Goal: Feedback & Contribution: Submit feedback/report problem

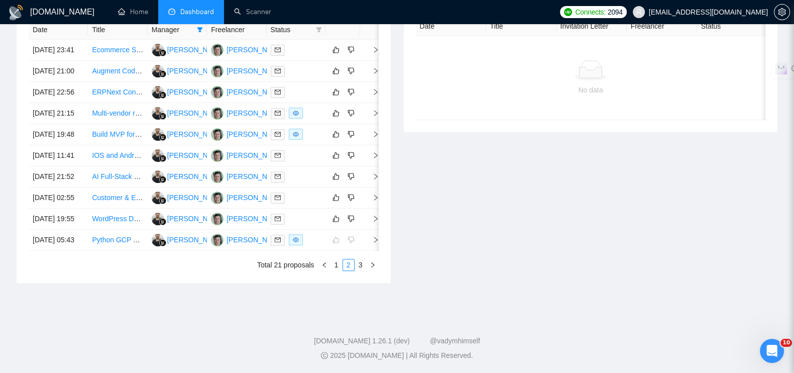
scroll to position [463, 0]
click at [376, 221] on icon "right" at bounding box center [376, 218] width 4 height 6
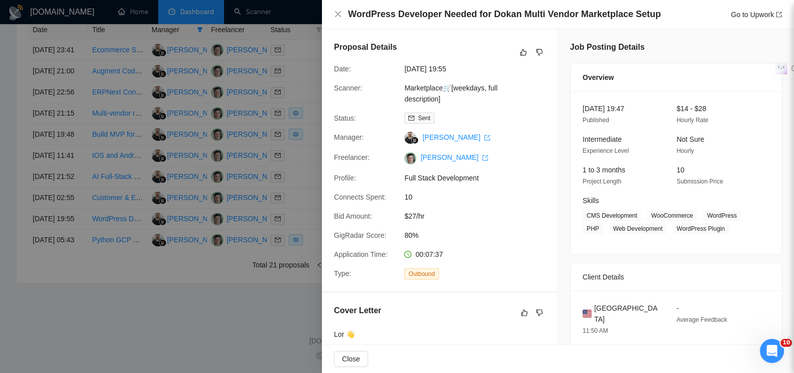
click at [348, 13] on h4 "WordPress Developer Needed for Dokan Multi Vendor Marketplace Setup" at bounding box center [504, 14] width 313 height 13
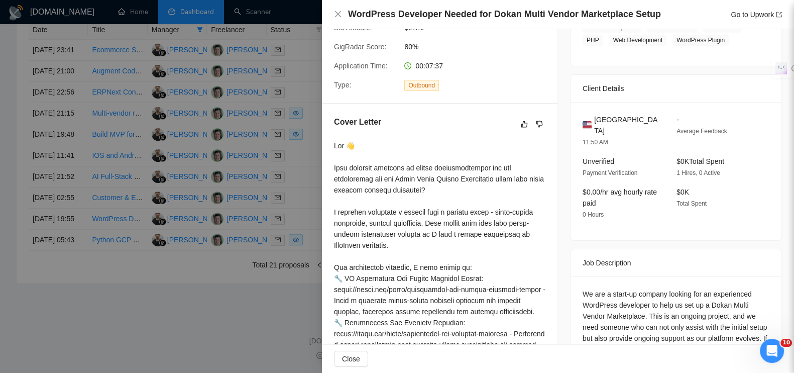
scroll to position [314, 0]
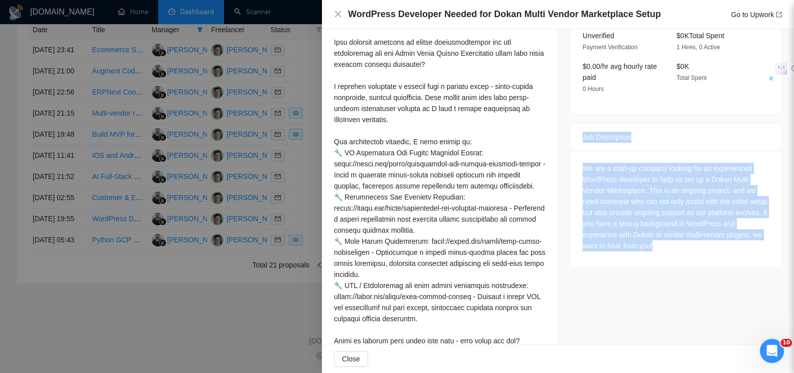
drag, startPoint x: 577, startPoint y: 123, endPoint x: 705, endPoint y: 239, distance: 173.4
click at [705, 239] on div "Job Description We are a start-up company looking for an experienced WordPress …" at bounding box center [676, 195] width 212 height 145
copy div "Job Description We are a start-up company looking for an experienced WordPress …"
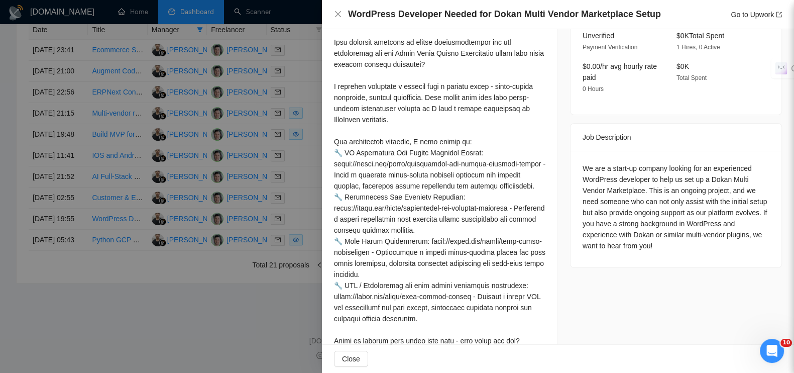
click at [247, 346] on div at bounding box center [397, 186] width 794 height 373
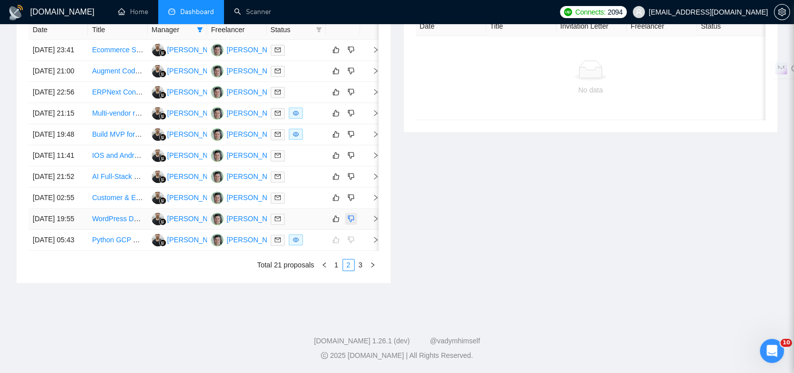
click at [352, 222] on icon "dislike" at bounding box center [350, 218] width 7 height 8
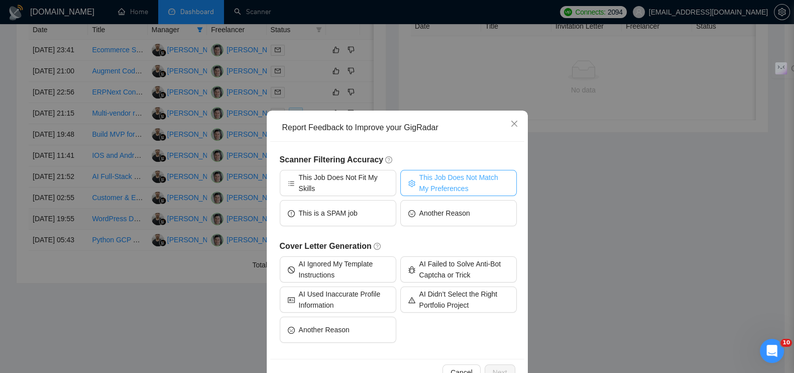
click at [448, 185] on span "This Job Does Not Match My Preferences" at bounding box center [463, 183] width 89 height 22
click at [496, 365] on button "Next" at bounding box center [500, 372] width 31 height 16
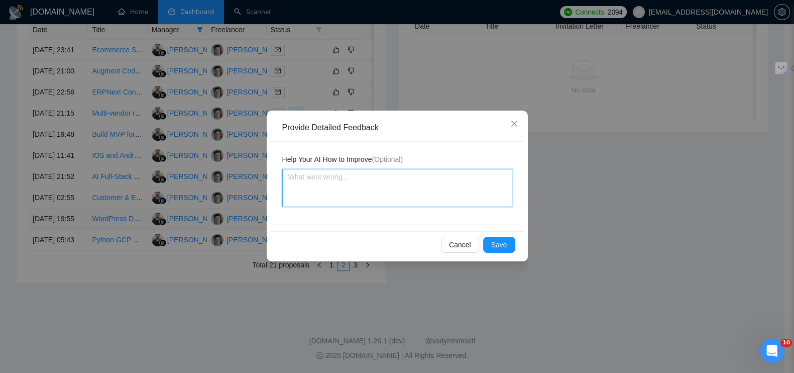
click at [314, 187] on textarea at bounding box center [397, 188] width 230 height 38
type textarea "н"
type textarea "не"
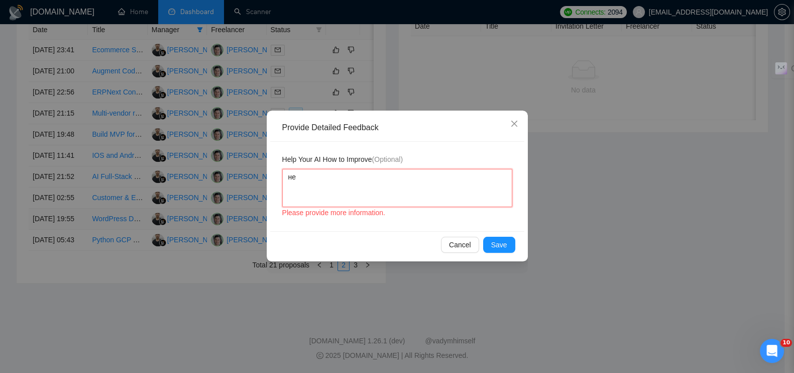
type textarea "не"
type textarea "не п"
type textarea "не по"
type textarea "не под"
type textarea "не подх"
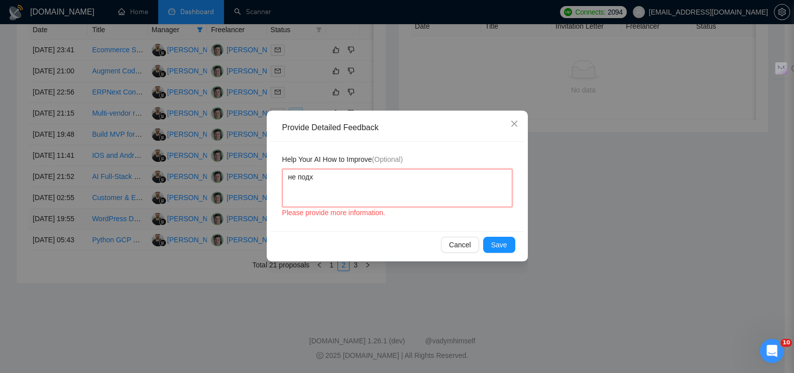
type textarea "не подхо"
type textarea "не подход"
type textarea "не подходи"
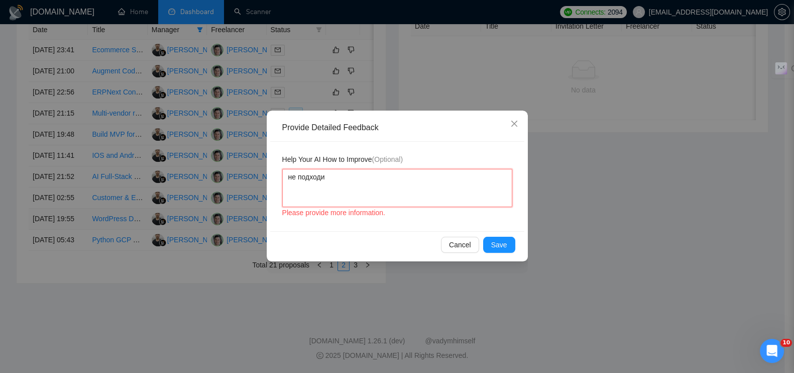
type textarea "не подходит"
paste textarea "WordPress + плагины для маркетплейсов"
type textarea "не подходит WordPress + плагины для маркетплейсов"
click at [497, 245] on span "Save" at bounding box center [499, 244] width 16 height 11
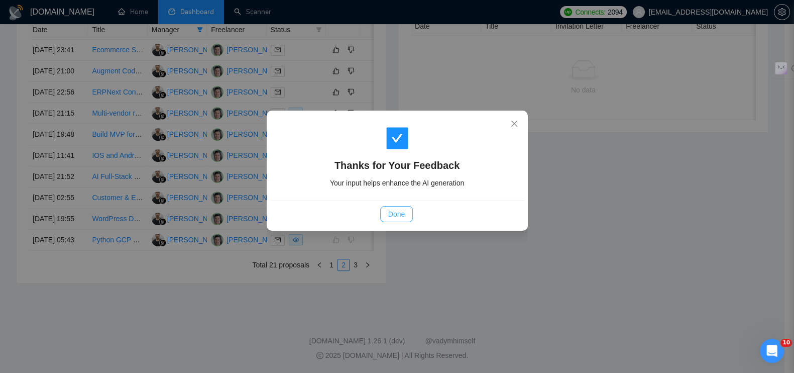
click at [395, 211] on span "Done" at bounding box center [396, 213] width 17 height 11
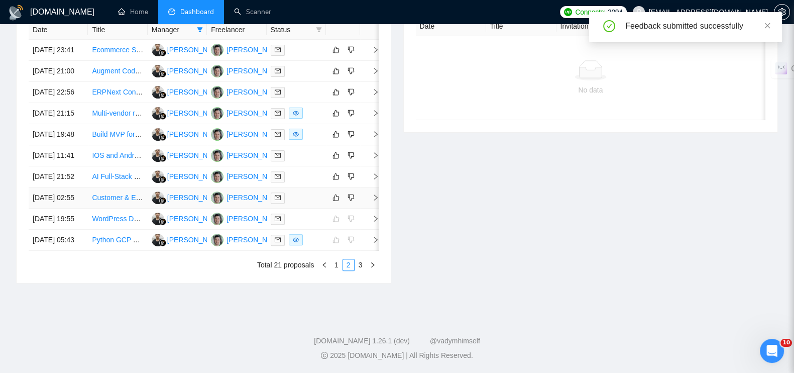
click at [373, 201] on icon "right" at bounding box center [375, 197] width 7 height 7
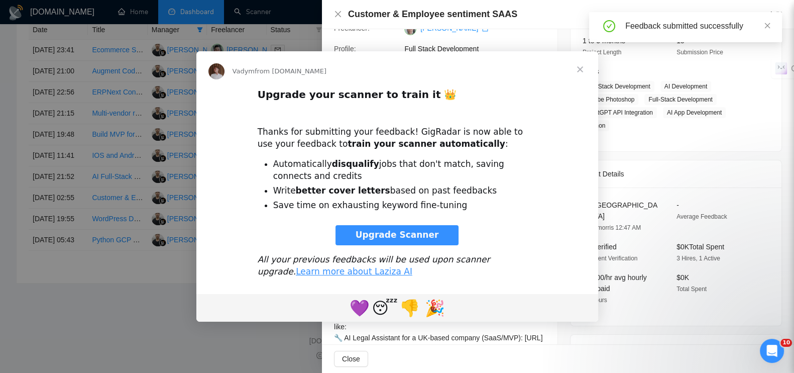
scroll to position [0, 0]
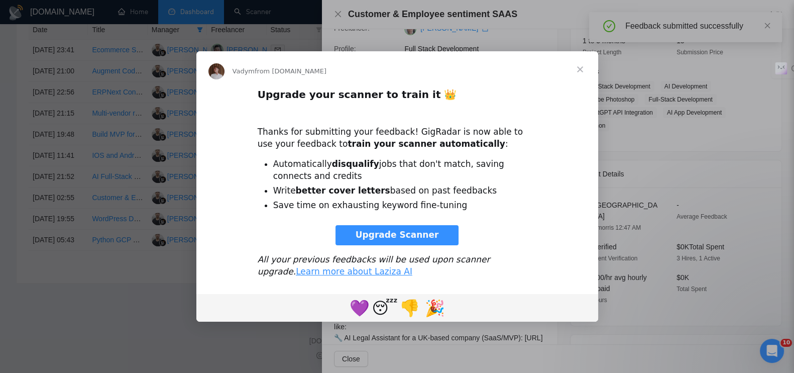
click at [575, 68] on span "Close" at bounding box center [580, 69] width 36 height 36
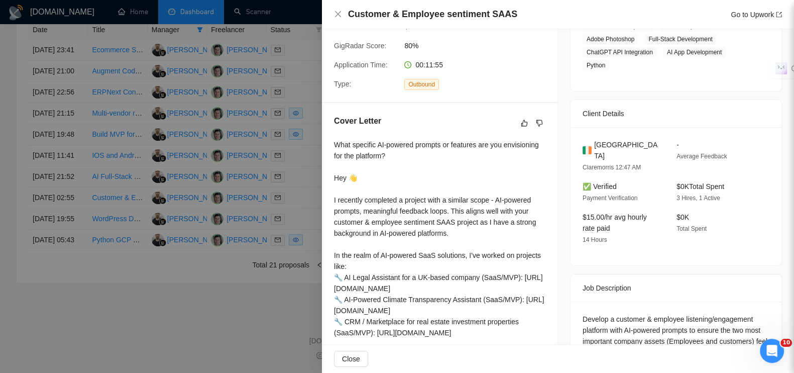
scroll to position [255, 0]
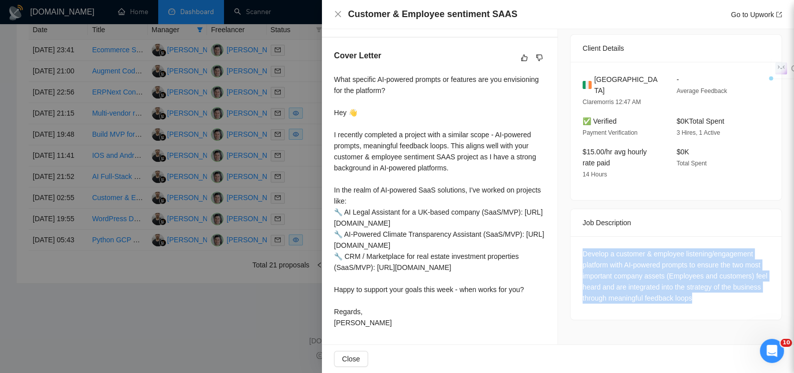
drag, startPoint x: 572, startPoint y: 229, endPoint x: 743, endPoint y: 300, distance: 184.8
click at [743, 300] on div "Develop a customer & employee listening/engagement platform with AI-powered pro…" at bounding box center [675, 277] width 211 height 83
copy div "Develop a customer & employee listening/engagement platform with AI-powered pro…"
click at [247, 350] on div at bounding box center [397, 186] width 794 height 373
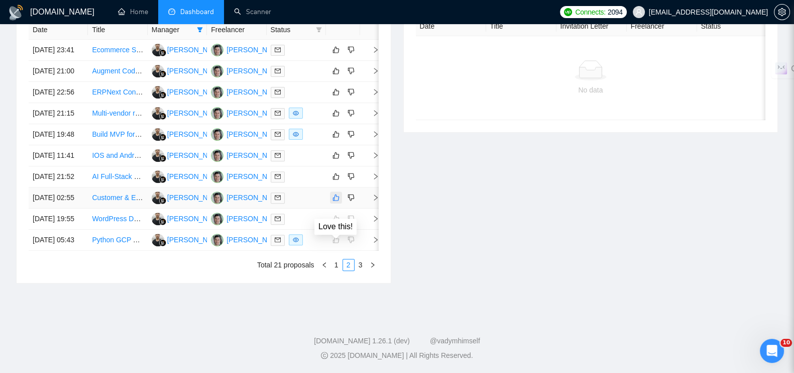
click at [333, 201] on icon "like" at bounding box center [335, 197] width 7 height 8
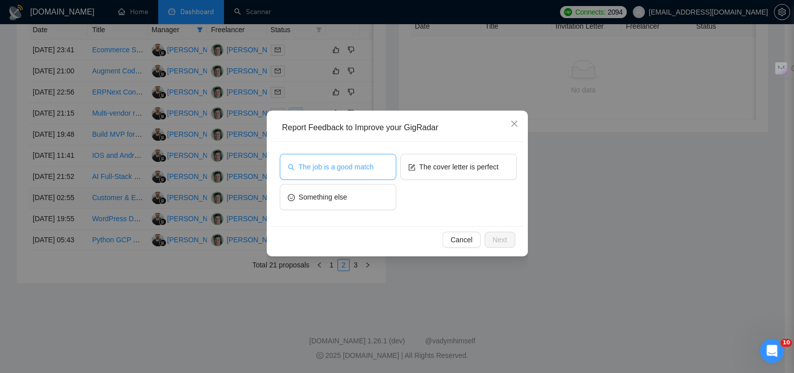
click at [359, 170] on span "The job is a good match" at bounding box center [336, 166] width 75 height 11
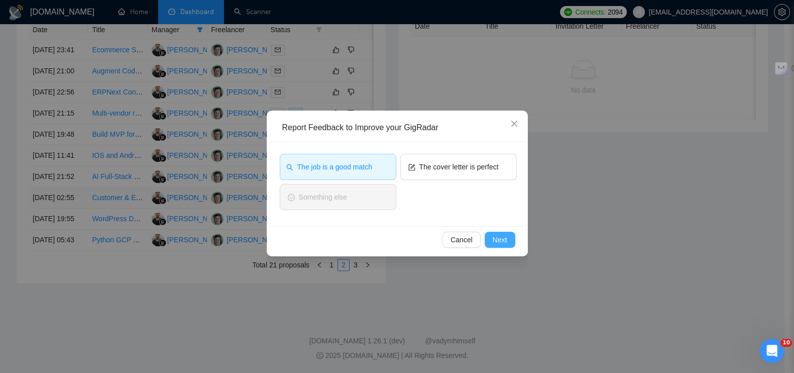
click at [490, 235] on button "Next" at bounding box center [500, 239] width 31 height 16
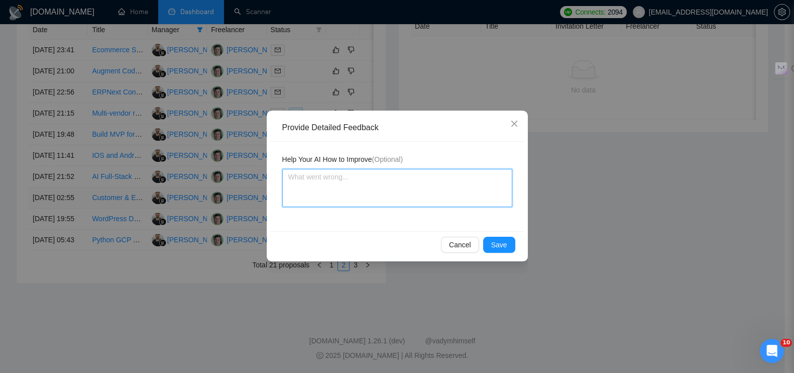
click at [408, 195] on textarea at bounding box center [397, 188] width 230 height 38
paste textarea "Тип компании: похоже на стартап или SMB. ✅ Стадия: похоже на ранний продукт / M…"
type textarea "Тип компании: похоже на стартап или SMB. ✅ Стадия: похоже на ранний продукт / M…"
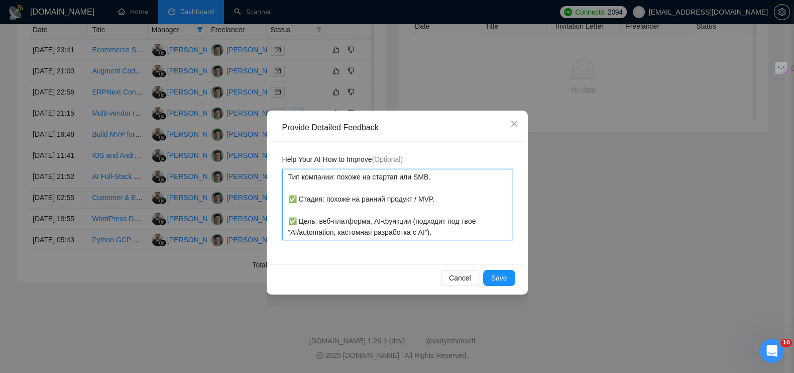
click at [393, 182] on textarea "Тип компании: похоже на стартап или SMB. ✅ Стадия: похоже на ранний продукт / M…" at bounding box center [397, 204] width 230 height 71
type textarea "Тип компании: похоже на стартап или SMB. ✅ Стадия: похоже на ранний продукт / M…"
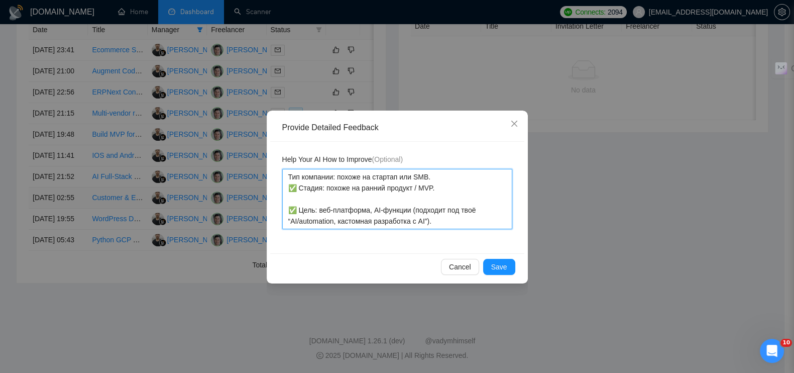
click at [299, 188] on textarea "Тип компании: похоже на стартап или SMB. ✅ Стадия: похоже на ранний продукт / M…" at bounding box center [397, 199] width 230 height 60
type textarea "Тип компании: похоже на стартап или SMB. ✅Стадия: похоже на ранний продукт / MV…"
type textarea "Тип компании: похоже на стартап или SMB. Стадия: похоже на ранний продукт / MVP…"
click at [299, 199] on textarea "Тип компании: похоже на стартап или SMB. Стадия: похоже на ранний продукт / MVP…" at bounding box center [397, 199] width 230 height 60
type textarea "Тип компании: похоже на стартап или SMB. Стадия: похоже на ранний продукт / MVP…"
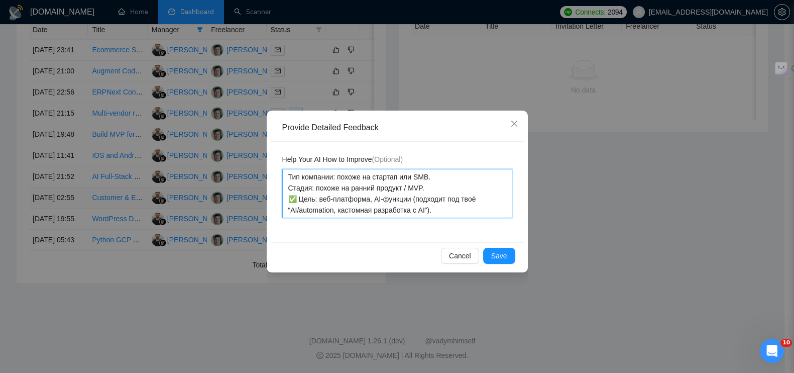
click at [299, 198] on textarea "Тип компании: похоже на стартап или SMB. Стадия: похоже на ранний продукт / MVP…" at bounding box center [397, 193] width 230 height 49
type textarea "Тип компании: похоже на стартап или SMB. Стадия: похоже на ранний продукт / MVP…"
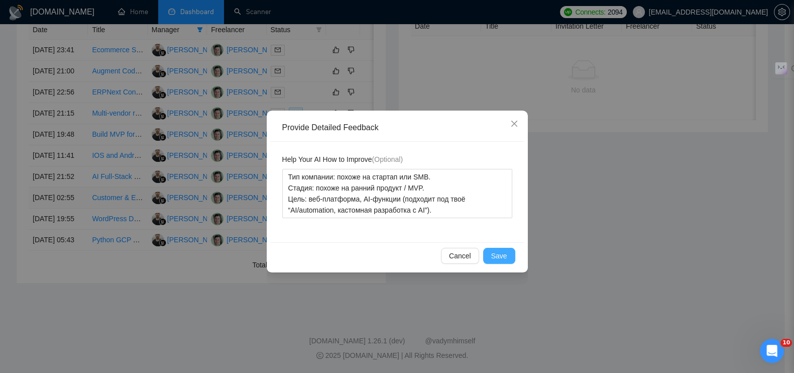
click at [508, 253] on button "Save" at bounding box center [499, 256] width 32 height 16
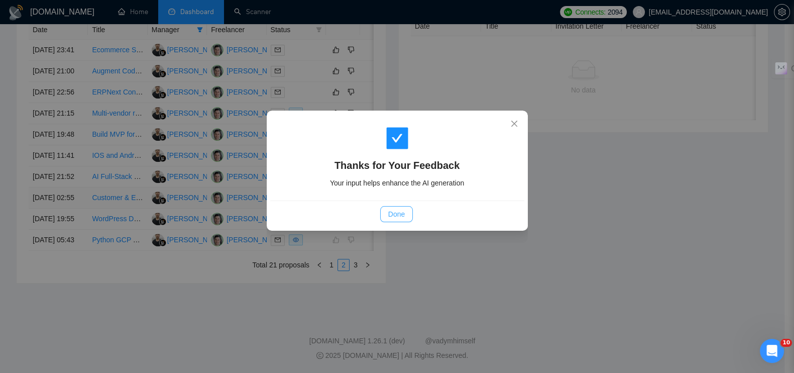
click at [399, 213] on span "Done" at bounding box center [396, 213] width 17 height 11
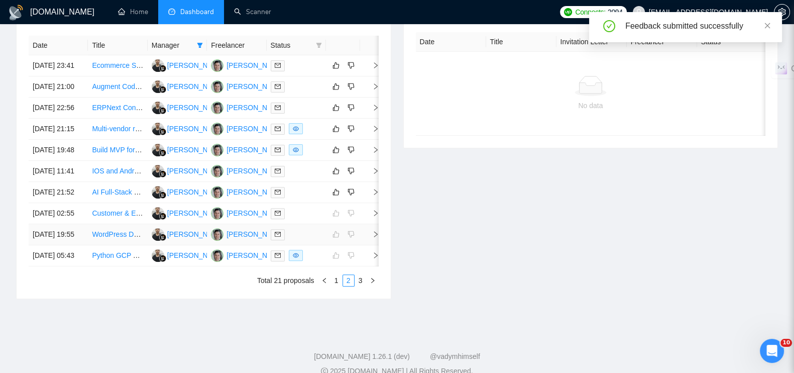
scroll to position [401, 0]
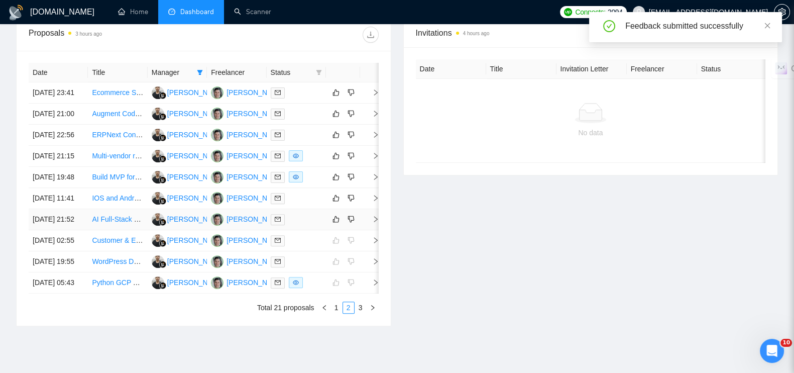
click at [377, 222] on icon "right" at bounding box center [375, 218] width 7 height 7
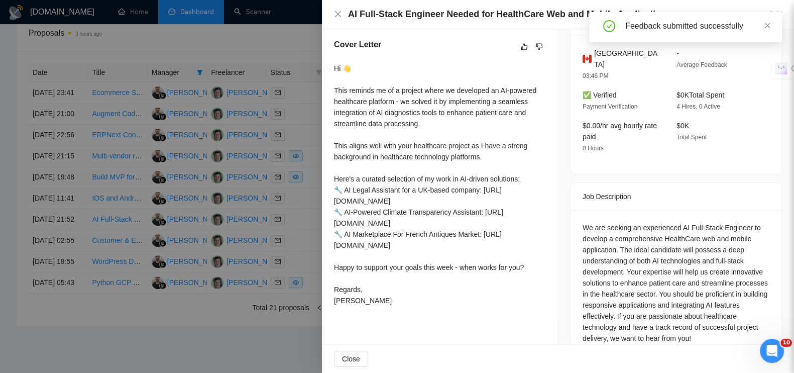
scroll to position [270, 0]
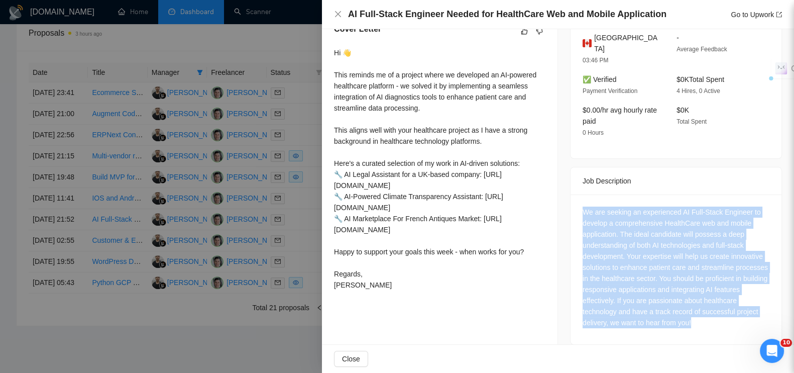
drag, startPoint x: 577, startPoint y: 187, endPoint x: 755, endPoint y: 307, distance: 213.8
click at [755, 307] on div "We are seeking an experienced AI Full-Stack Engineer to develop a comprehensive…" at bounding box center [675, 269] width 211 height 150
copy div "We are seeking an experienced AI Full-Stack Engineer to develop a comprehensive…"
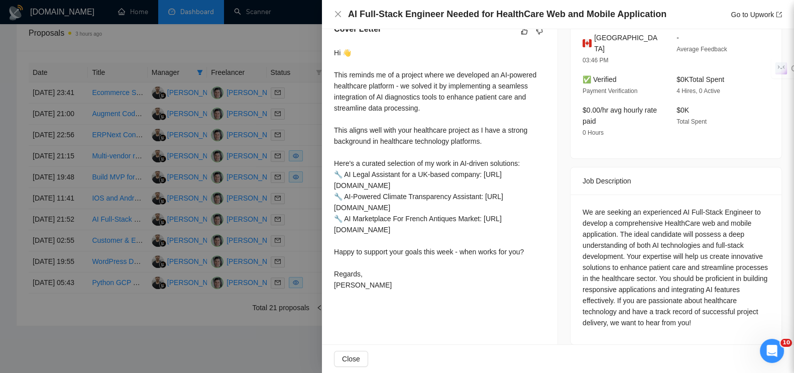
click at [288, 36] on div at bounding box center [397, 186] width 794 height 373
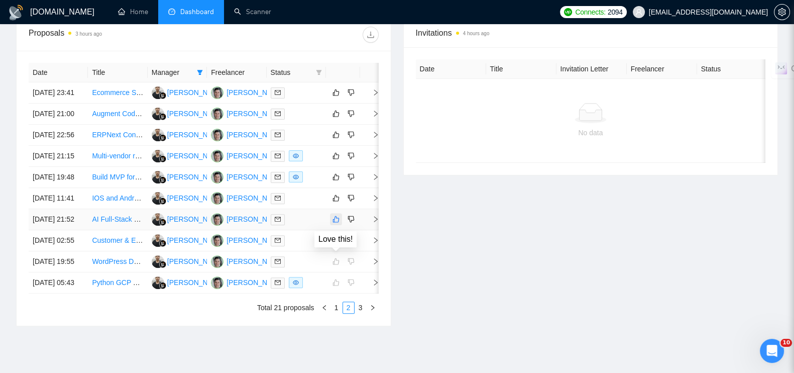
click at [340, 225] on button "button" at bounding box center [336, 219] width 12 height 12
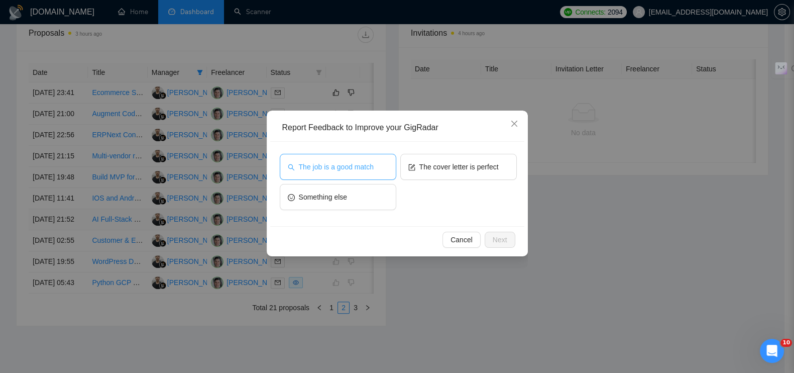
click at [347, 164] on span "The job is a good match" at bounding box center [336, 166] width 75 height 11
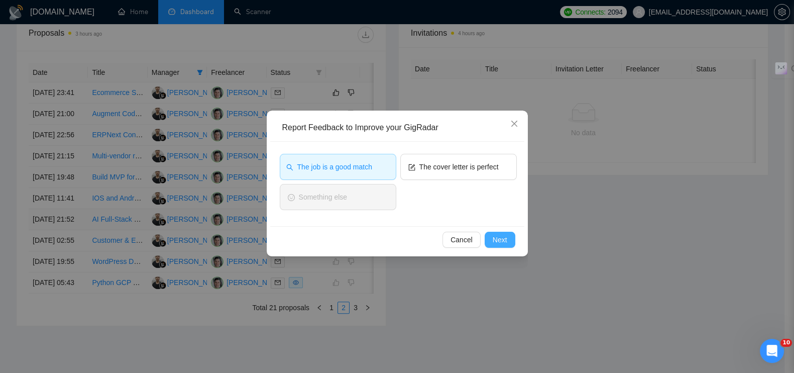
click at [501, 235] on span "Next" at bounding box center [500, 239] width 15 height 11
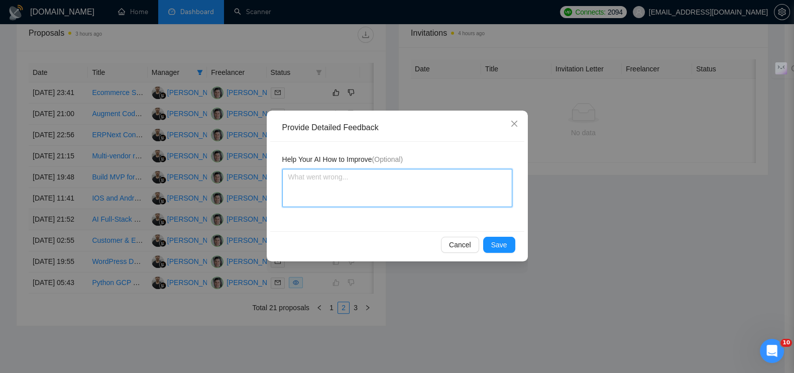
click at [417, 190] on textarea at bounding box center [397, 188] width 230 height 38
paste textarea "Тип компании: скорее всего стартап/SMB (по формулировке). ✅ Стадия: ранний прод…"
type textarea "Тип компании: скорее всего стартап/SMB (по формулировке). ✅ Стадия: ранний прод…"
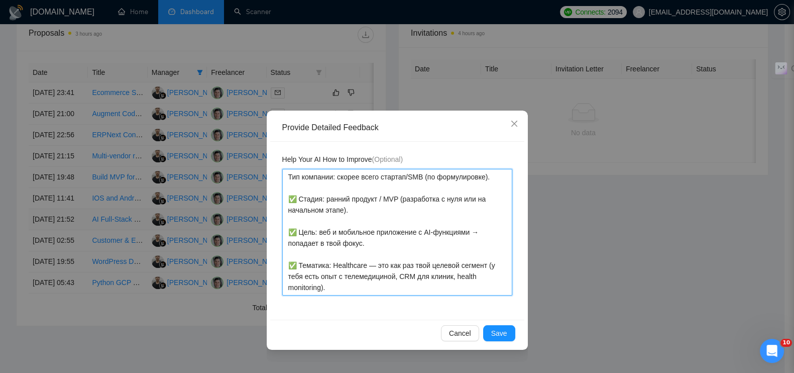
click at [387, 190] on textarea "Тип компании: скорее всего стартап/SMB (по формулировке). ✅ Стадия: ранний прод…" at bounding box center [397, 232] width 230 height 127
type textarea "Тип компании: скорее всего стартап/SMB (по формулировке). ✅ Стадия: ранний прод…"
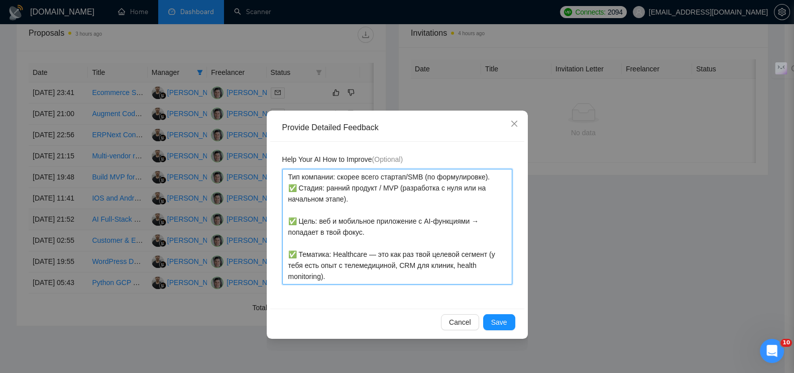
click at [299, 188] on textarea "Тип компании: скорее всего стартап/SMB (по формулировке). ✅ Стадия: ранний прод…" at bounding box center [397, 226] width 230 height 115
type textarea "Тип компании: скорее всего стартап/SMB (по формулировке). ✅Стадия: ранний проду…"
type textarea "Тип компании: скорее всего стартап/SMB (по формулировке). Стадия: ранний продук…"
click at [294, 209] on textarea "Тип компании: скорее всего стартап/SMB (по формулировке). Стадия: ранний продук…" at bounding box center [397, 226] width 230 height 115
type textarea "Тип компании: скорее всего стартап/SMB (по формулировке). Стадия: ранний продук…"
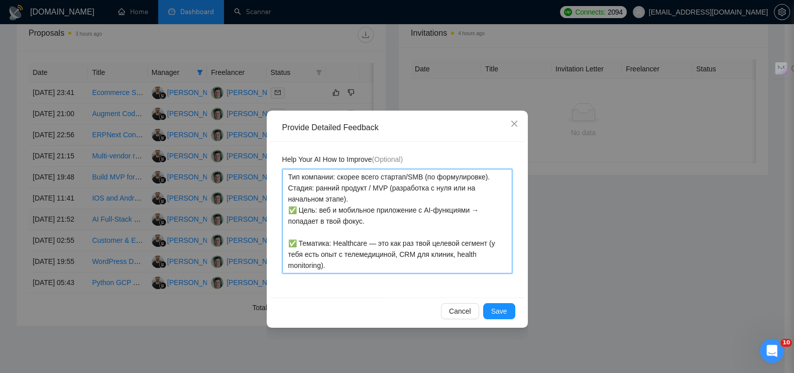
drag, startPoint x: 299, startPoint y: 211, endPoint x: 318, endPoint y: 206, distance: 19.7
click at [299, 210] on textarea "Тип компании: скорее всего стартап/SMB (по формулировке). Стадия: ранний продук…" at bounding box center [397, 221] width 230 height 104
type textarea "Тип компании: скорее всего стартап/SMB (по формулировке). Стадия: ранний продук…"
click at [307, 231] on textarea "Тип компании: скорее всего стартап/SMB (по формулировке). Стадия: ранний продук…" at bounding box center [397, 221] width 230 height 104
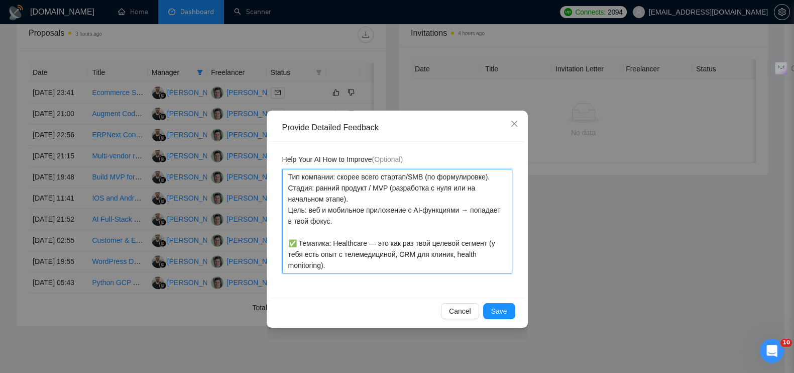
type textarea "Тип компании: скорее всего стартап/SMB (по формулировке). Стадия: ранний продук…"
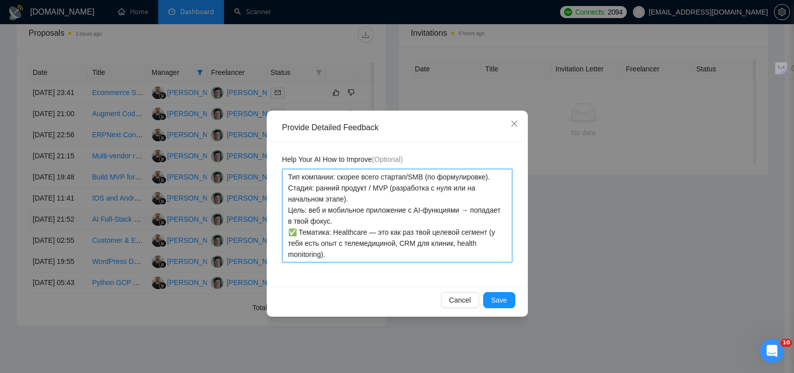
click at [299, 229] on textarea "Тип компании: скорее всего стартап/SMB (по формулировке). Стадия: ранний продук…" at bounding box center [397, 215] width 230 height 93
type textarea "Тип компании: скорее всего стартап/SMB (по формулировке). Стадия: ранний продук…"
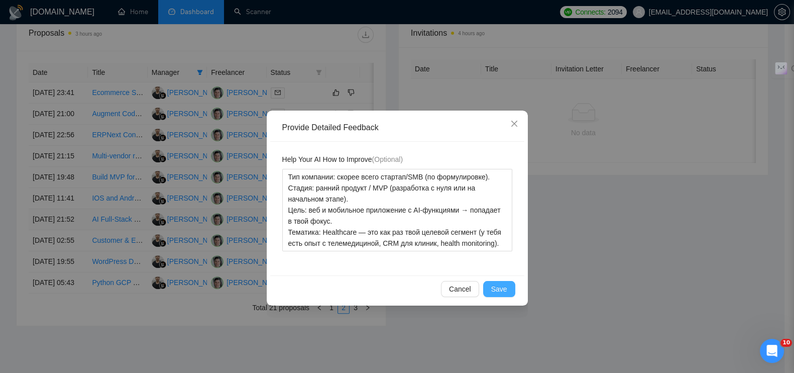
click at [490, 287] on button "Save" at bounding box center [499, 289] width 32 height 16
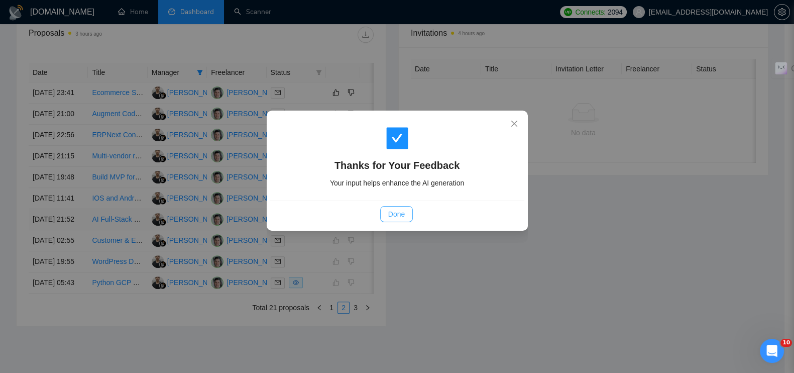
click at [404, 212] on span "Done" at bounding box center [396, 213] width 17 height 11
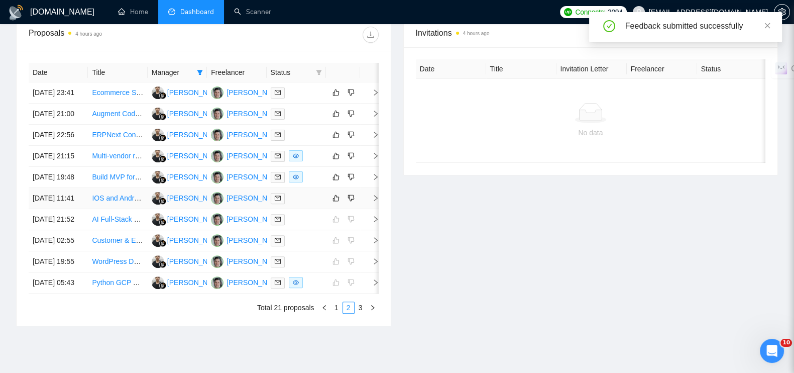
click at [376, 201] on icon "right" at bounding box center [375, 197] width 7 height 7
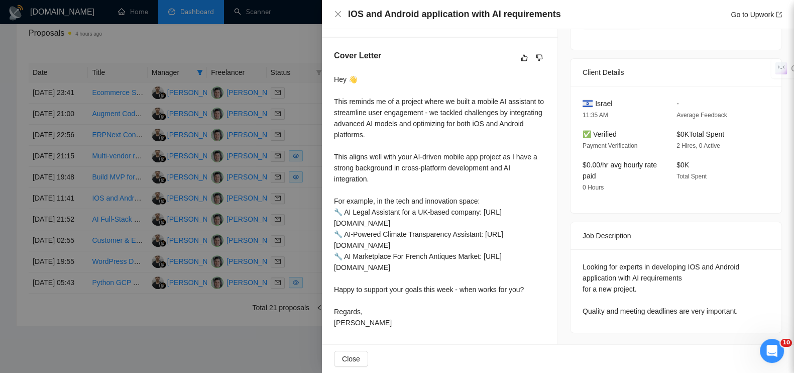
click at [296, 38] on div at bounding box center [397, 186] width 794 height 373
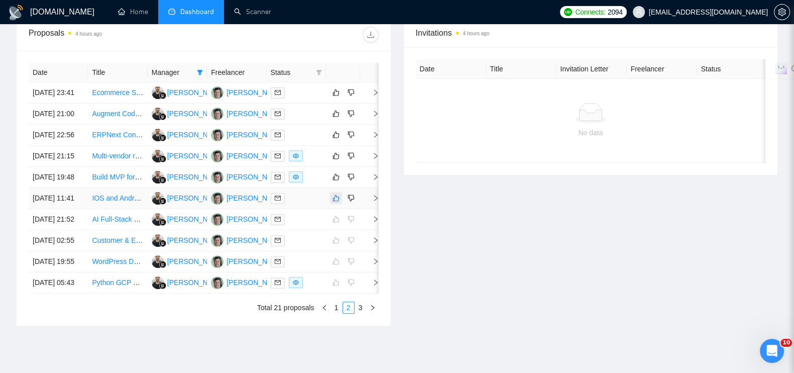
click at [339, 201] on icon "like" at bounding box center [336, 198] width 7 height 7
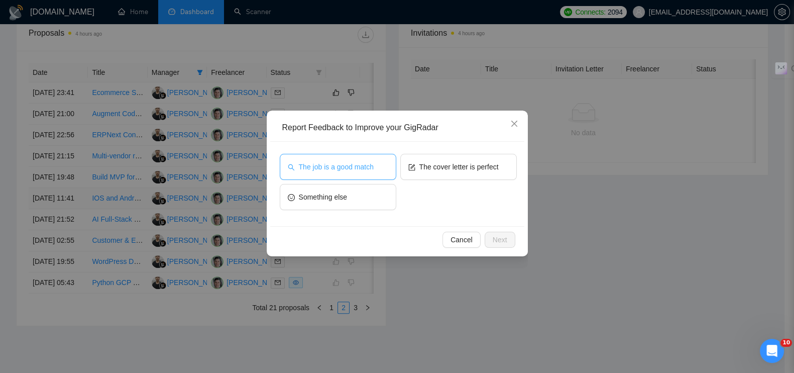
click at [327, 164] on span "The job is a good match" at bounding box center [336, 166] width 75 height 11
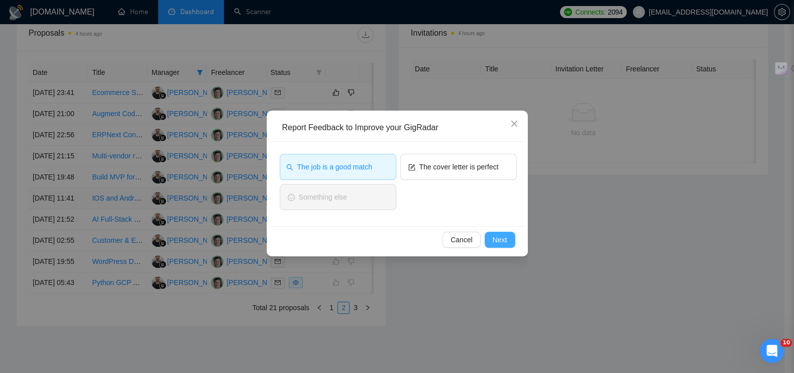
click at [513, 239] on button "Next" at bounding box center [500, 239] width 31 height 16
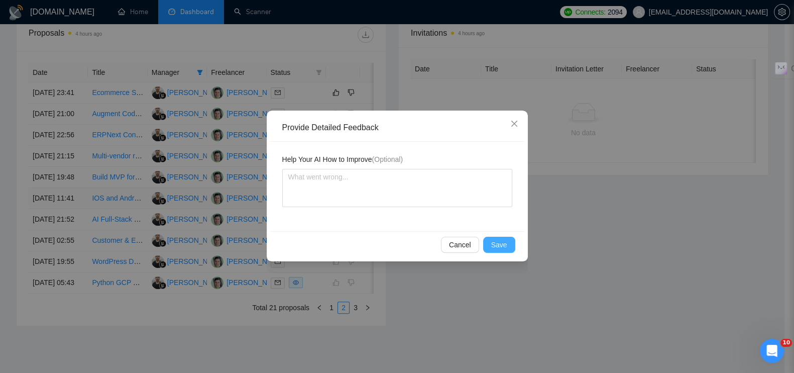
click at [498, 242] on span "Save" at bounding box center [499, 244] width 16 height 11
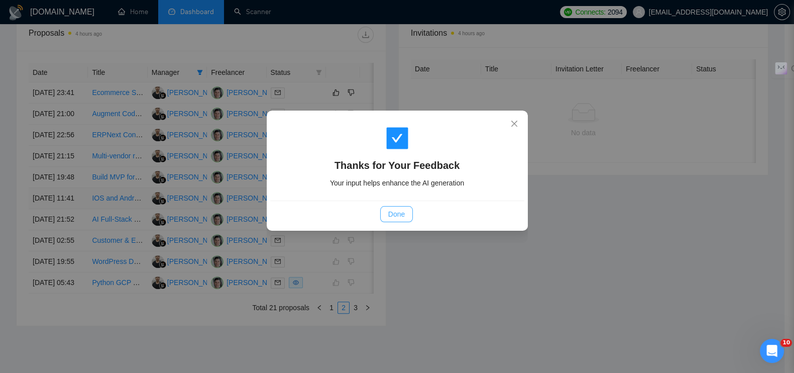
click at [397, 207] on button "Done" at bounding box center [396, 214] width 33 height 16
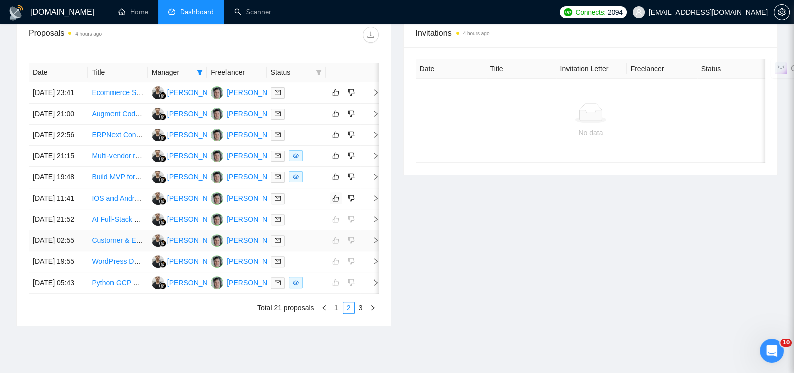
scroll to position [338, 0]
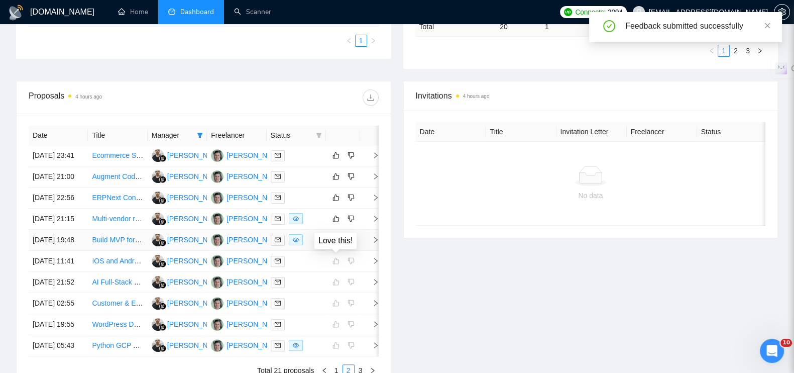
click at [336, 244] on icon "like" at bounding box center [335, 239] width 7 height 8
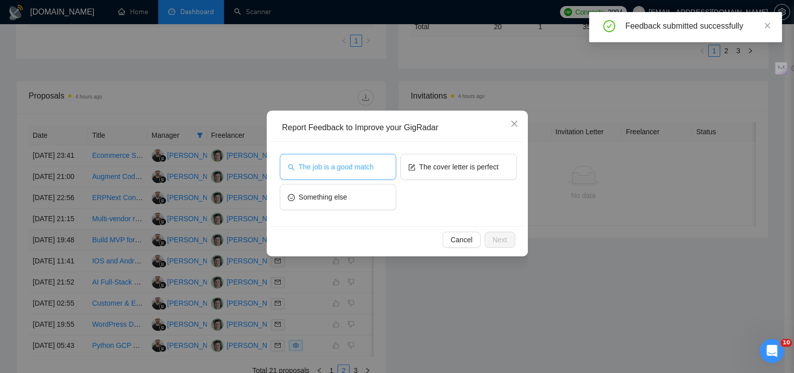
click at [380, 159] on button "The job is a good match" at bounding box center [338, 167] width 116 height 26
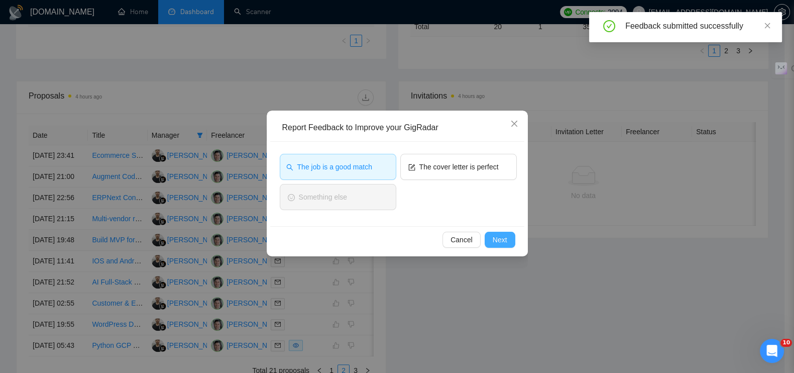
click at [497, 243] on span "Next" at bounding box center [500, 239] width 15 height 11
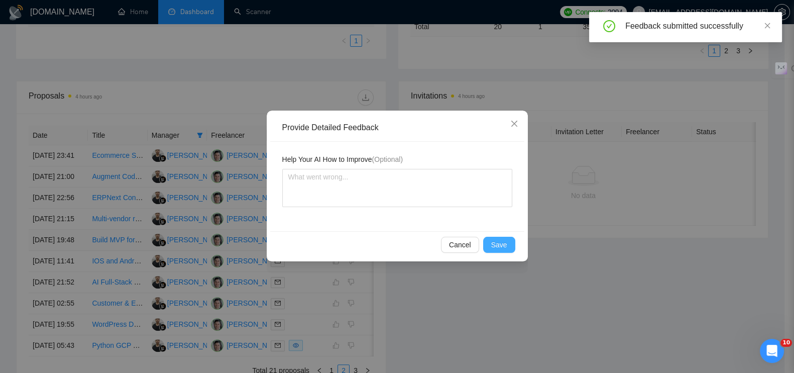
click at [495, 243] on span "Save" at bounding box center [499, 244] width 16 height 11
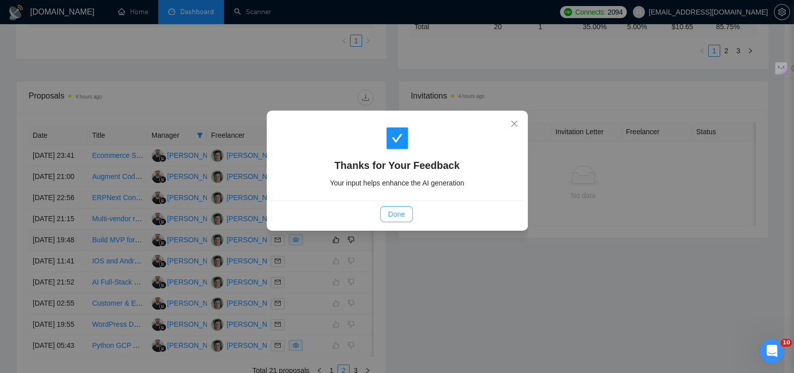
click at [394, 206] on button "Done" at bounding box center [396, 214] width 33 height 16
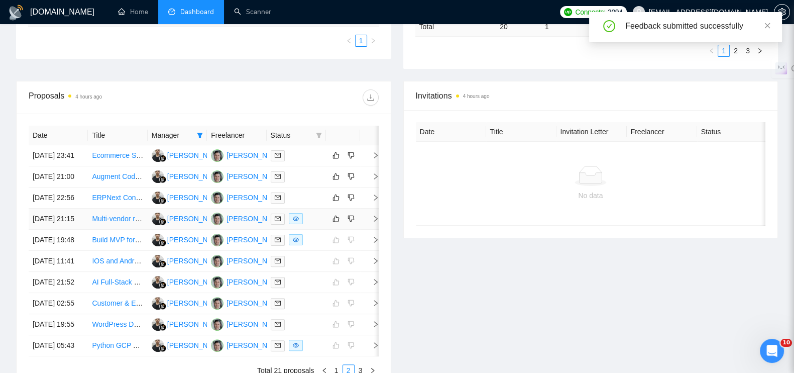
click at [373, 222] on icon "right" at bounding box center [375, 218] width 7 height 7
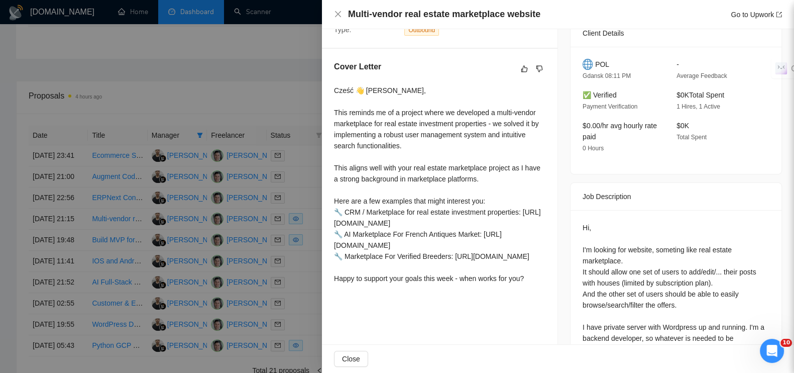
click at [280, 64] on div at bounding box center [397, 186] width 794 height 373
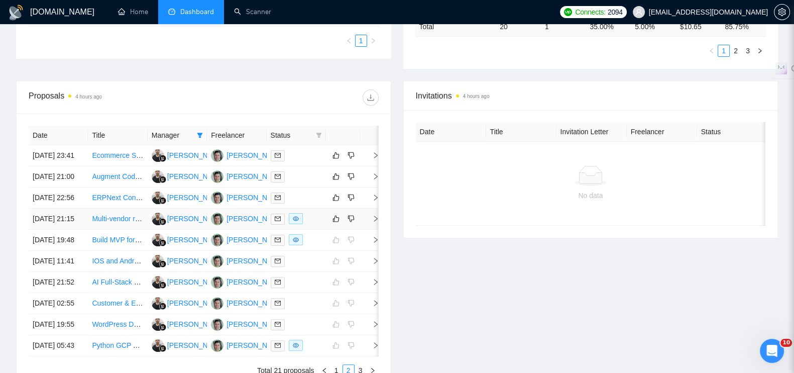
click at [341, 224] on div at bounding box center [336, 218] width 12 height 12
click at [334, 222] on icon "like" at bounding box center [335, 218] width 7 height 8
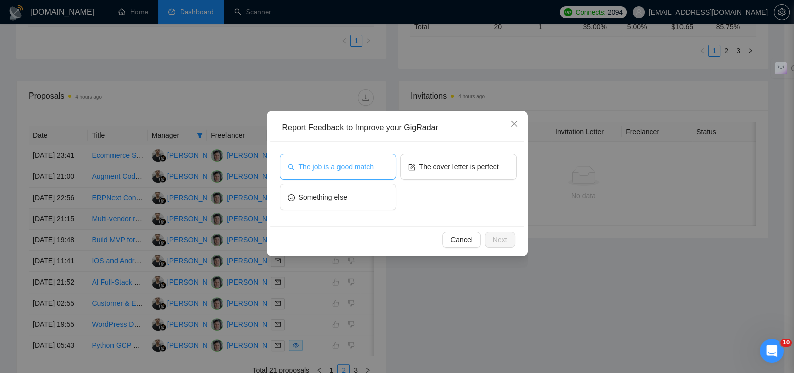
click at [333, 156] on button "The job is a good match" at bounding box center [338, 167] width 116 height 26
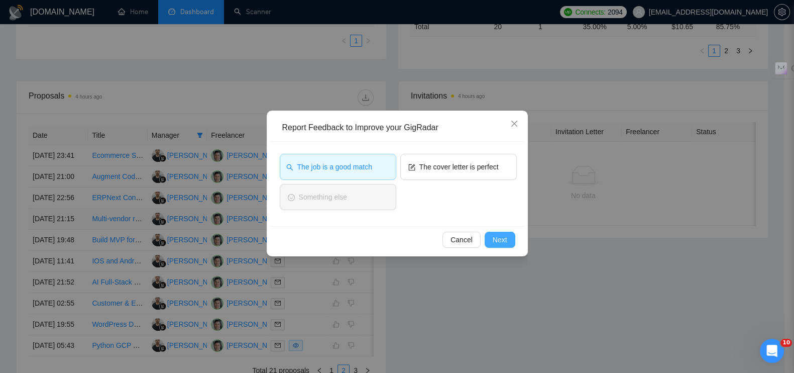
click at [506, 236] on span "Next" at bounding box center [500, 239] width 15 height 11
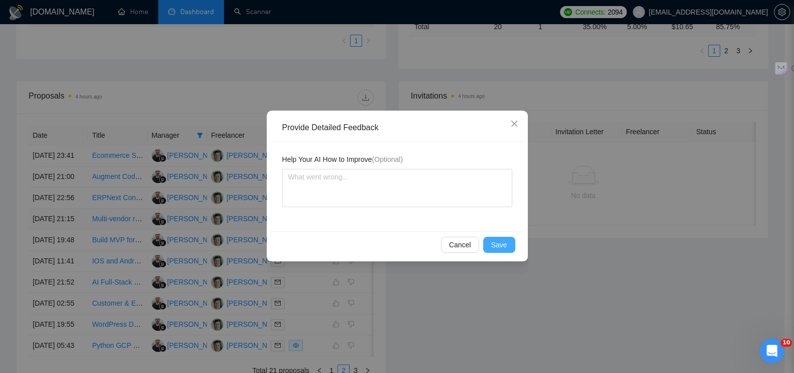
click at [506, 236] on button "Save" at bounding box center [499, 244] width 32 height 16
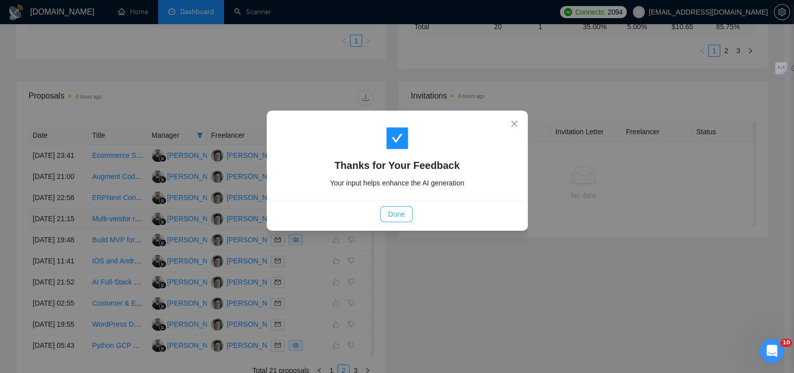
click at [400, 212] on span "Done" at bounding box center [396, 213] width 17 height 11
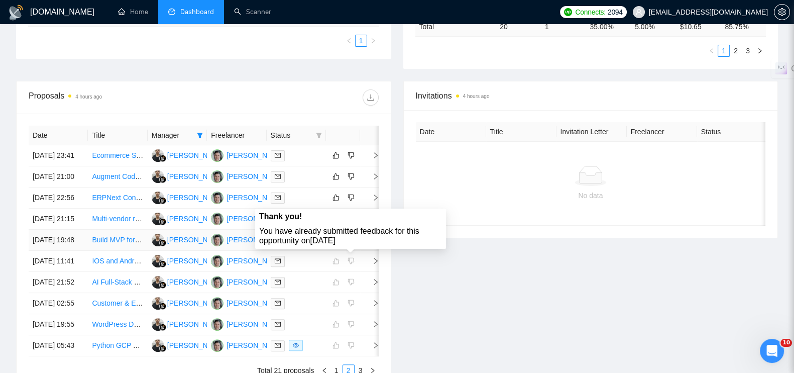
scroll to position [275, 0]
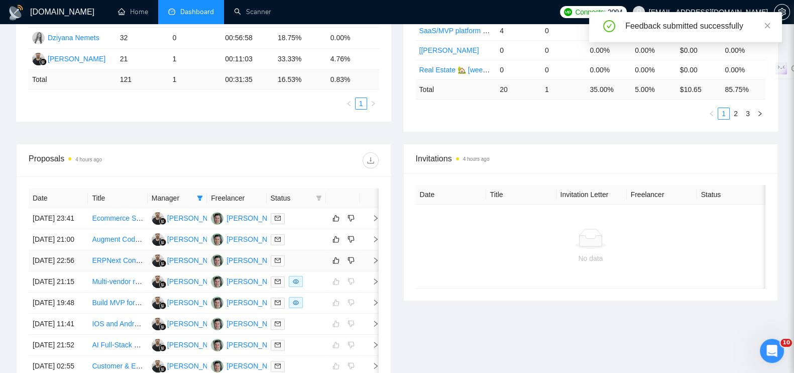
click at [377, 264] on icon "right" at bounding box center [375, 260] width 7 height 7
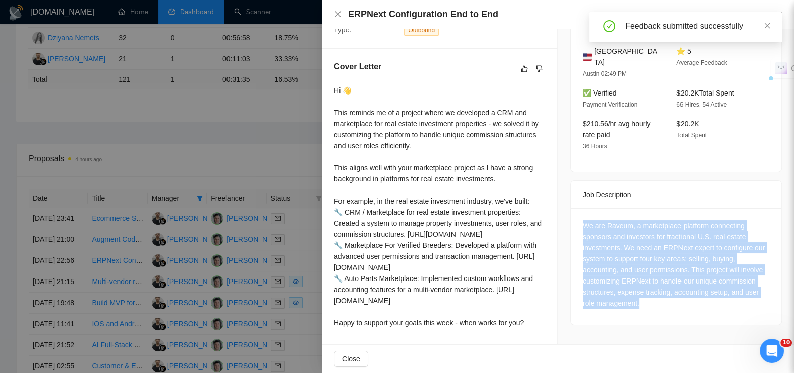
drag, startPoint x: 638, startPoint y: 291, endPoint x: 572, endPoint y: 213, distance: 101.6
click at [572, 213] on div "We are Raveum, a marketplace platform connecting sponsors and investors for fra…" at bounding box center [675, 266] width 211 height 116
copy div "We are Raveum, a marketplace platform connecting sponsors and investors for fra…"
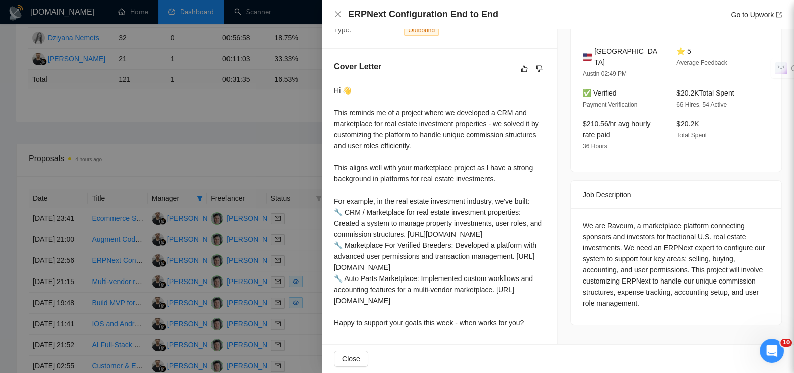
click at [270, 86] on div at bounding box center [397, 186] width 794 height 373
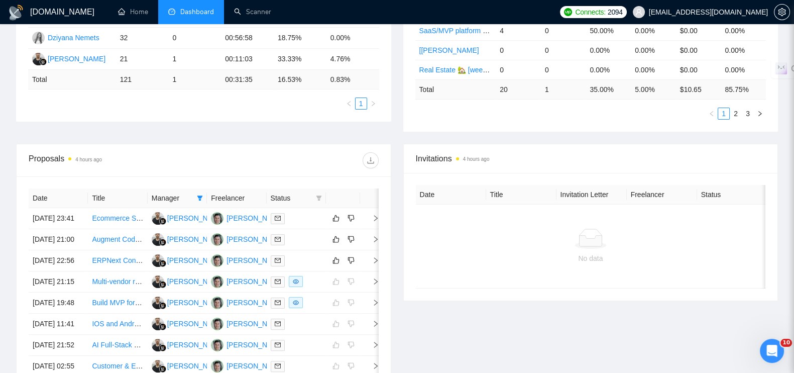
scroll to position [338, 0]
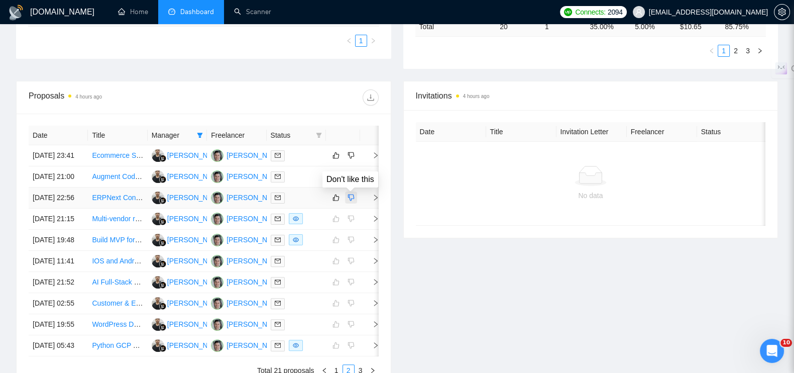
click at [349, 201] on icon "dislike" at bounding box center [351, 197] width 7 height 7
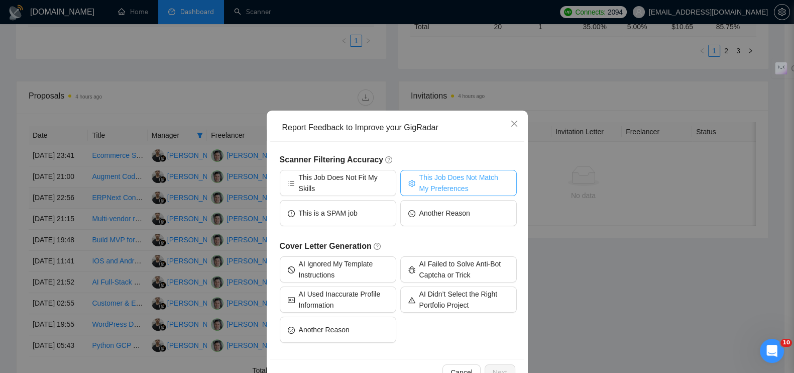
click at [465, 178] on span "This Job Does Not Match My Preferences" at bounding box center [463, 183] width 89 height 22
click at [493, 369] on span "Next" at bounding box center [500, 372] width 15 height 11
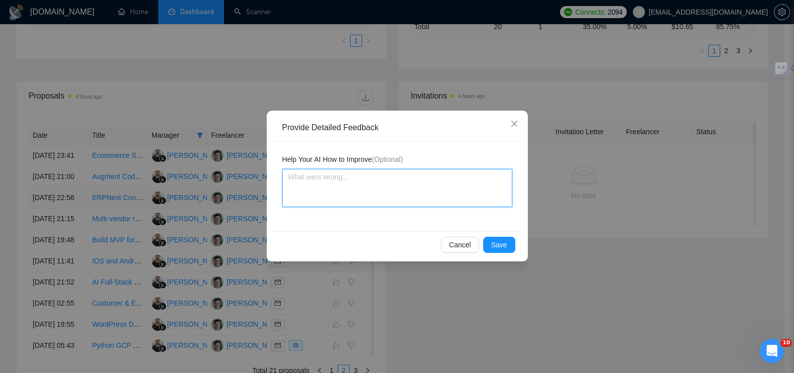
click at [394, 191] on textarea at bounding box center [397, 188] width 230 height 38
paste textarea "Тип задачи: настройка ERPNext (узкоспециализированная интеграция/конфигурация).…"
type textarea "Тип задачи: настройка ERPNext (узкоспециализированная интеграция/конфигурация).…"
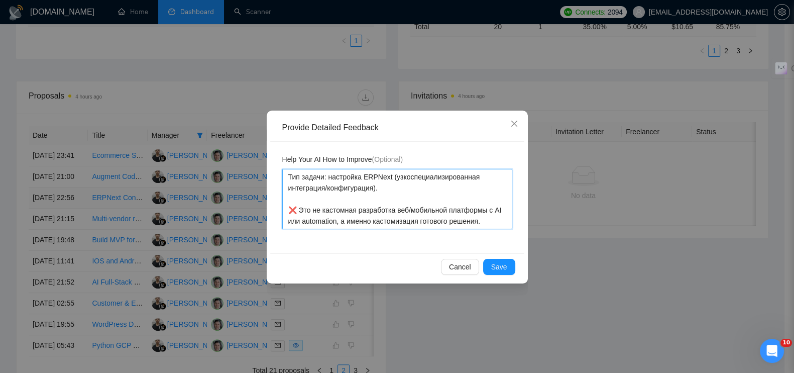
click at [298, 206] on textarea "Тип задачи: настройка ERPNext (узкоспециализированная интеграция/конфигурация).…" at bounding box center [397, 199] width 230 height 60
type textarea "Тип задачи: настройка ERPNext (узкоспециализированная интеграция/конфигурация).…"
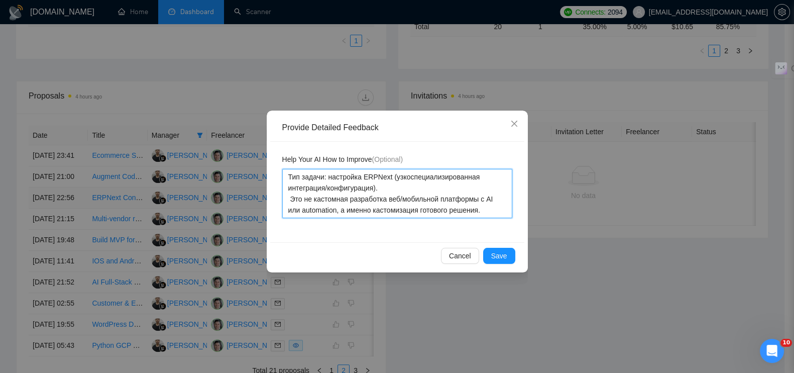
type textarea "Тип задачи: настройка ERPNext (узкоспециализированная интеграция/конфигурация).…"
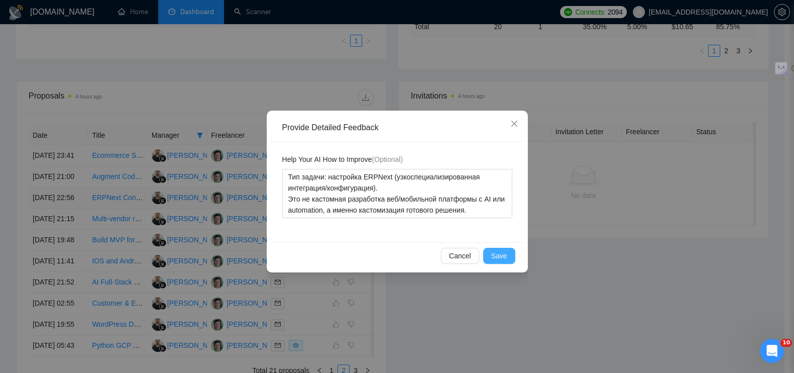
click at [506, 254] on span "Save" at bounding box center [499, 255] width 16 height 11
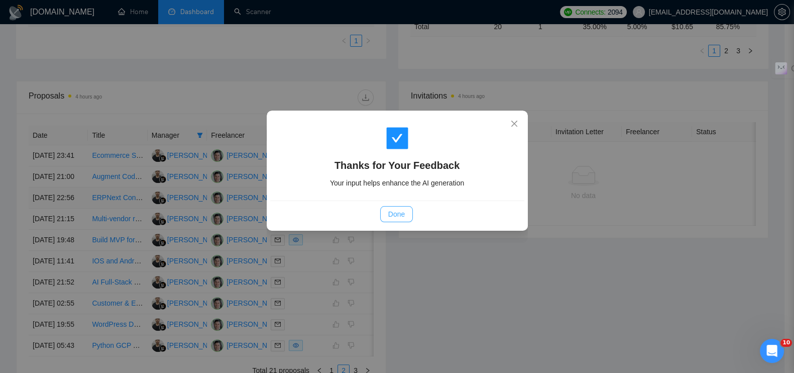
click at [399, 214] on span "Done" at bounding box center [396, 213] width 17 height 11
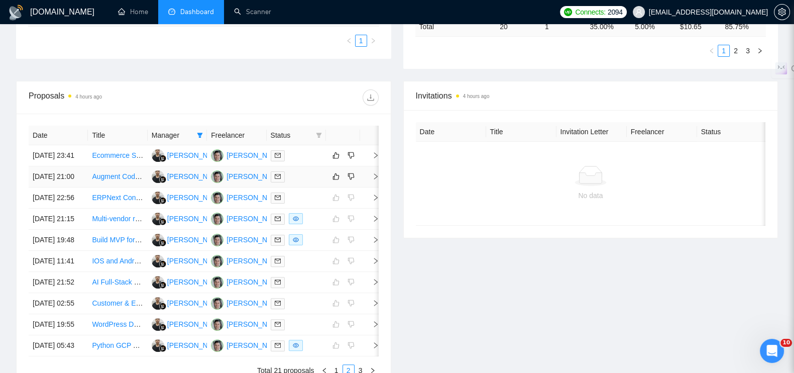
click at [377, 173] on icon "right" at bounding box center [376, 176] width 4 height 6
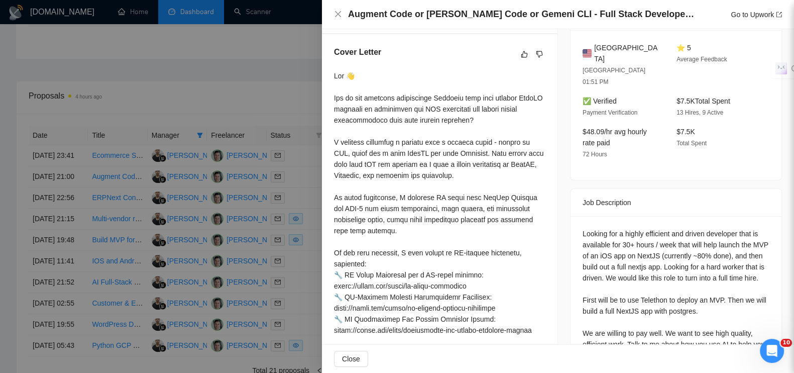
scroll to position [310, 0]
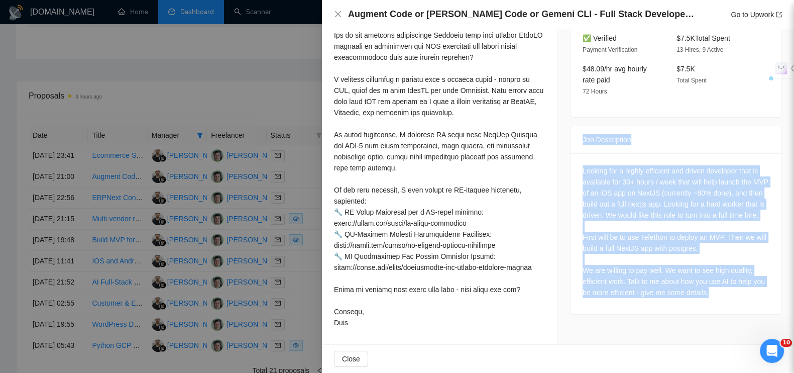
drag, startPoint x: 577, startPoint y: 115, endPoint x: 751, endPoint y: 297, distance: 251.8
click at [751, 297] on div "Job Description Looking for a highly efficient and driven developer that is ava…" at bounding box center [676, 220] width 212 height 189
copy div "Job Description Looking for a highly efficient and driven developer that is ava…"
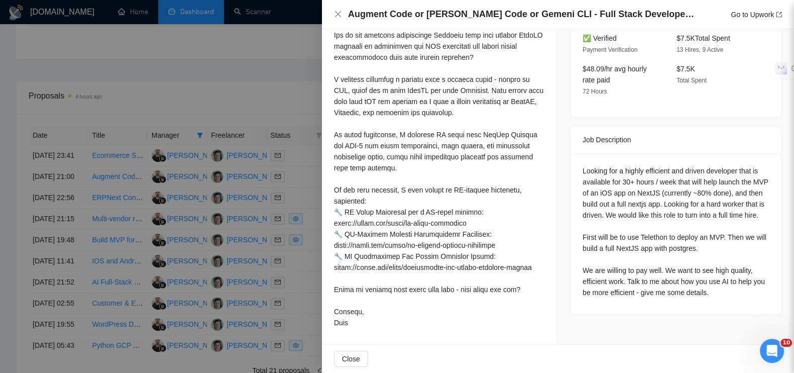
click at [297, 51] on div at bounding box center [397, 186] width 794 height 373
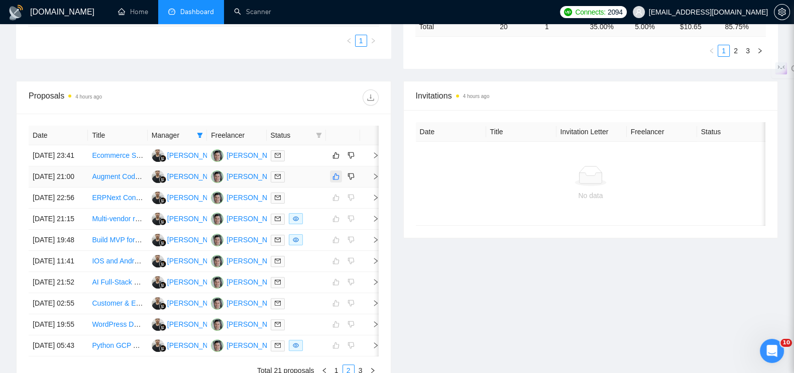
click at [337, 172] on icon "like" at bounding box center [335, 176] width 7 height 8
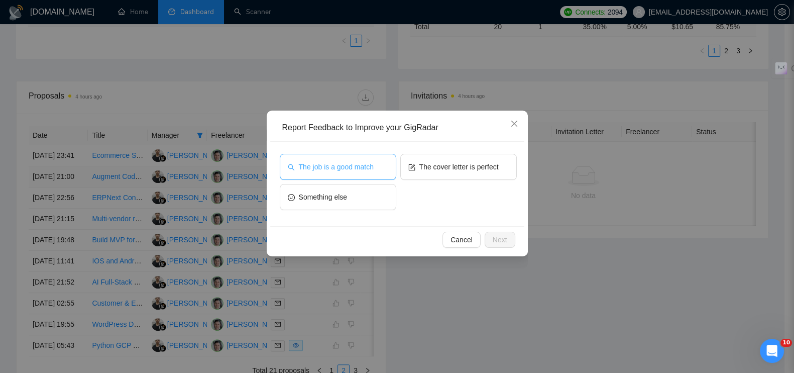
click at [337, 169] on span "The job is a good match" at bounding box center [336, 166] width 75 height 11
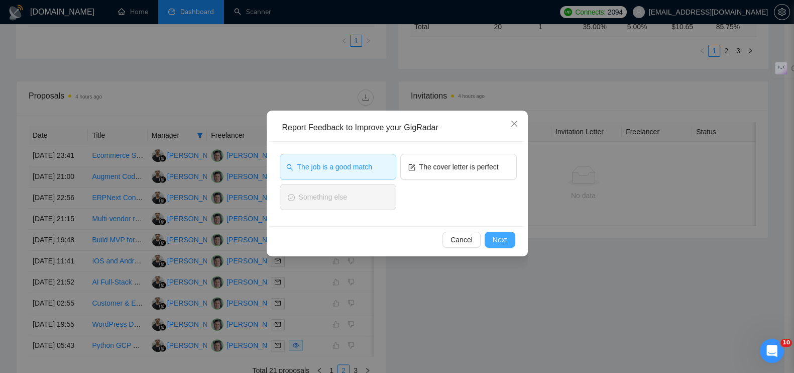
click at [495, 232] on button "Next" at bounding box center [500, 239] width 31 height 16
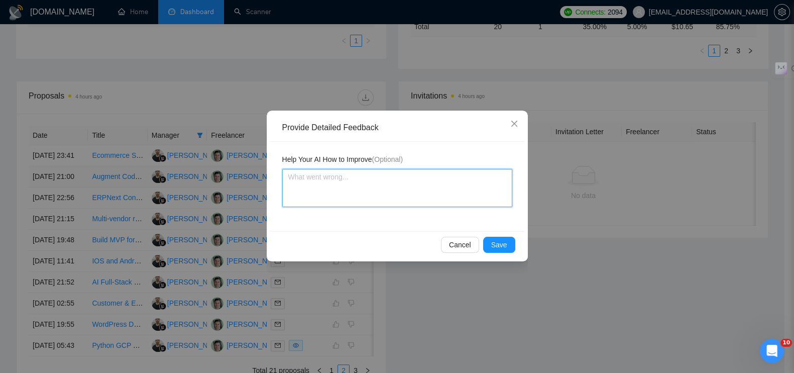
click at [411, 189] on textarea at bounding box center [397, 188] width 230 height 38
paste textarea "Цель: закончить MVP и развить full app — это соответствует твоему фокусу на MVP…"
type textarea "Цель: закончить MVP и развить full app — это соответствует твоему фокусу на MVP…"
drag, startPoint x: 309, startPoint y: 188, endPoint x: 260, endPoint y: 189, distance: 48.7
click at [260, 189] on div "Provide Detailed Feedback Help Your AI How to Improve (Optional) Цель: закончит…" at bounding box center [397, 186] width 794 height 373
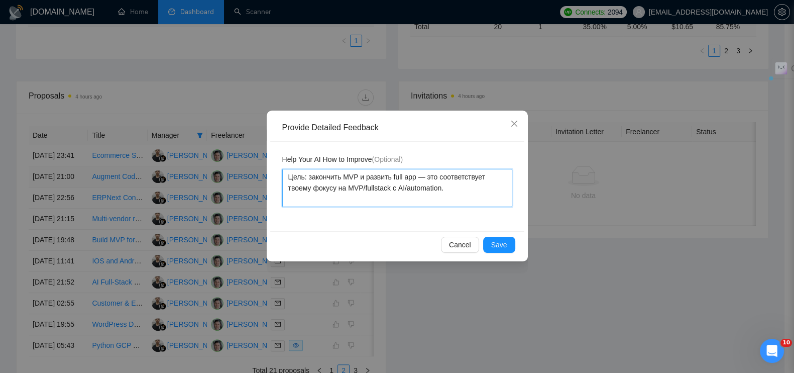
type textarea "Цель: закончить MVP и развить full app — это соответствует фокусу на MVP/fullst…"
type textarea "Цель: закончить MVP и развить full app — это соответствует м фокусу на MVP/full…"
type textarea "Цель: закончить MVP и развить full app — это соответствует мо фокусу на MVP/ful…"
type textarea "Цель: закончить MVP и развить full app — это соответствует мое фокусу на MVP/fu…"
type textarea "Цель: закончить MVP и развить full app — это соответствует моем фокусу на MVP/f…"
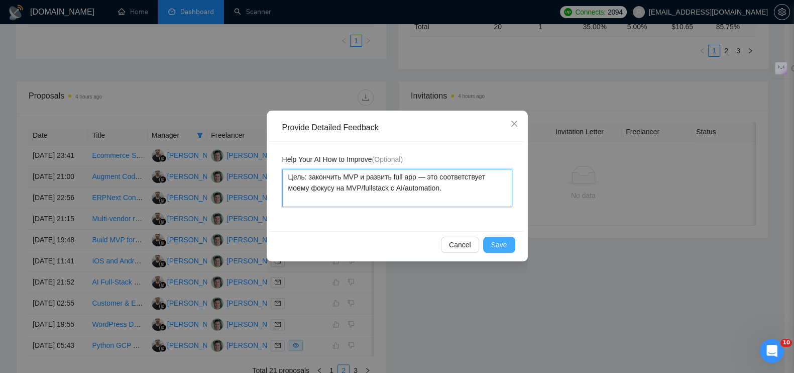
type textarea "Цель: закончить MVP и развить full app — это соответствует моему фокусу на MVP/…"
click at [499, 245] on span "Save" at bounding box center [499, 244] width 16 height 11
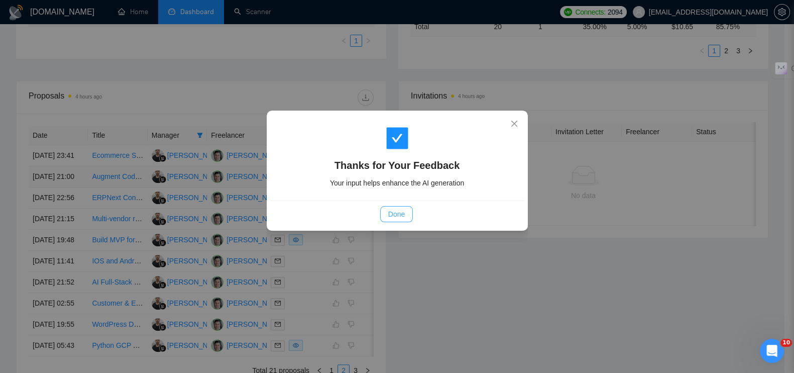
click at [387, 212] on button "Done" at bounding box center [396, 214] width 33 height 16
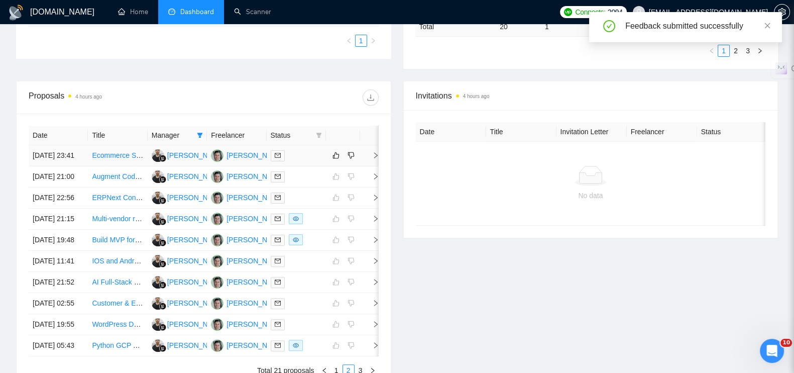
click at [375, 152] on icon "right" at bounding box center [376, 155] width 4 height 6
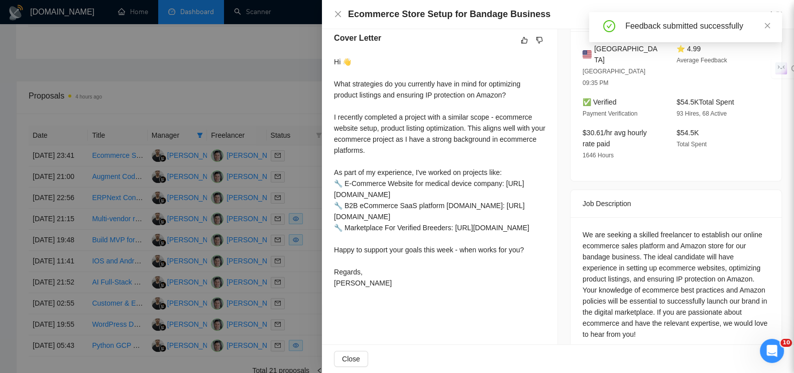
scroll to position [401, 0]
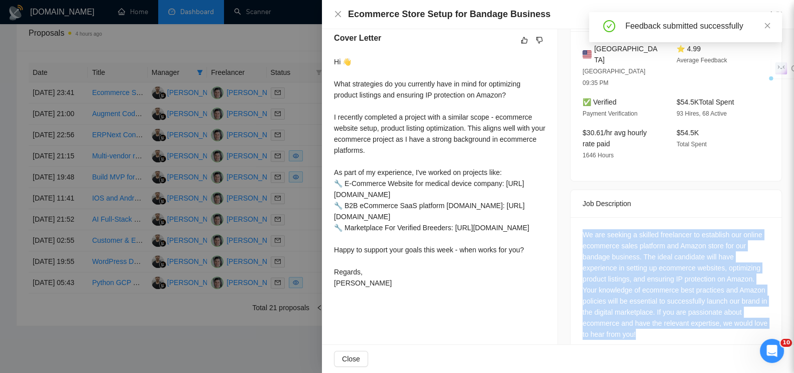
drag, startPoint x: 659, startPoint y: 315, endPoint x: 567, endPoint y: 211, distance: 138.7
click at [570, 217] on div "We are seeking a skilled freelancer to establish our online ecommerce sales pla…" at bounding box center [675, 286] width 211 height 139
copy div "We are seeking a skilled freelancer to establish our online ecommerce sales pla…"
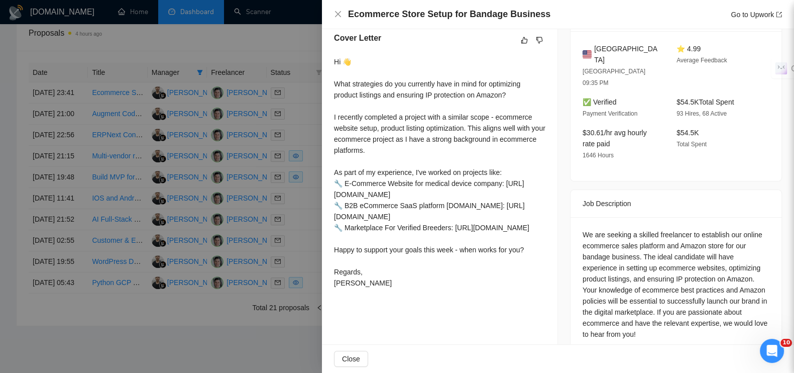
click at [311, 58] on div at bounding box center [397, 186] width 794 height 373
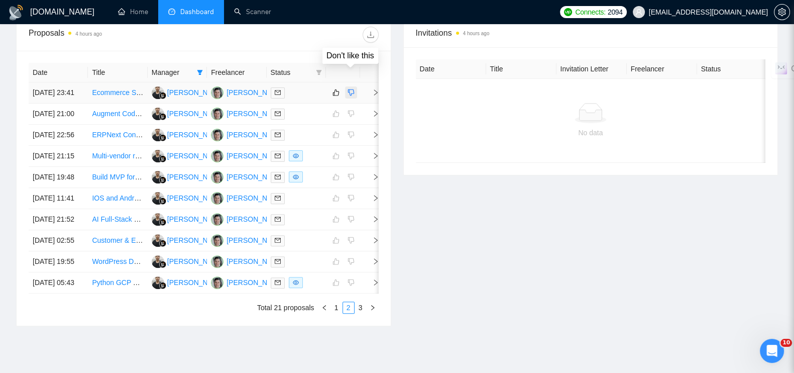
click at [351, 88] on icon "dislike" at bounding box center [350, 92] width 7 height 8
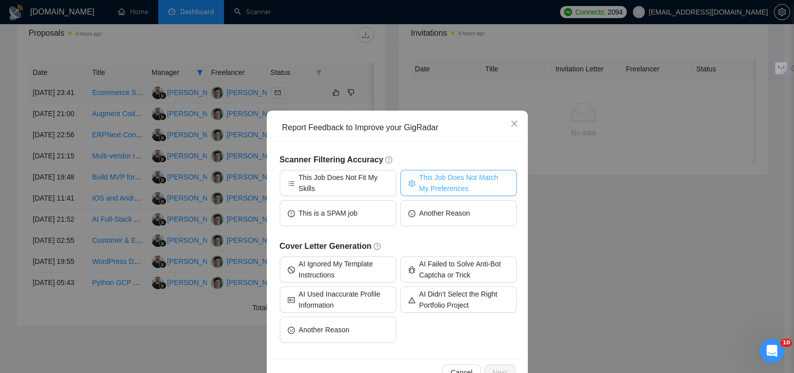
click at [434, 179] on span "This Job Does Not Match My Preferences" at bounding box center [463, 183] width 89 height 22
click at [495, 363] on div "Cancel Next" at bounding box center [397, 371] width 254 height 27
click at [495, 367] on span "Next" at bounding box center [500, 372] width 15 height 11
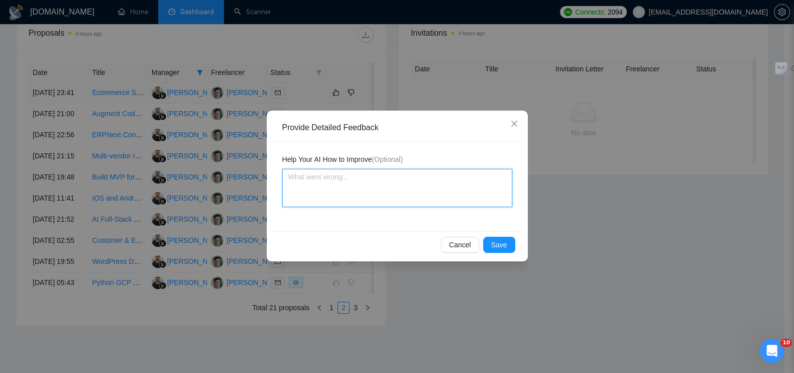
click at [364, 181] on textarea at bounding box center [397, 188] width 230 height 38
paste textarea "создание интернет-магазина и оптимизация Amazon → это не кастомная веб/мобильна…"
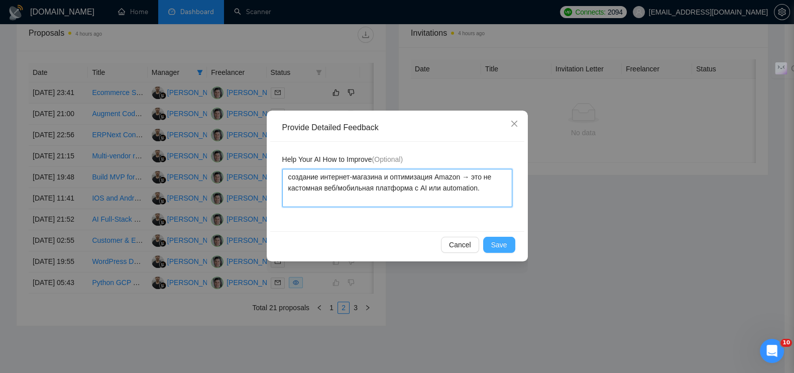
type textarea "создание интернет-магазина и оптимизация Amazon → это не кастомная веб/мобильна…"
click at [491, 243] on button "Save" at bounding box center [499, 244] width 32 height 16
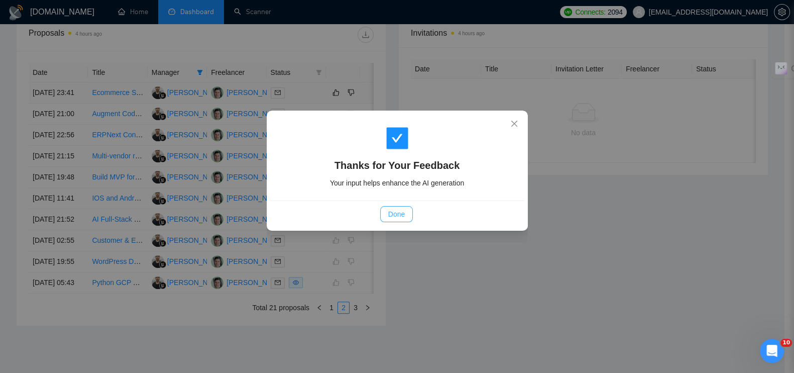
click at [402, 219] on span "Done" at bounding box center [396, 213] width 17 height 11
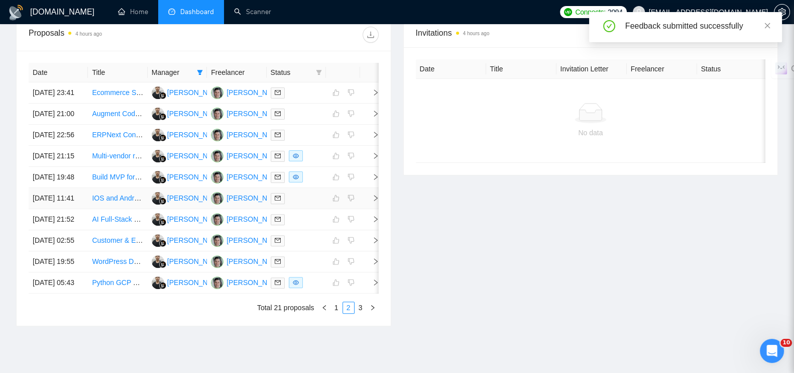
scroll to position [526, 0]
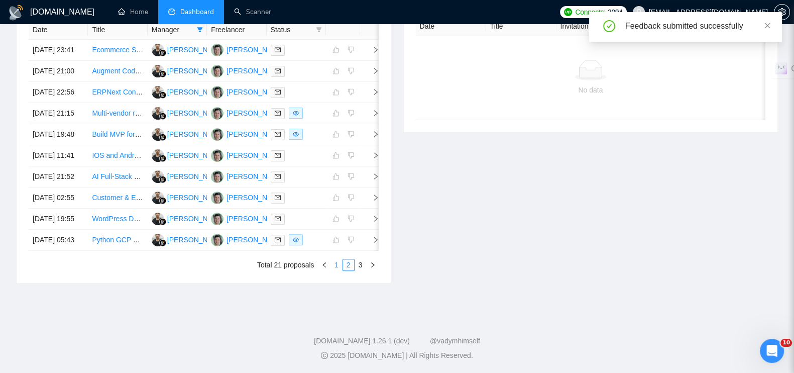
click at [337, 265] on link "1" at bounding box center [336, 264] width 11 height 11
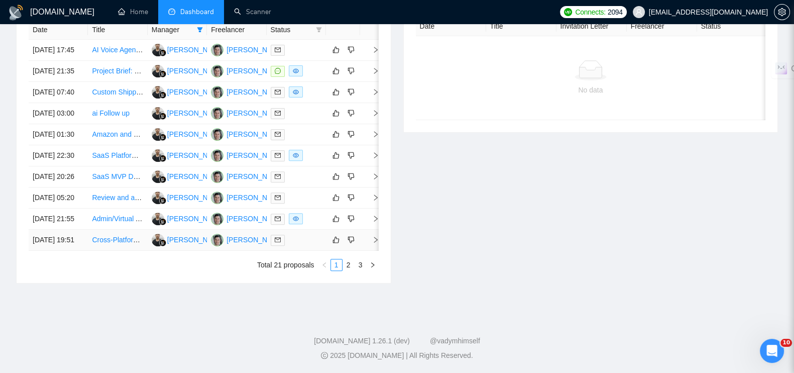
click at [376, 229] on td at bounding box center [370, 239] width 20 height 21
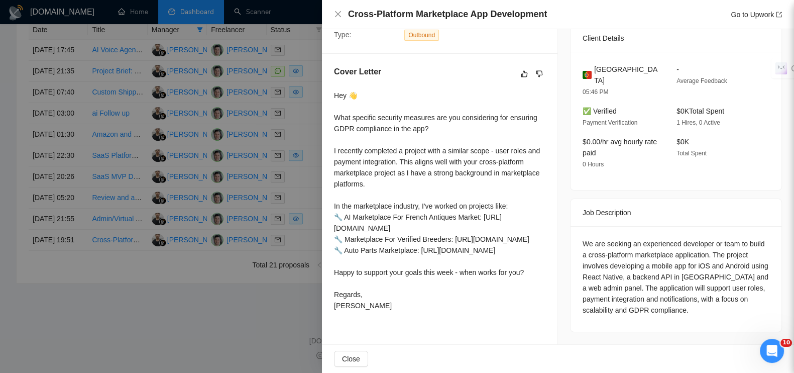
click at [250, 310] on div at bounding box center [397, 186] width 794 height 373
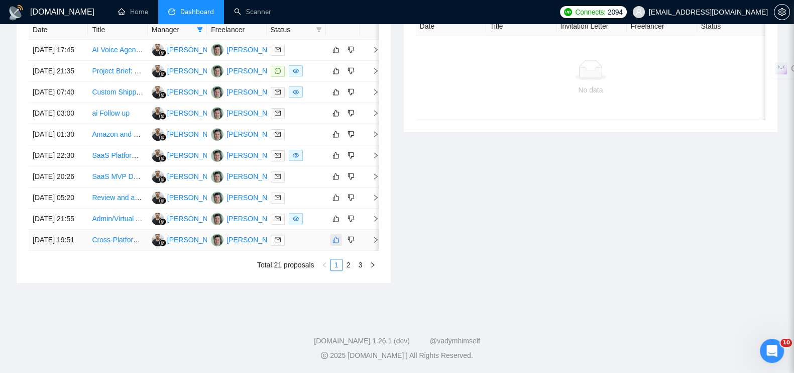
click at [336, 233] on button "button" at bounding box center [336, 239] width 12 height 12
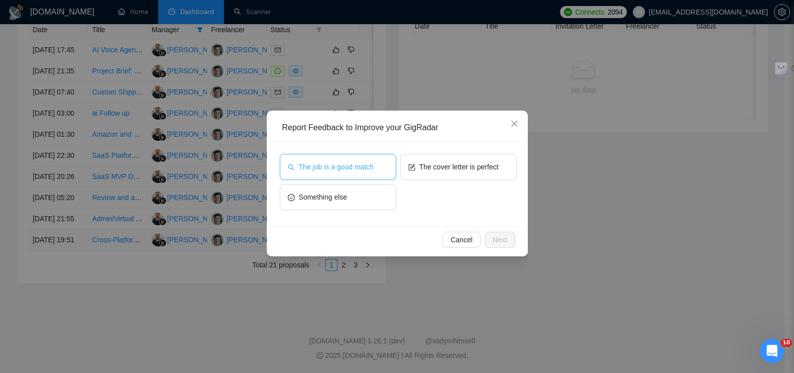
click at [334, 160] on button "The job is a good match" at bounding box center [338, 167] width 116 height 26
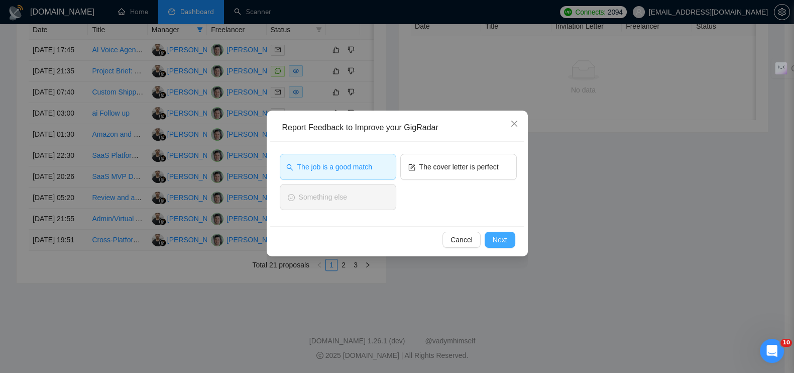
click at [493, 237] on span "Next" at bounding box center [500, 239] width 15 height 11
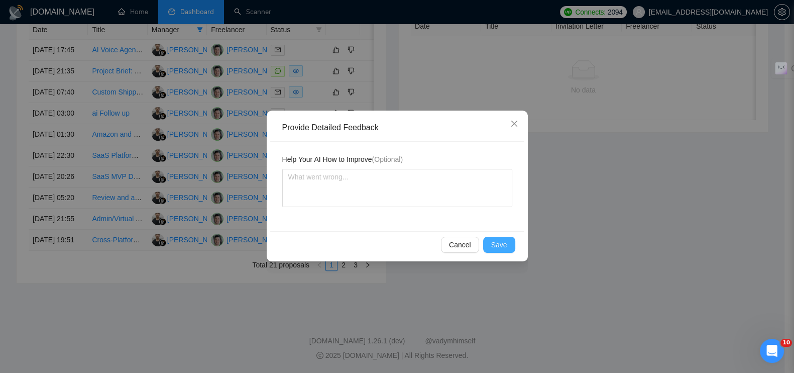
click at [493, 240] on span "Save" at bounding box center [499, 244] width 16 height 11
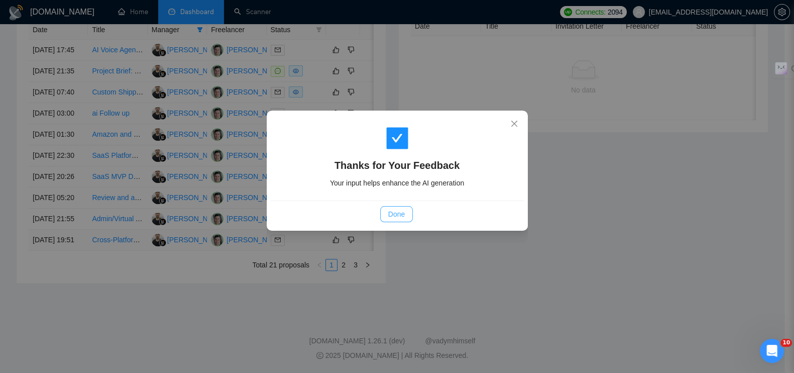
click at [388, 209] on span "Done" at bounding box center [396, 213] width 17 height 11
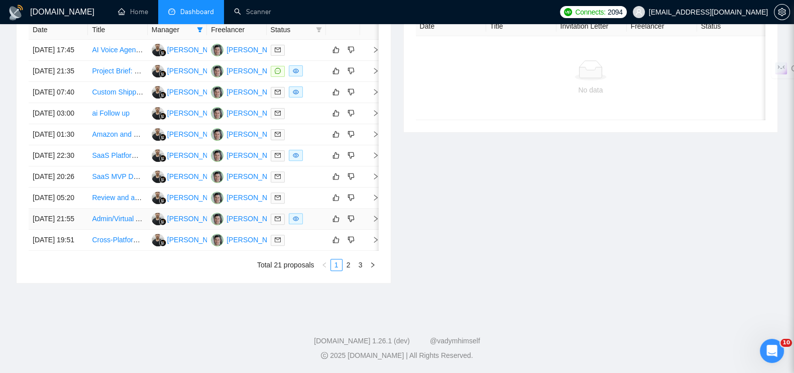
click at [374, 215] on icon "right" at bounding box center [375, 218] width 7 height 7
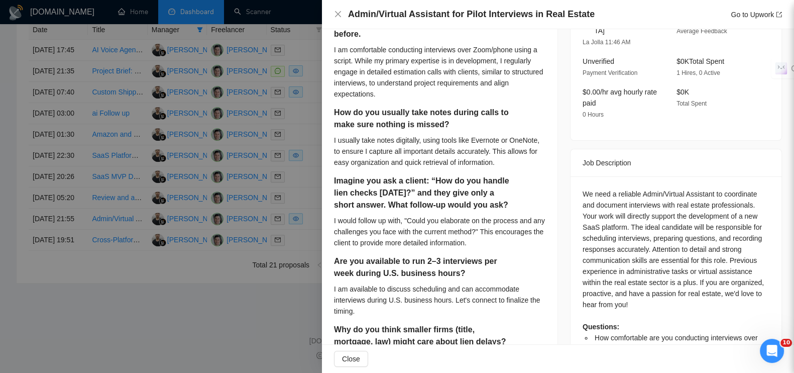
scroll to position [369, 0]
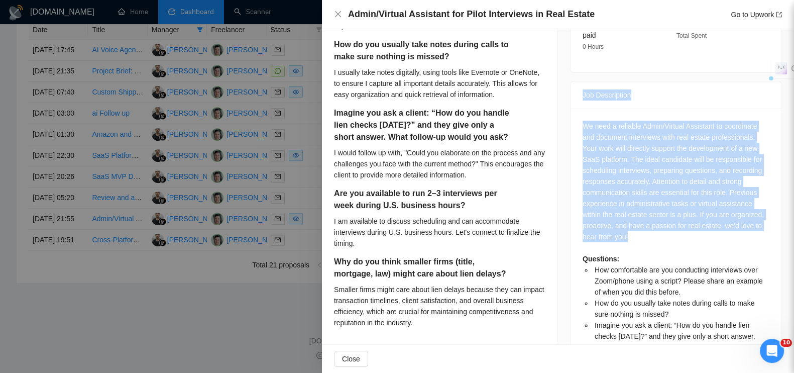
drag, startPoint x: 577, startPoint y: 81, endPoint x: 649, endPoint y: 221, distance: 157.0
click at [649, 221] on div "Job Description We need a reliable Admin/Virtual Assistant to coordinate and do…" at bounding box center [676, 248] width 212 height 335
copy div "Job Description We need a reliable Admin/Virtual Assistant to coordinate and do…"
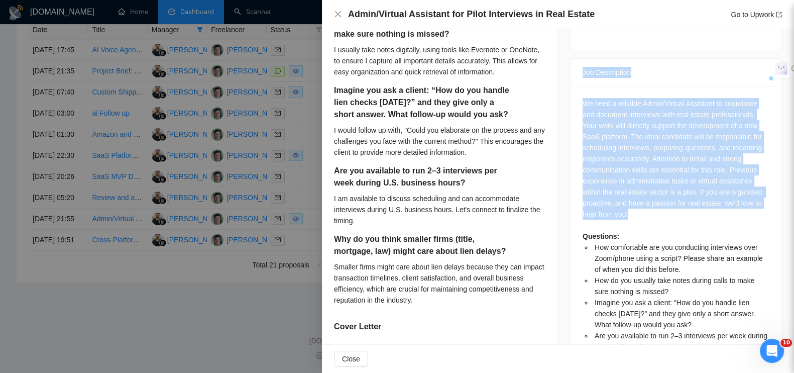
scroll to position [306, 0]
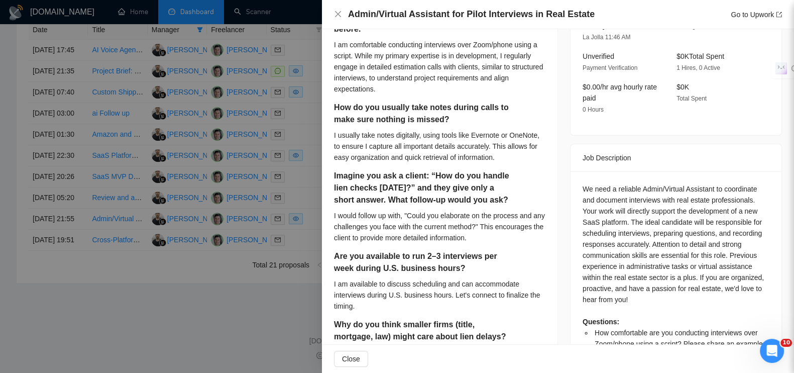
click at [254, 319] on div at bounding box center [397, 186] width 794 height 373
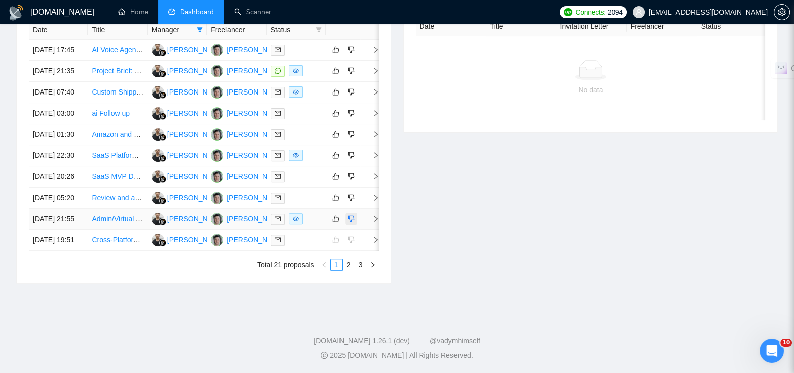
click at [352, 214] on icon "dislike" at bounding box center [350, 218] width 7 height 8
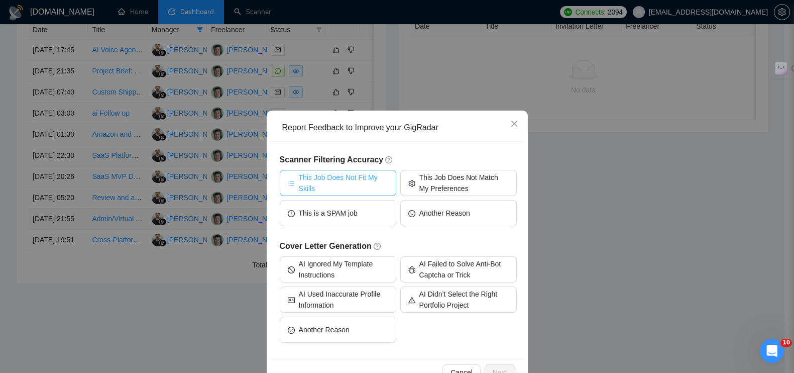
click at [353, 180] on span "This Job Does Not Fit My Skills" at bounding box center [343, 183] width 89 height 22
click at [487, 365] on button "Next" at bounding box center [500, 372] width 31 height 16
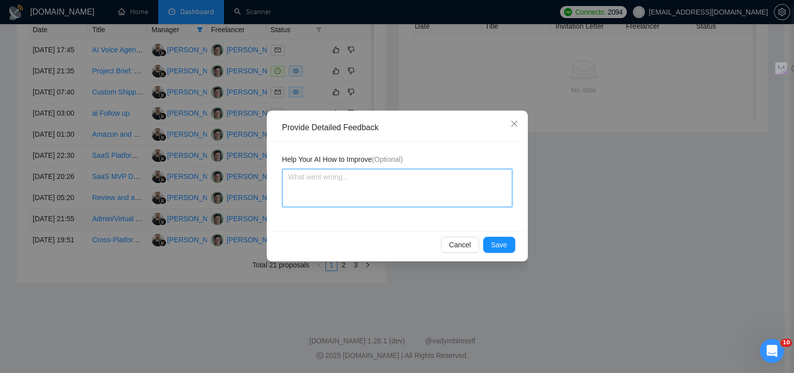
click at [439, 182] on textarea at bounding box center [397, 188] width 230 height 38
paste textarea "Тип задачи: административная / виртуальный ассистент → не кастомная разработка."
type textarea "Тип задачи: административная / виртуальный ассистент → не кастомная разработка."
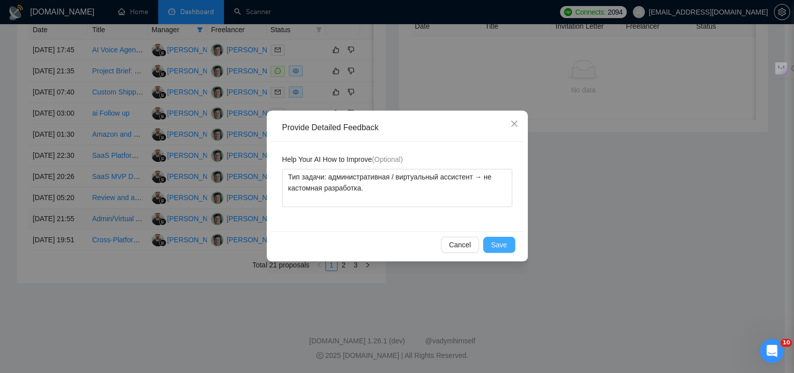
click at [499, 247] on span "Save" at bounding box center [499, 244] width 16 height 11
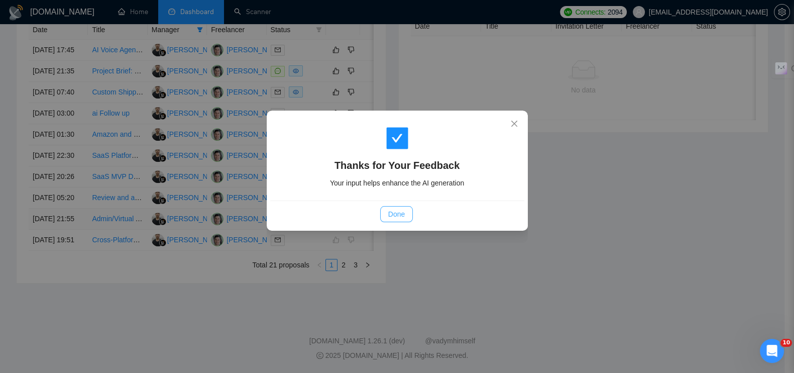
click at [394, 212] on span "Done" at bounding box center [396, 213] width 17 height 11
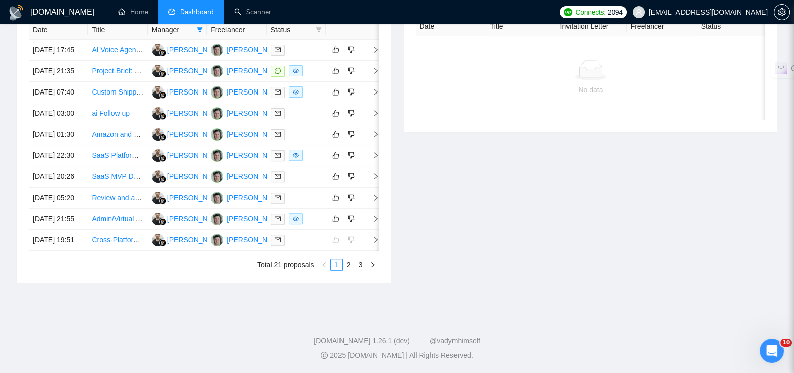
scroll to position [463, 0]
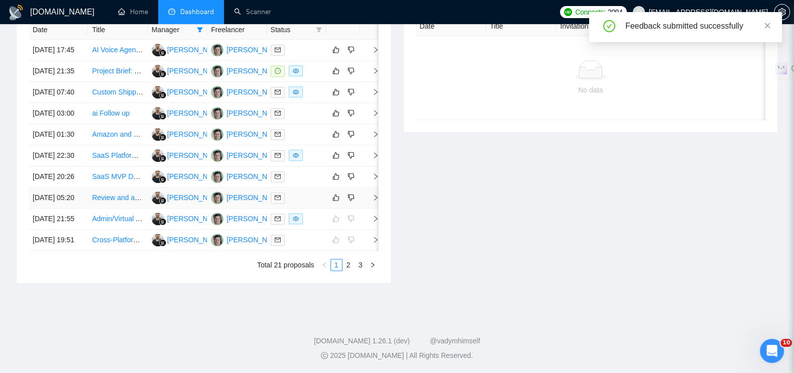
click at [372, 201] on icon "right" at bounding box center [375, 197] width 7 height 7
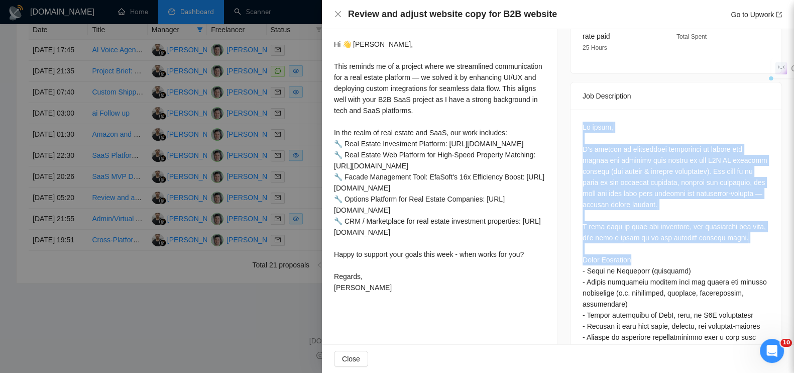
drag, startPoint x: 572, startPoint y: 162, endPoint x: 628, endPoint y: 194, distance: 64.1
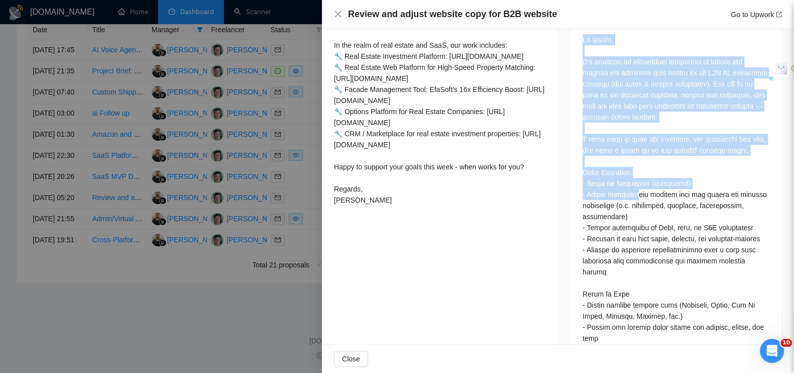
scroll to position [432, 0]
click at [628, 194] on div "Questions: Describe your recent experience with similar projects" at bounding box center [675, 299] width 187 height 530
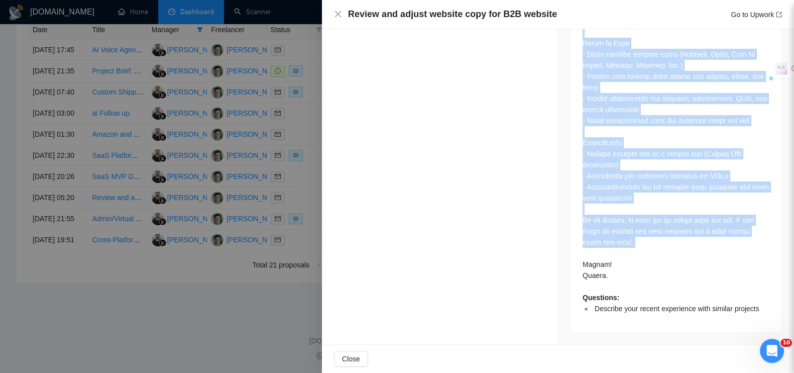
drag, startPoint x: 572, startPoint y: 33, endPoint x: 697, endPoint y: 250, distance: 250.4
click at [697, 250] on div "Questions: Describe your recent experience with similar projects" at bounding box center [675, 52] width 211 height 561
click at [688, 219] on div "Questions: Describe your recent experience with similar projects" at bounding box center [675, 49] width 187 height 530
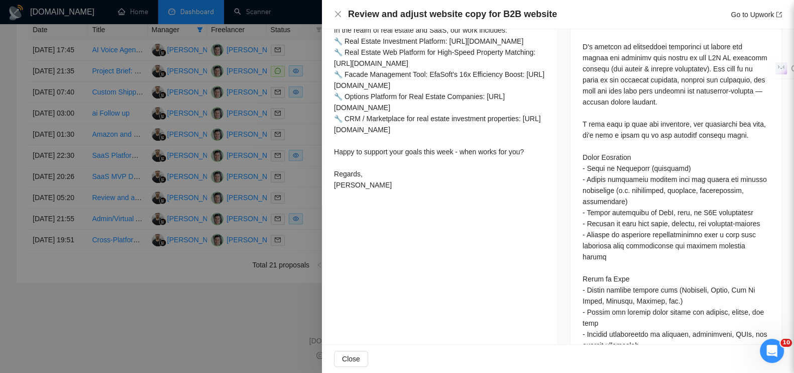
scroll to position [368, 0]
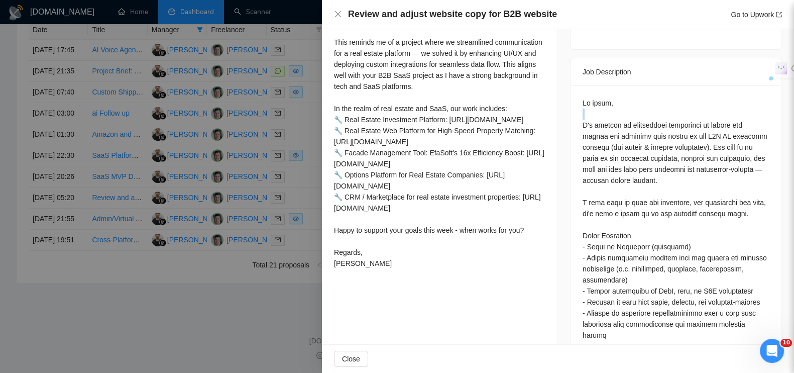
drag, startPoint x: 574, startPoint y: 122, endPoint x: 686, endPoint y: 118, distance: 112.0
click at [686, 118] on div "Questions: Describe your recent experience with similar projects" at bounding box center [675, 365] width 211 height 561
drag, startPoint x: 696, startPoint y: 122, endPoint x: 565, endPoint y: 121, distance: 131.0
click at [570, 121] on div "Questions: Describe your recent experience with similar projects" at bounding box center [675, 365] width 211 height 561
copy div "I'm seeking an experienced copywriter"
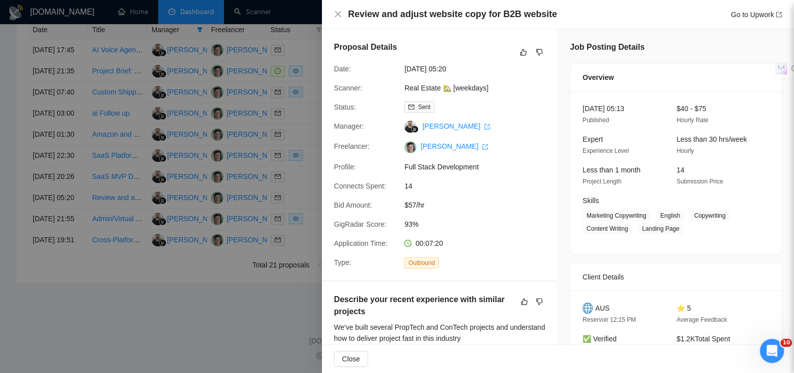
scroll to position [188, 0]
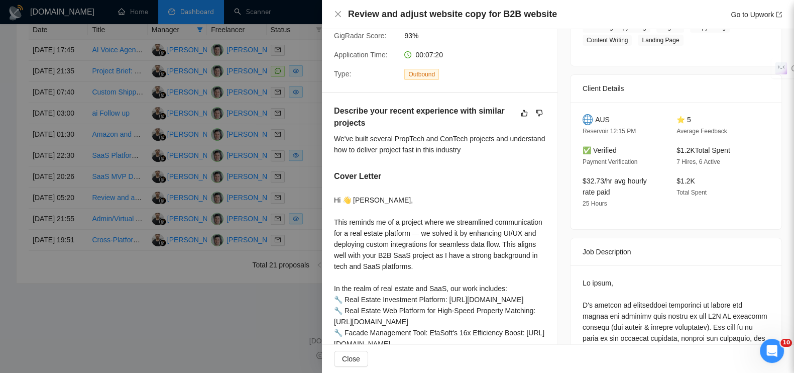
click at [630, 256] on div "Job Description" at bounding box center [675, 251] width 187 height 27
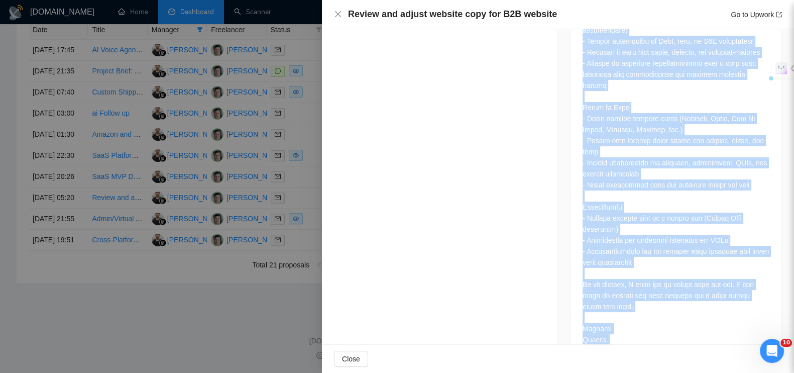
scroll to position [682, 0]
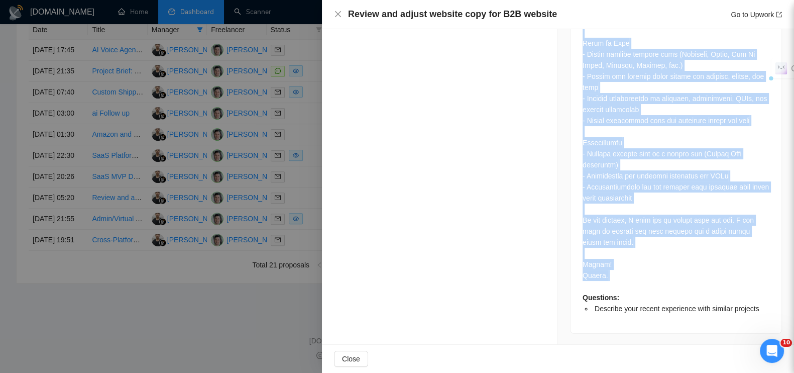
drag, startPoint x: 577, startPoint y: 245, endPoint x: 680, endPoint y: 285, distance: 110.5
click at [680, 285] on div "Job Description Questions: Describe your recent experience with similar projects" at bounding box center [676, 38] width 212 height 589
copy div "Lor Ipsumdolors Am conse, A'e seddoei te incididuntu laboreetdo ma aliqua eni a…"
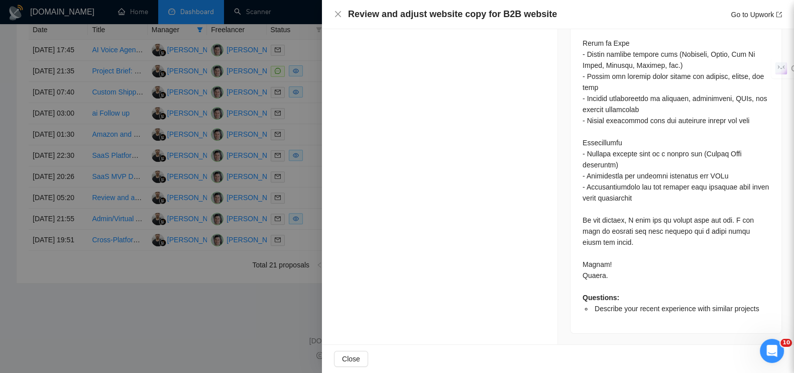
click at [231, 332] on div at bounding box center [397, 186] width 794 height 373
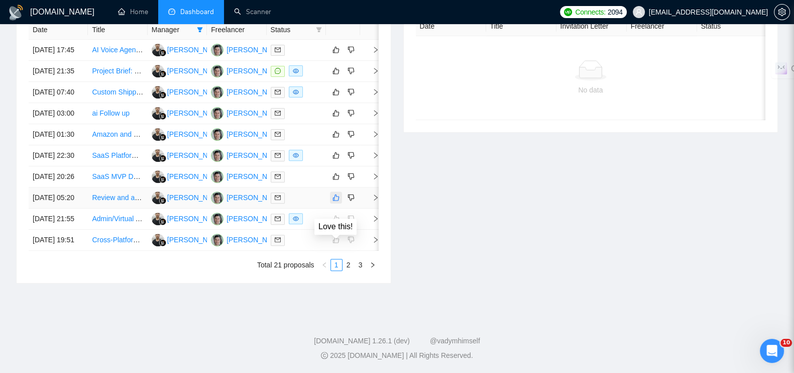
click at [333, 201] on icon "like" at bounding box center [335, 197] width 7 height 8
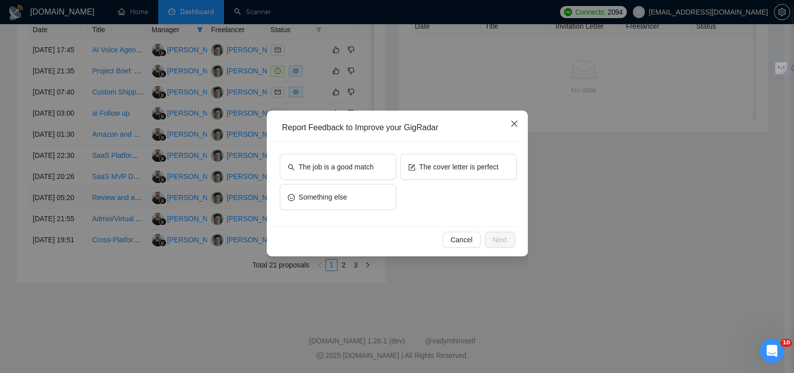
click at [520, 122] on span "Close" at bounding box center [514, 123] width 27 height 27
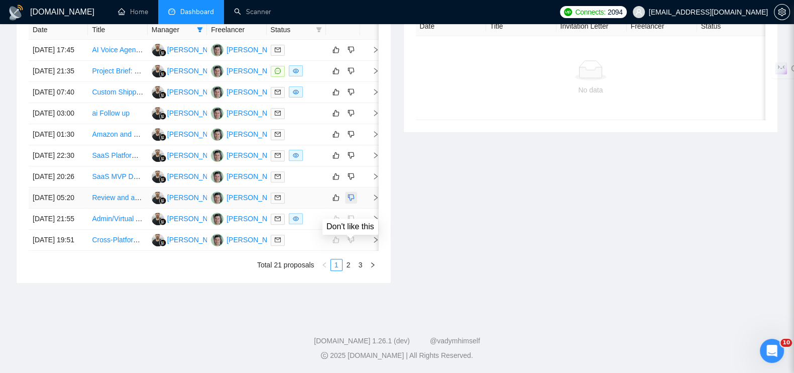
click at [350, 201] on icon "dislike" at bounding box center [350, 197] width 7 height 8
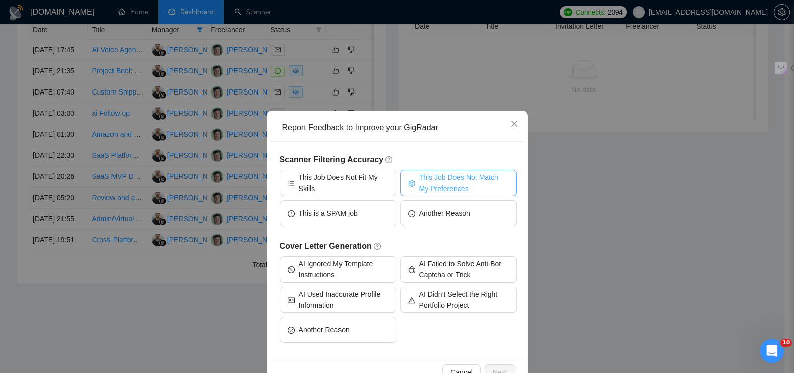
click at [427, 176] on span "This Job Does Not Match My Preferences" at bounding box center [463, 183] width 89 height 22
click at [485, 370] on button "Next" at bounding box center [500, 372] width 31 height 16
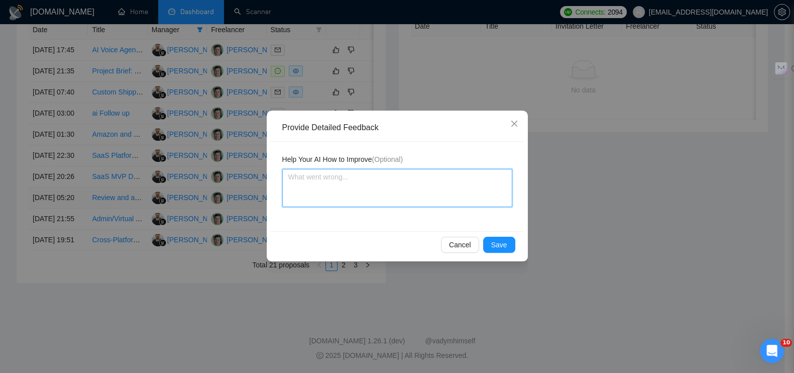
click at [394, 188] on textarea at bounding box center [397, 188] width 230 height 38
paste textarea "❌ Тип задачи: копирайтинг / редактирование текста, не разработка."
type textarea "❌ Тип задачи: копирайтинг / редактирование текста, не разработка."
click at [512, 237] on button "Save" at bounding box center [499, 244] width 32 height 16
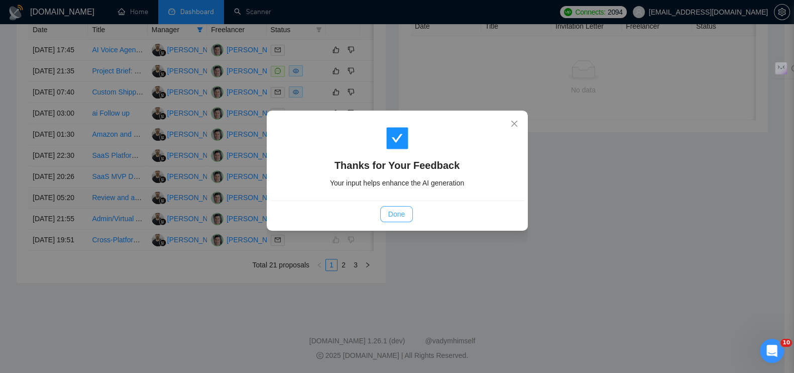
click at [402, 216] on span "Done" at bounding box center [396, 213] width 17 height 11
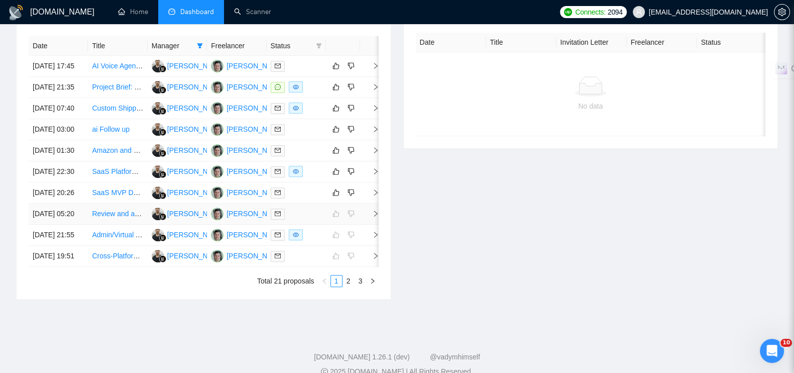
scroll to position [401, 0]
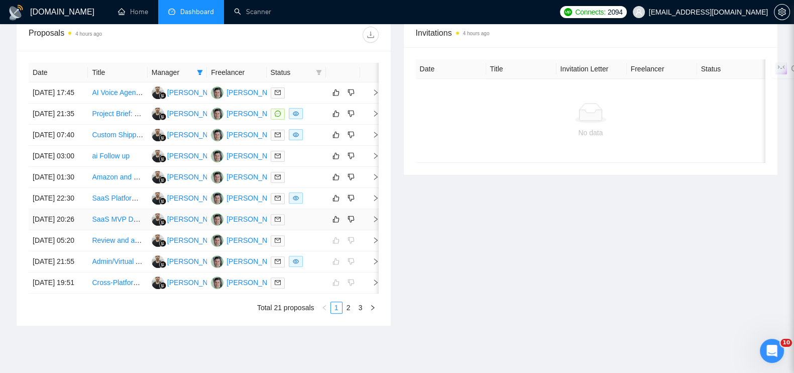
click at [373, 222] on icon "right" at bounding box center [375, 218] width 7 height 7
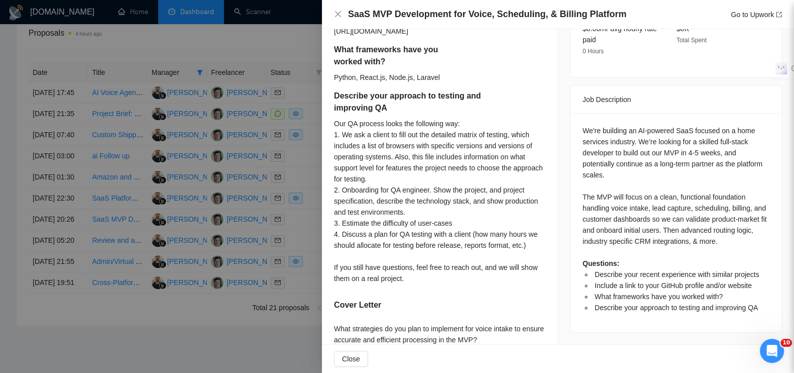
scroll to position [354, 0]
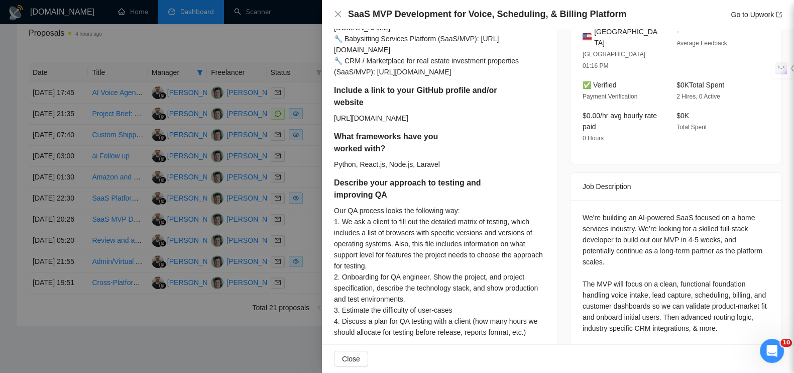
click at [111, 367] on div at bounding box center [397, 186] width 794 height 373
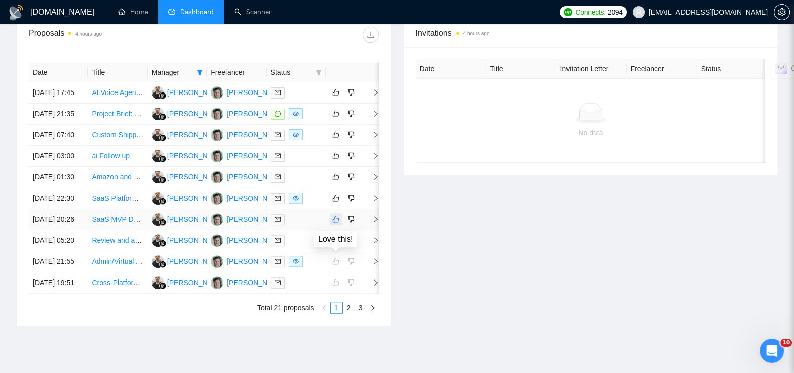
click at [337, 223] on icon "like" at bounding box center [335, 219] width 7 height 8
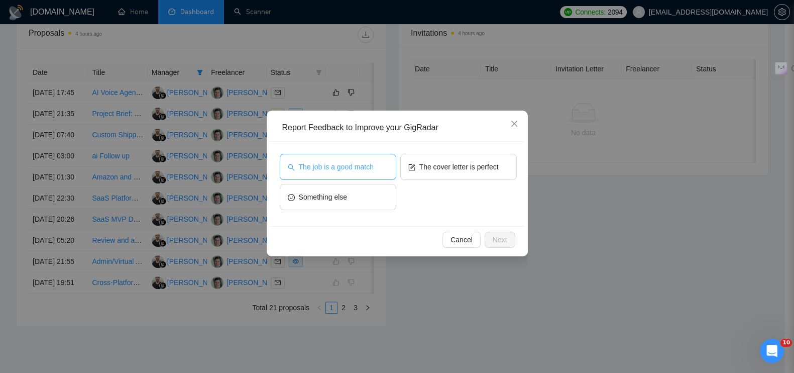
click at [330, 167] on span "The job is a good match" at bounding box center [336, 166] width 75 height 11
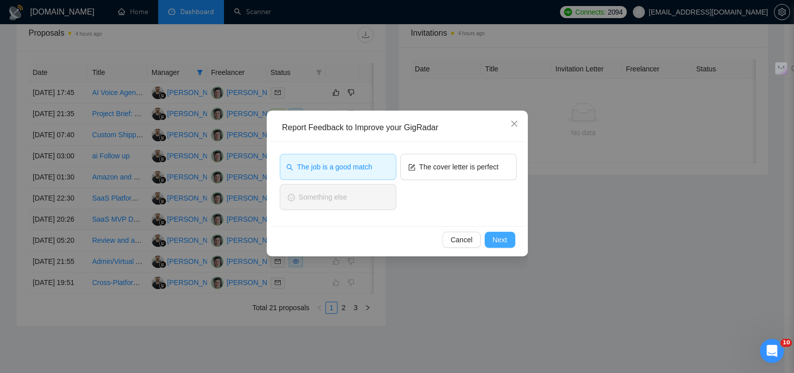
click at [507, 239] on button "Next" at bounding box center [500, 239] width 31 height 16
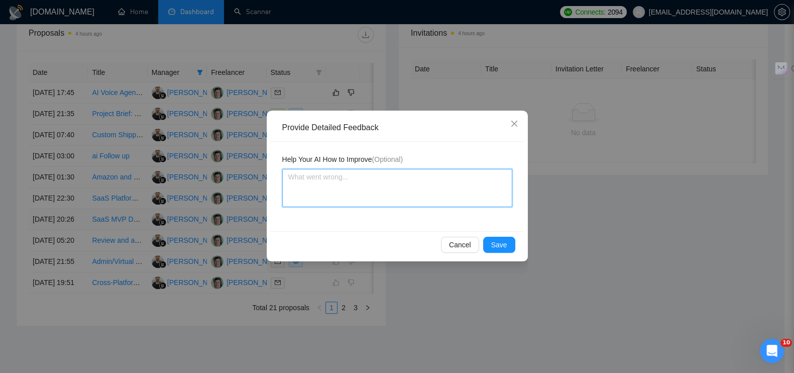
click at [379, 174] on textarea at bounding box center [397, 188] width 230 height 38
type textarea "I"
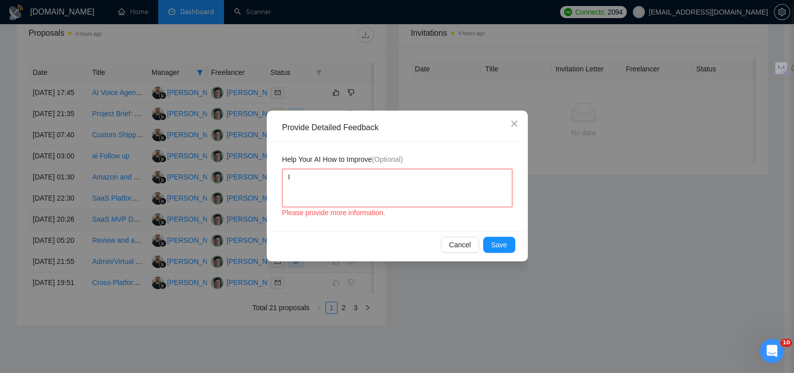
type textarea "Id"
type textarea "Ide"
type textarea "Idea"
type textarea "Ideal"
type textarea "Ideal!"
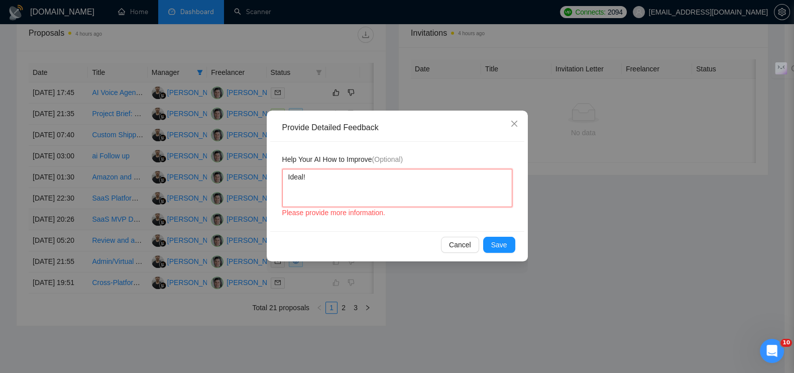
type textarea "Ideal!"
type textarea "Ideal! S"
type textarea "Ideal! Sa"
type textarea "Ideal! Saa"
type textarea "Ideal! [GEOGRAPHIC_DATA]"
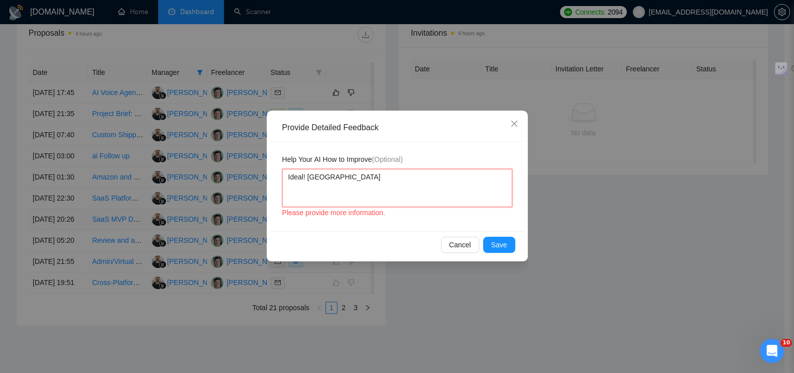
type textarea "Ideal! [GEOGRAPHIC_DATA]"
type textarea "Ideal! Saas m"
type textarea "Ideal! Saas mv"
type textarea "Ideal! Saas mvp"
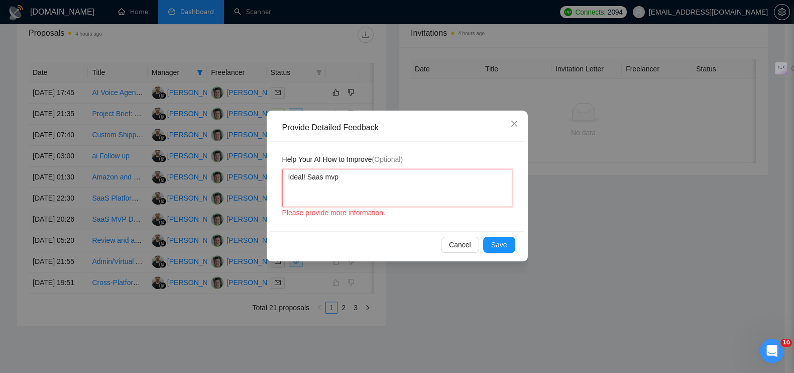
type textarea "Ideal! Saas mvp d"
type textarea "Ideal! Saas mvp de"
type textarea "Ideal! Saas mvp dev"
type textarea "Ideal! Saas mvp deve"
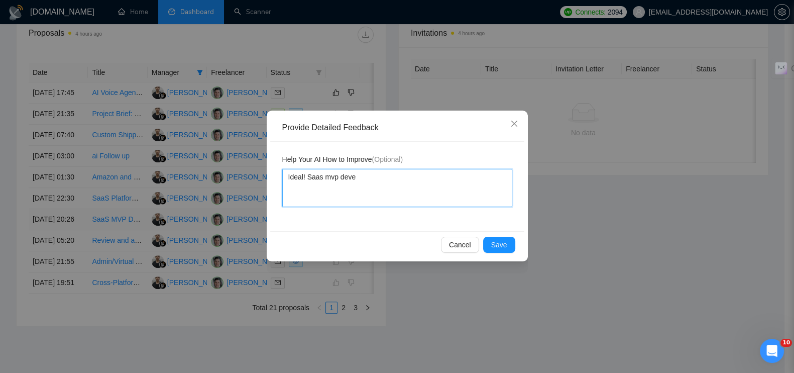
type textarea "Ideal! Saas mvp devel"
type textarea "Ideal! Saas mvp develo"
type textarea "Ideal! Saas mvp develop"
type textarea "Ideal! Saas mvp developm"
type textarea "Ideal! Saas mvp developme"
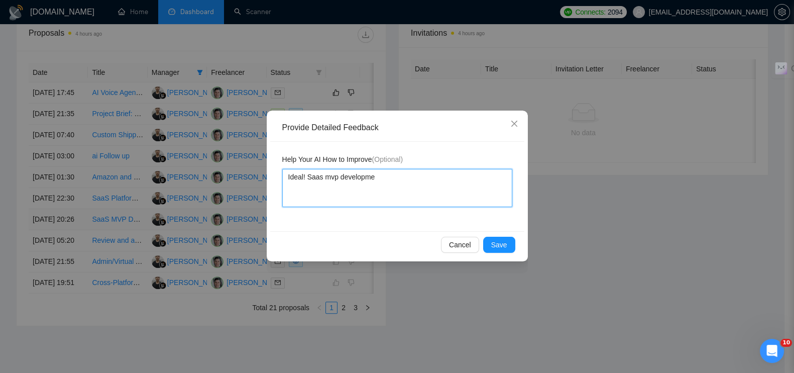
type textarea "Ideal! Saas mvp developmen"
type textarea "Ideal! Saas mvp development"
click at [507, 240] on span "Save" at bounding box center [499, 244] width 16 height 11
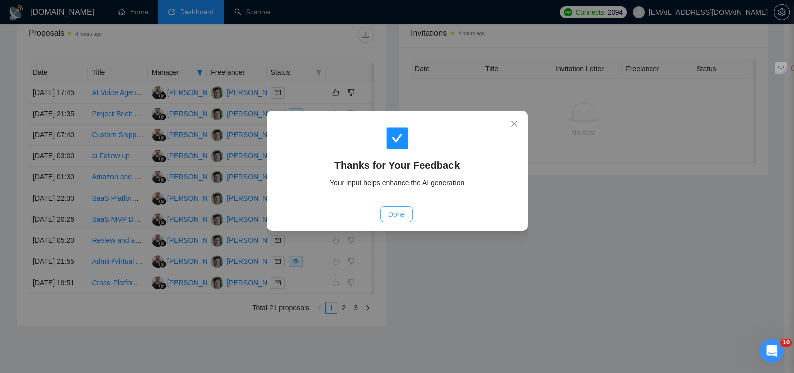
click at [389, 212] on span "Done" at bounding box center [396, 213] width 17 height 11
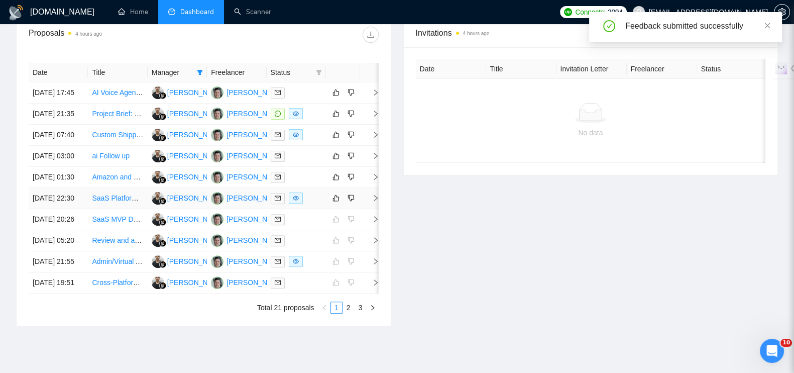
click at [372, 201] on icon "right" at bounding box center [375, 197] width 7 height 7
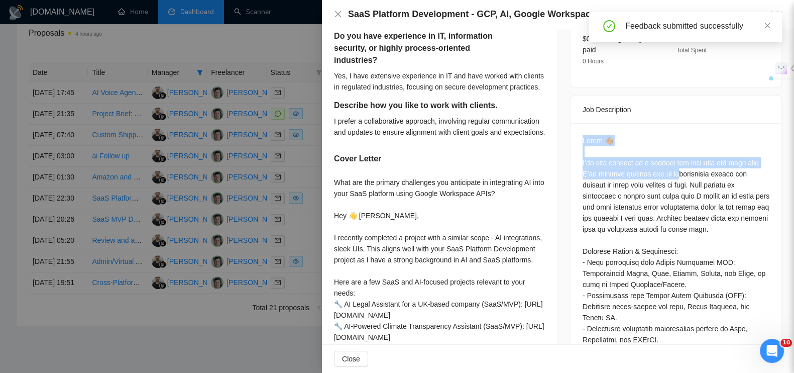
drag, startPoint x: 572, startPoint y: 124, endPoint x: 664, endPoint y: 163, distance: 99.2
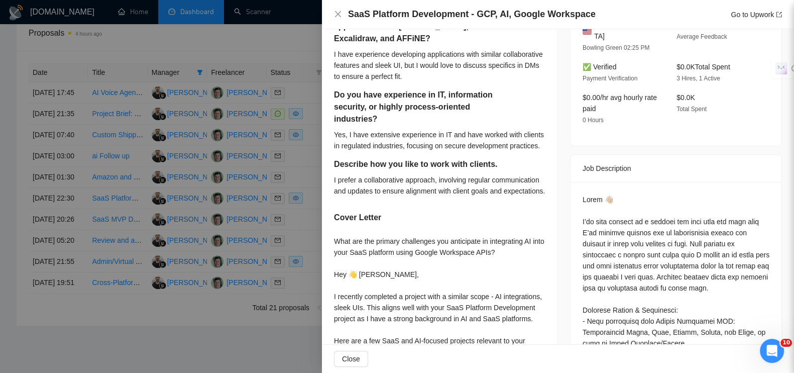
scroll to position [229, 0]
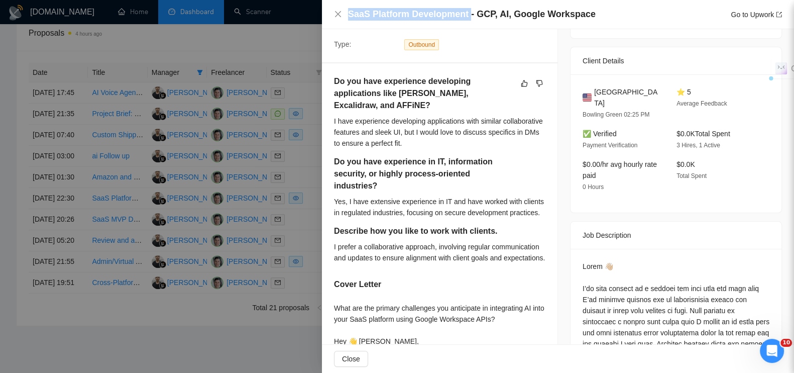
drag, startPoint x: 349, startPoint y: 13, endPoint x: 463, endPoint y: 9, distance: 114.0
click at [464, 10] on h4 "SaaS Platform Development - GCP, AI, Google Workspace" at bounding box center [472, 14] width 248 height 13
click at [281, 34] on div at bounding box center [397, 186] width 794 height 373
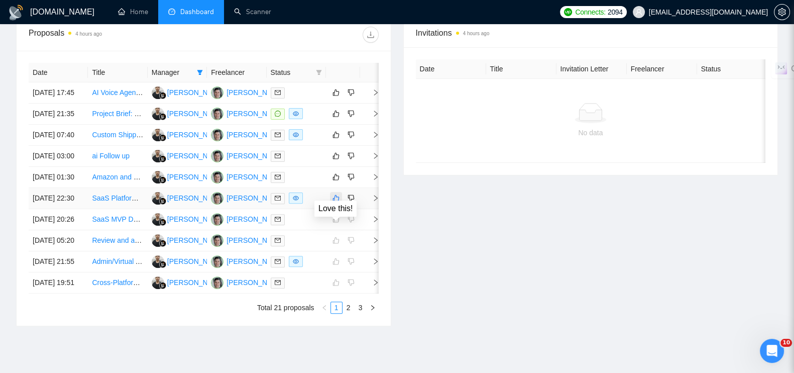
click at [336, 202] on icon "like" at bounding box center [335, 198] width 7 height 8
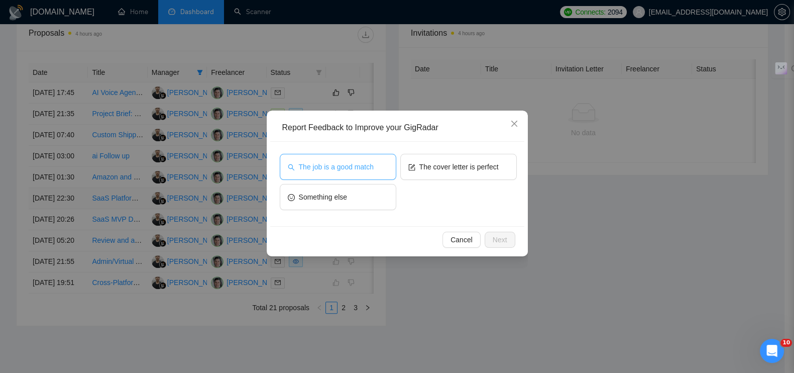
click at [329, 170] on span "The job is a good match" at bounding box center [336, 166] width 75 height 11
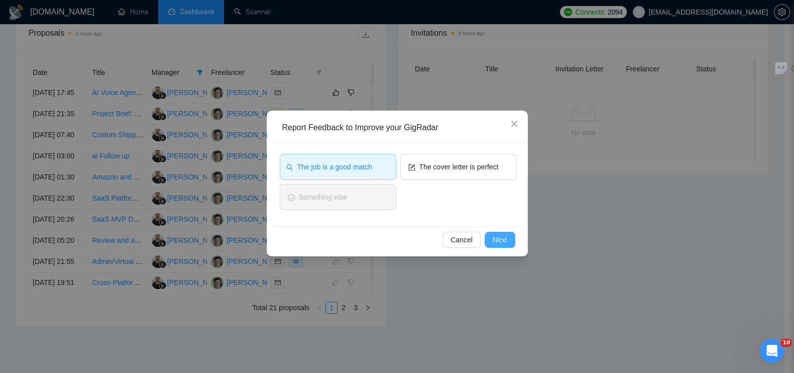
click at [500, 242] on span "Next" at bounding box center [500, 239] width 15 height 11
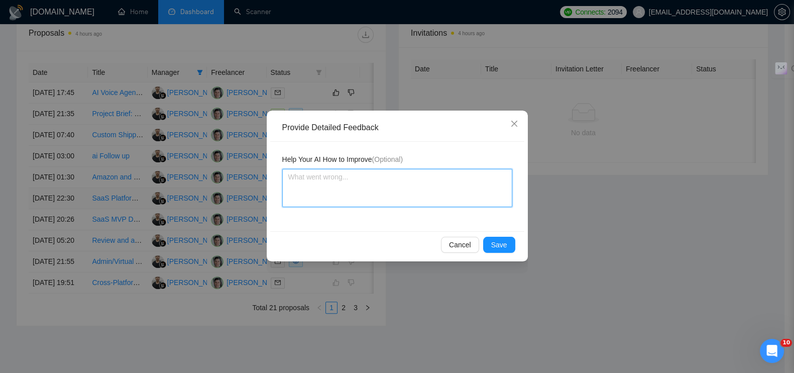
click at [431, 189] on textarea at bounding box center [397, 188] width 230 height 38
paste textarea "SaaS Platform Development"
type textarea "SaaS Platform Development"
click at [496, 242] on span "Save" at bounding box center [499, 244] width 16 height 11
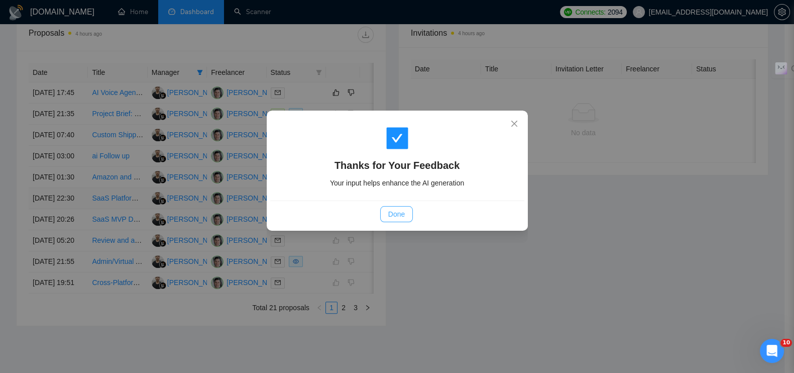
click at [402, 218] on span "Done" at bounding box center [396, 213] width 17 height 11
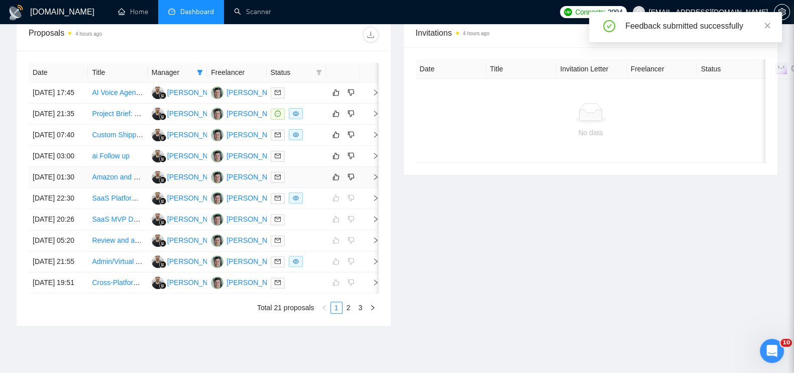
click at [374, 180] on icon "right" at bounding box center [375, 176] width 7 height 7
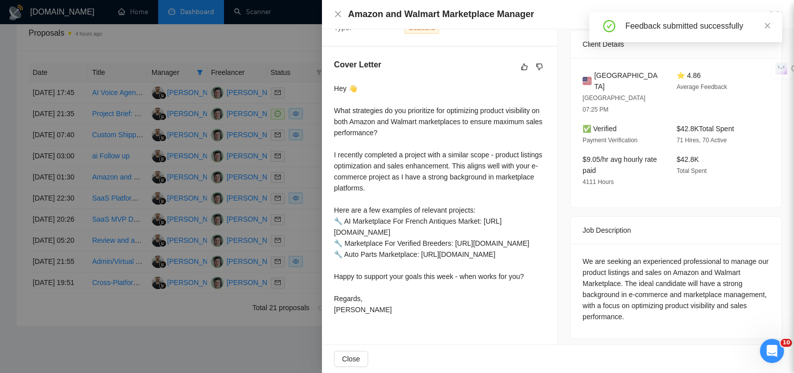
scroll to position [255, 0]
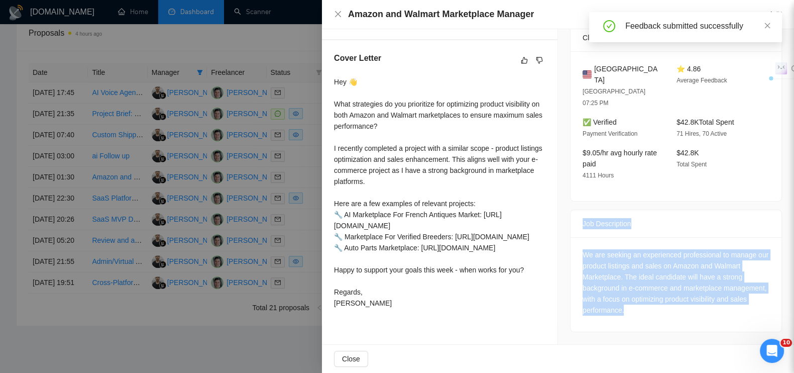
drag, startPoint x: 574, startPoint y: 194, endPoint x: 679, endPoint y: 295, distance: 145.6
click at [679, 295] on div "Job Description We are seeking an experienced professional to manage our produc…" at bounding box center [676, 270] width 212 height 123
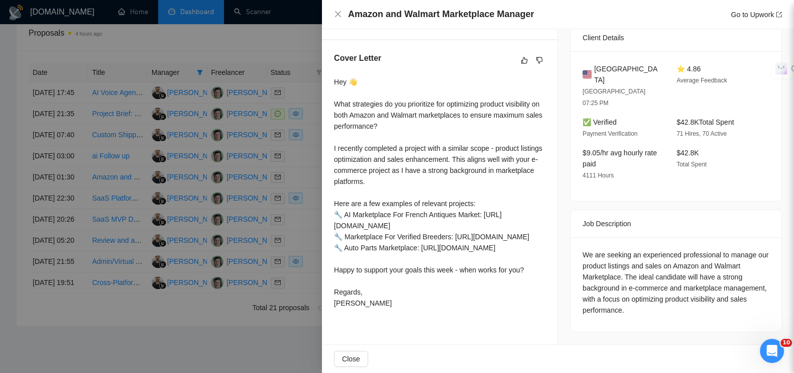
click at [297, 54] on div at bounding box center [397, 186] width 794 height 373
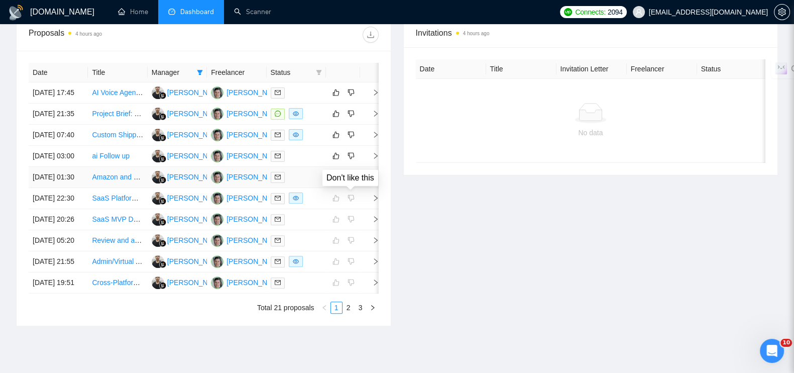
click at [354, 183] on button "button" at bounding box center [351, 177] width 12 height 12
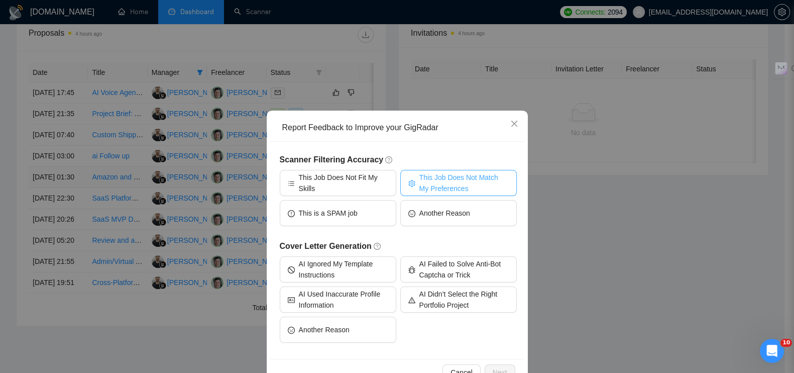
click at [441, 189] on span "This Job Does Not Match My Preferences" at bounding box center [463, 183] width 89 height 22
click at [493, 367] on span "Next" at bounding box center [500, 372] width 15 height 11
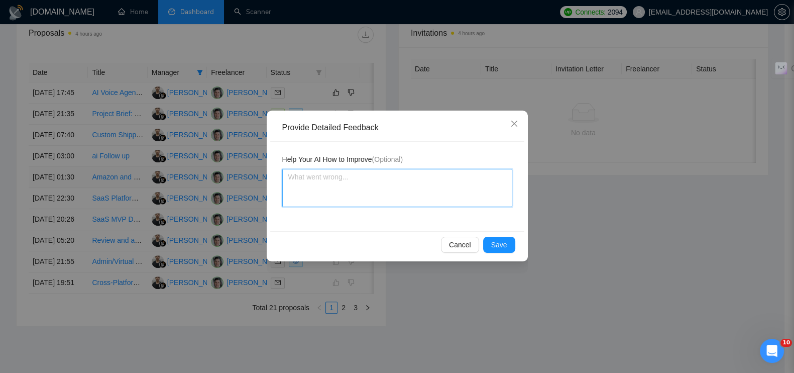
click at [350, 192] on textarea at bounding box center [397, 188] width 230 height 38
paste textarea "❌ Тип задачи: e-commerce маркетплейс-менеджмент (Amazon, Walmart)."
type textarea "❌ Тип задачи: e-commerce маркетплейс-менеджмент (Amazon, Walmart)."
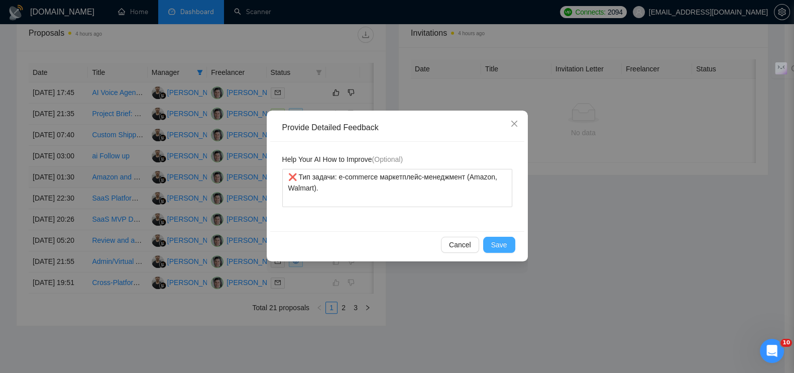
click at [510, 244] on button "Save" at bounding box center [499, 244] width 32 height 16
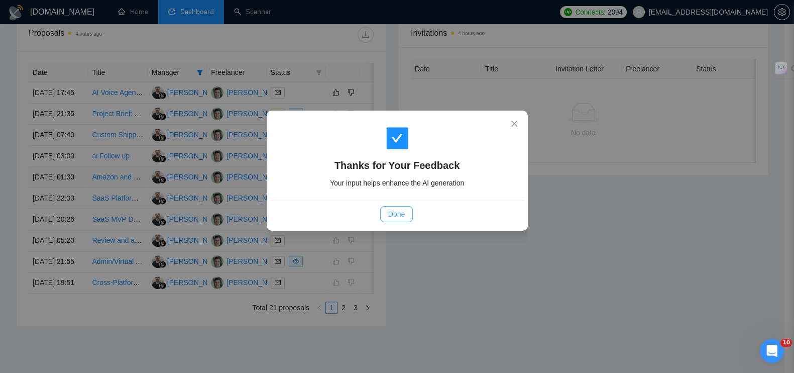
click at [403, 212] on span "Done" at bounding box center [396, 213] width 17 height 11
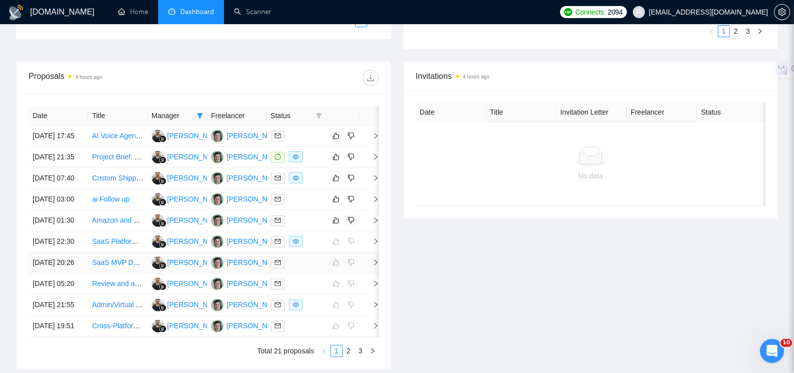
scroll to position [338, 0]
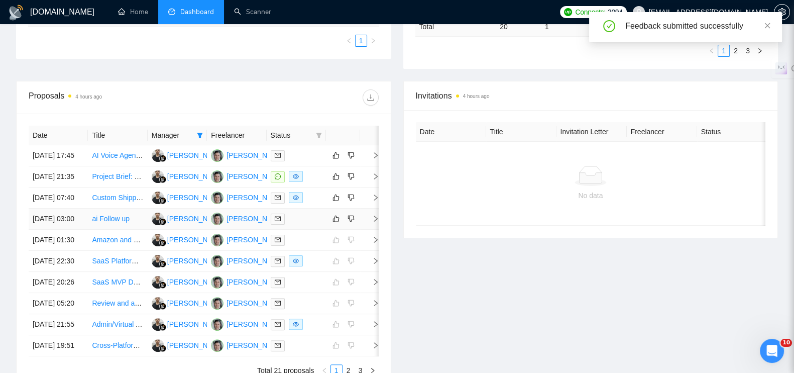
click at [372, 222] on icon "right" at bounding box center [375, 218] width 7 height 7
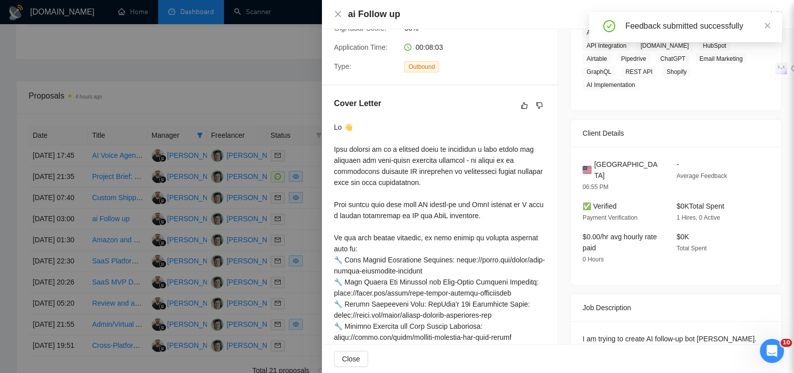
scroll to position [288, 0]
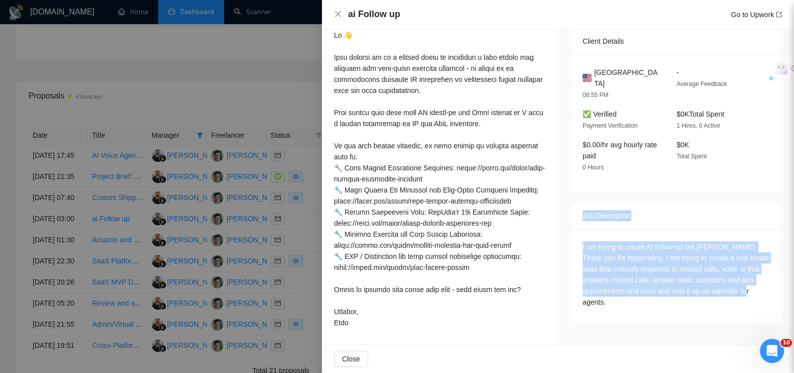
drag, startPoint x: 615, startPoint y: 279, endPoint x: 563, endPoint y: 189, distance: 104.1
click at [563, 189] on div "Job Posting Details Overview [DATE] 02:52 Published Unspecified Hourly Rate Int…" at bounding box center [676, 42] width 236 height 603
click at [284, 84] on div at bounding box center [397, 186] width 794 height 373
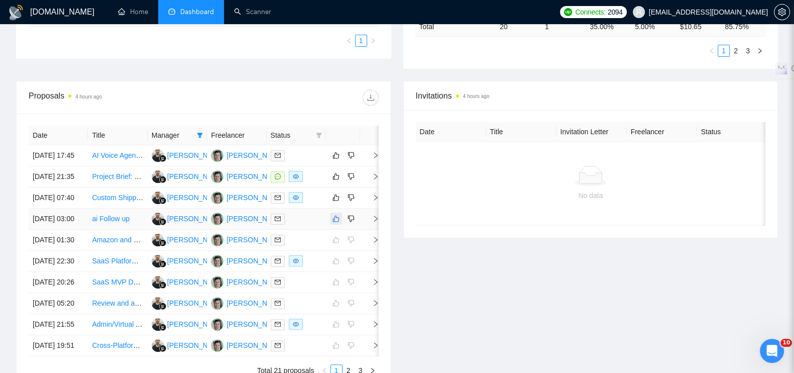
click at [333, 222] on icon "like" at bounding box center [336, 218] width 7 height 7
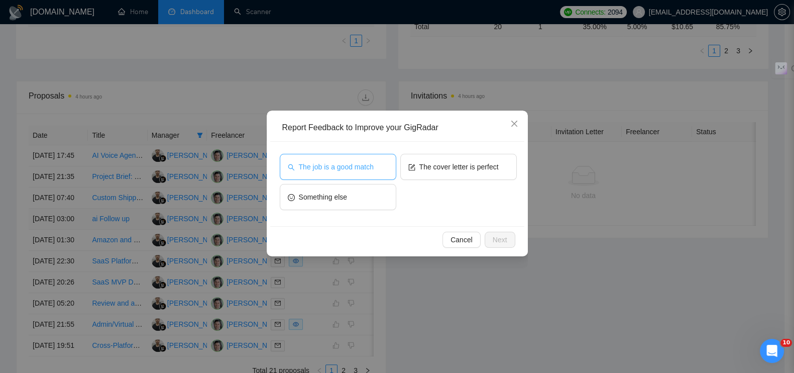
click at [345, 173] on button "The job is a good match" at bounding box center [338, 167] width 116 height 26
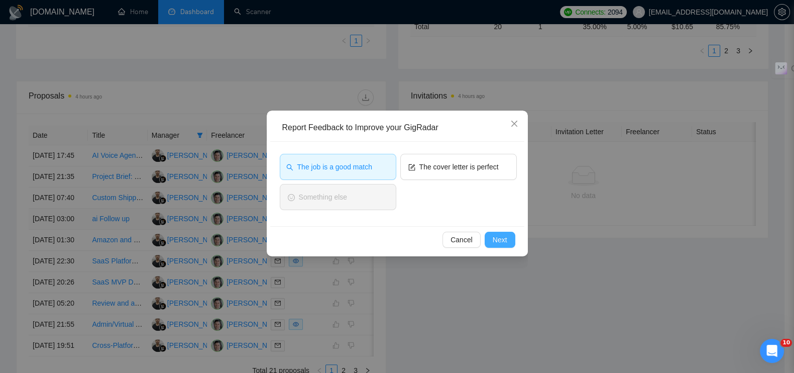
click at [502, 242] on span "Next" at bounding box center [500, 239] width 15 height 11
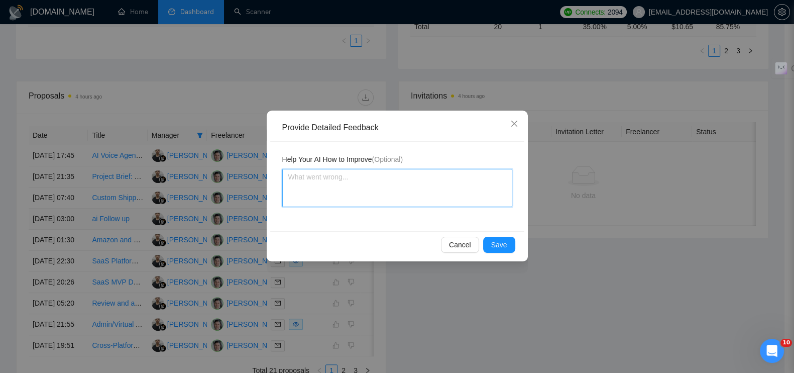
click at [354, 181] on textarea at bounding box center [397, 188] width 230 height 38
paste textarea "Цель: создать SaaS платформу с AI-функциями, автоматизация процессов → полность…"
type textarea "Цель: создать SaaS платформу с AI-функциями, автоматизация процессов → полность…"
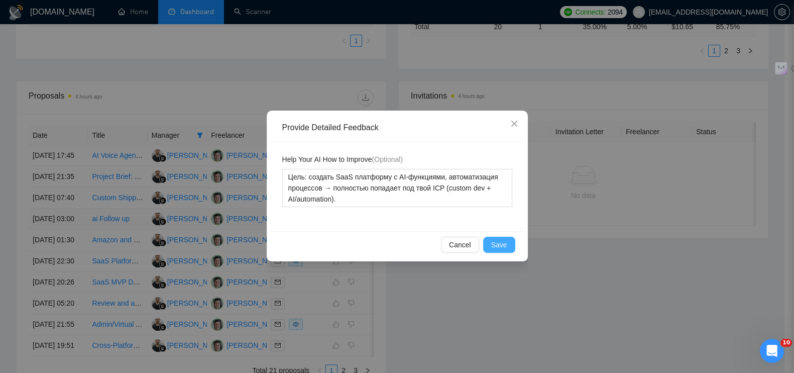
click at [502, 236] on button "Save" at bounding box center [499, 244] width 32 height 16
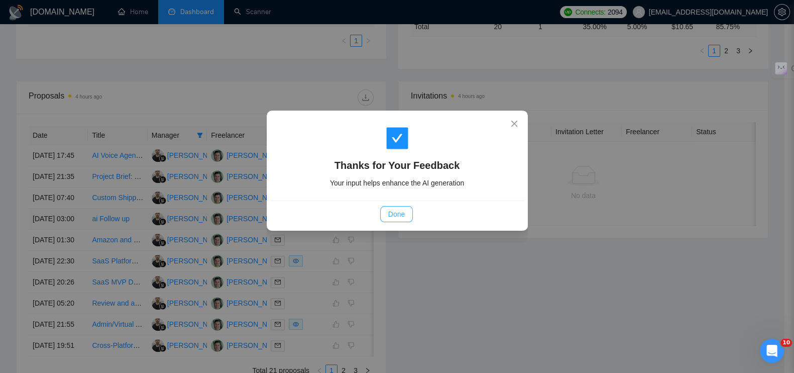
click at [397, 213] on span "Done" at bounding box center [396, 213] width 17 height 11
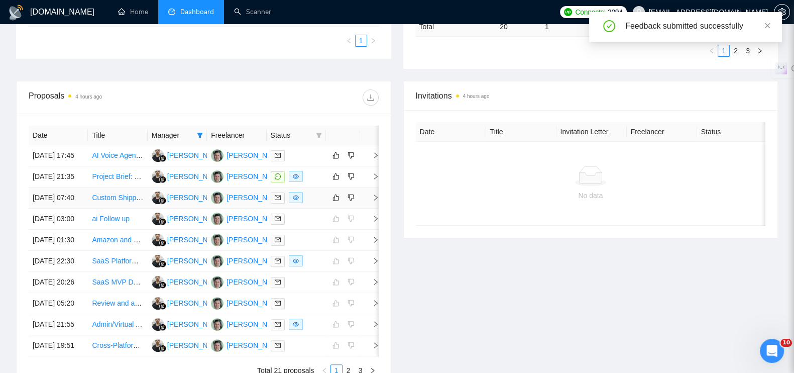
click at [376, 197] on icon "right" at bounding box center [375, 197] width 7 height 7
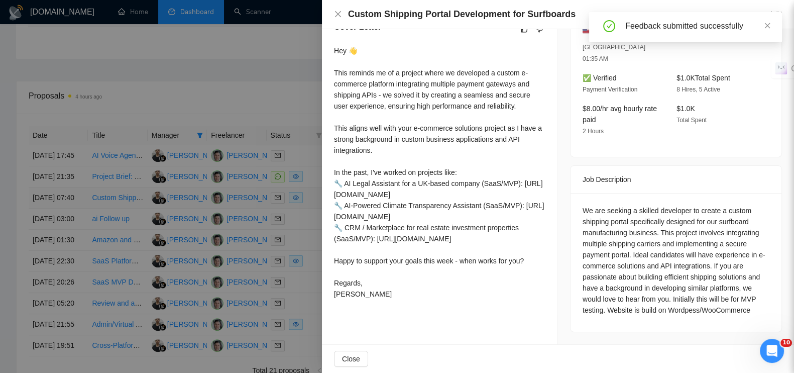
scroll to position [259, 0]
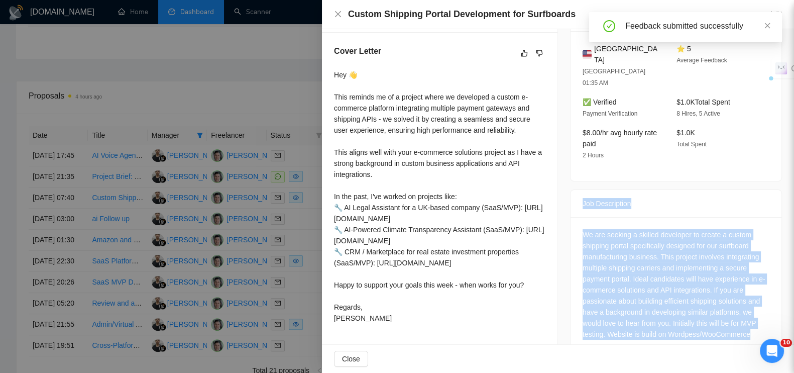
drag, startPoint x: 577, startPoint y: 174, endPoint x: 786, endPoint y: 323, distance: 256.6
click at [786, 323] on div "Proposal Details Date: [DATE] 07:40 Scanner: SaaS/MVP platform ☁️💻 [weekend] St…" at bounding box center [558, 186] width 472 height 315
click at [694, 267] on div "We are seeking a skilled developer to create a custom shipping portal specifica…" at bounding box center [675, 284] width 187 height 110
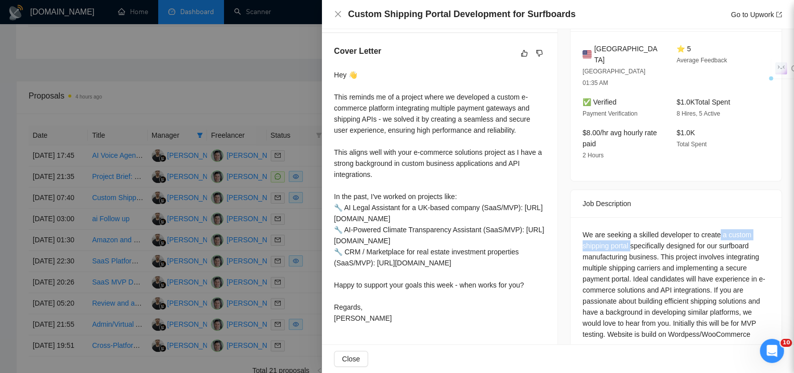
drag, startPoint x: 714, startPoint y: 208, endPoint x: 626, endPoint y: 223, distance: 89.1
click at [626, 229] on div "We are seeking a skilled developer to create a custom shipping portal specifica…" at bounding box center [675, 284] width 187 height 110
click at [255, 54] on div at bounding box center [397, 186] width 794 height 373
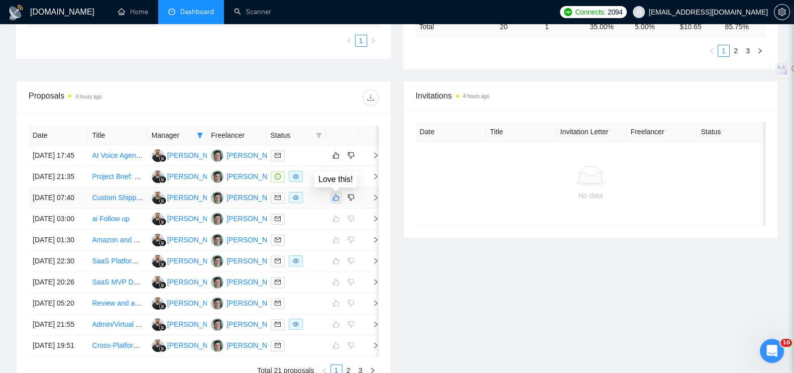
click at [336, 194] on button "button" at bounding box center [336, 197] width 12 height 12
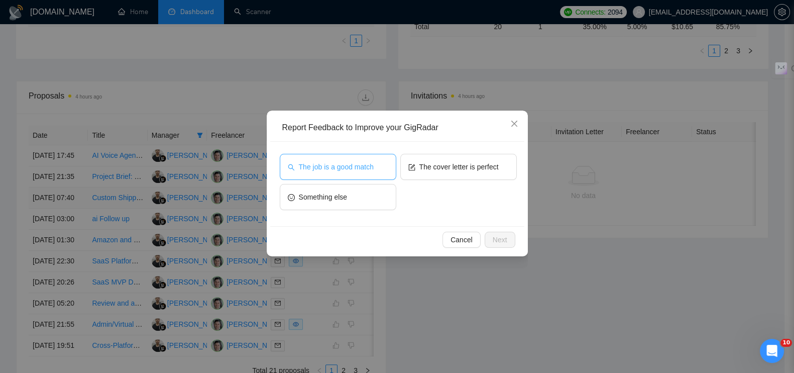
click at [333, 171] on span "The job is a good match" at bounding box center [336, 166] width 75 height 11
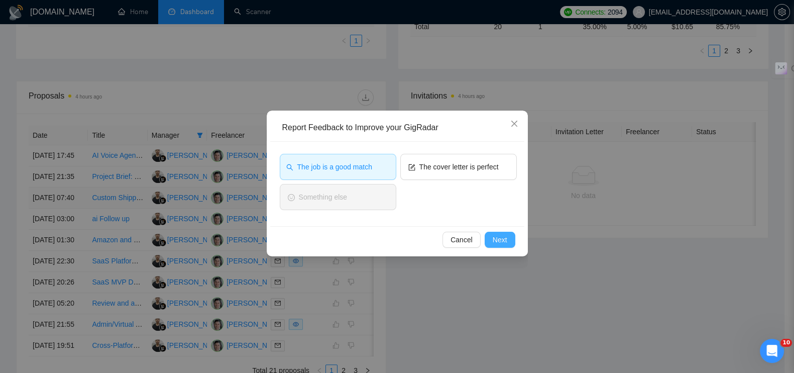
click at [507, 243] on button "Next" at bounding box center [500, 239] width 31 height 16
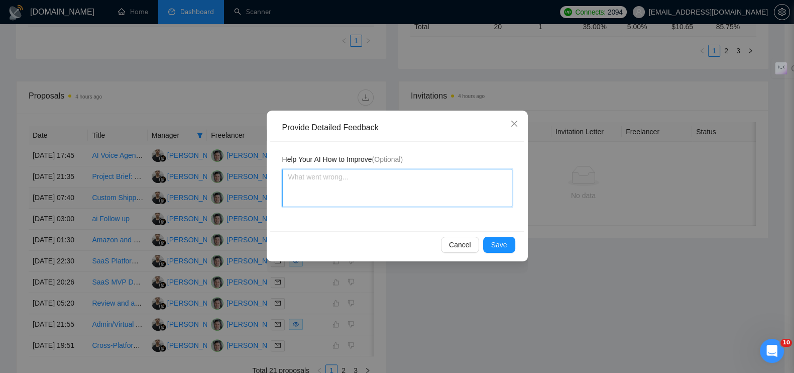
click at [348, 182] on textarea at bounding box center [397, 188] width 230 height 38
paste textarea "a custom shipping portal"
type textarea "a custom shipping portal"
click at [495, 239] on span "Save" at bounding box center [499, 244] width 16 height 11
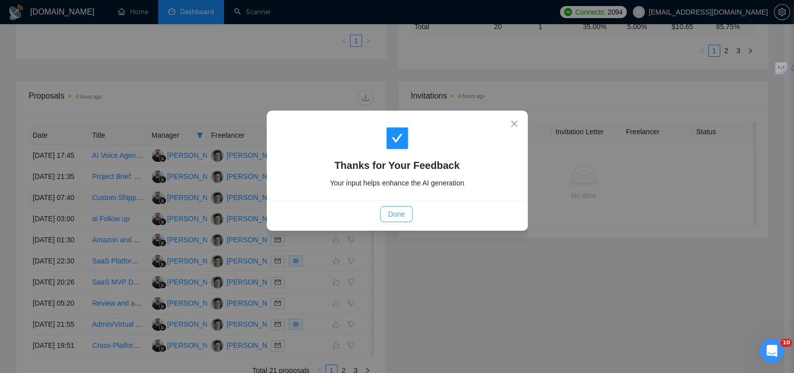
click at [395, 217] on span "Done" at bounding box center [396, 213] width 17 height 11
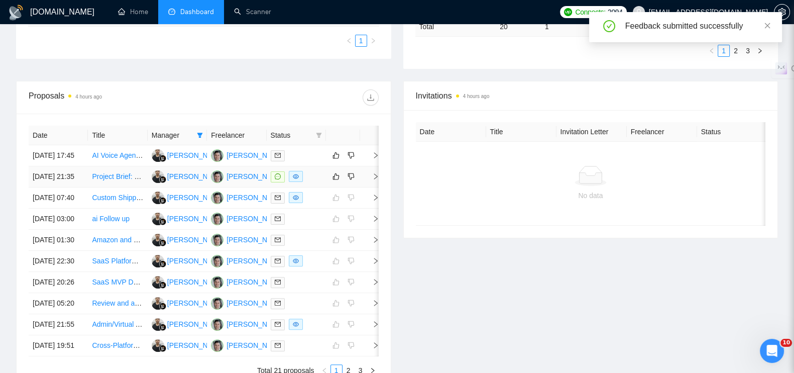
click at [373, 173] on icon "right" at bounding box center [375, 176] width 7 height 7
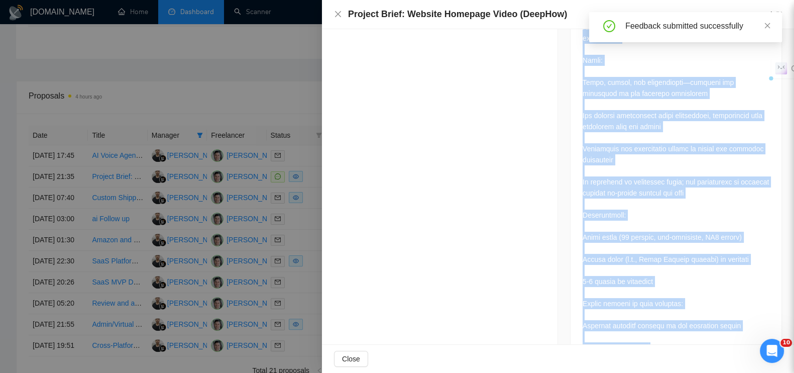
scroll to position [877, 0]
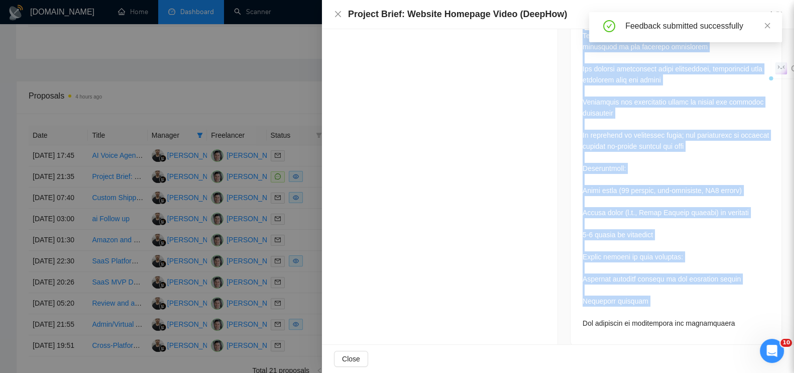
drag, startPoint x: 567, startPoint y: 175, endPoint x: 708, endPoint y: 300, distance: 188.1
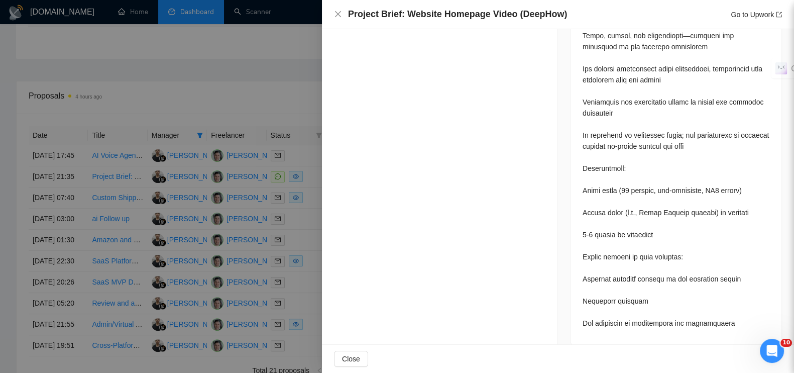
click at [304, 71] on div at bounding box center [397, 186] width 794 height 373
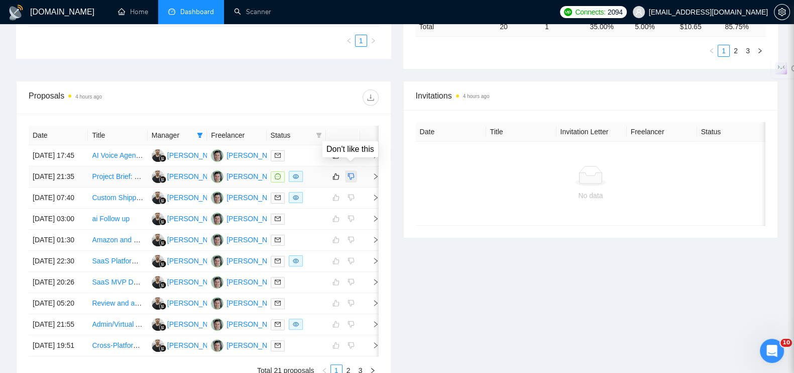
click at [350, 172] on icon "dislike" at bounding box center [350, 176] width 7 height 8
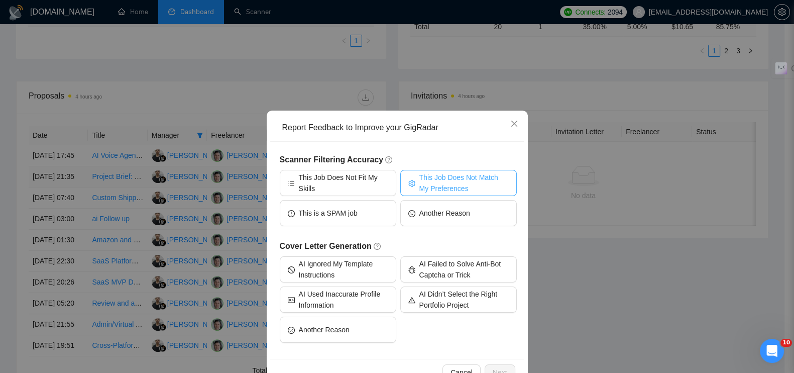
click at [446, 177] on span "This Job Does Not Match My Preferences" at bounding box center [463, 183] width 89 height 22
click at [493, 367] on span "Next" at bounding box center [500, 372] width 15 height 11
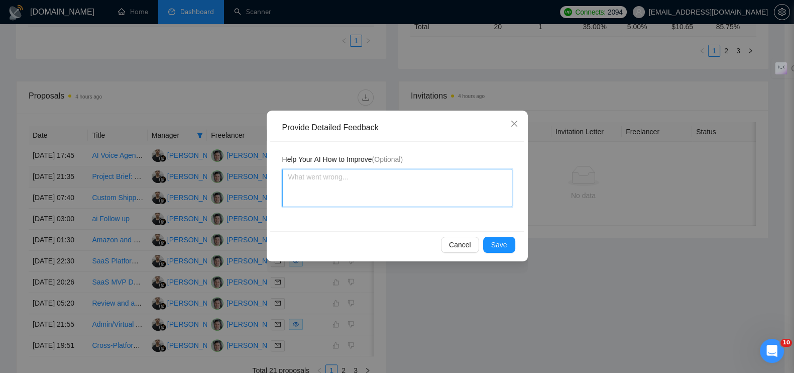
click at [422, 187] on textarea at bounding box center [397, 188] width 230 height 38
paste textarea "❌ Тип проекта: видеомейкинг / анимация / motion graphics → не кастомная разрабо…"
type textarea "❌ Тип проекта: видеомейкинг / анимация / motion graphics → не кастомная разрабо…"
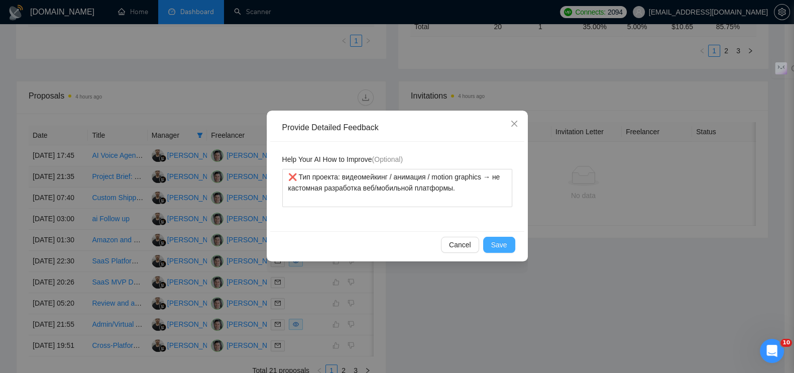
click at [494, 237] on button "Save" at bounding box center [499, 244] width 32 height 16
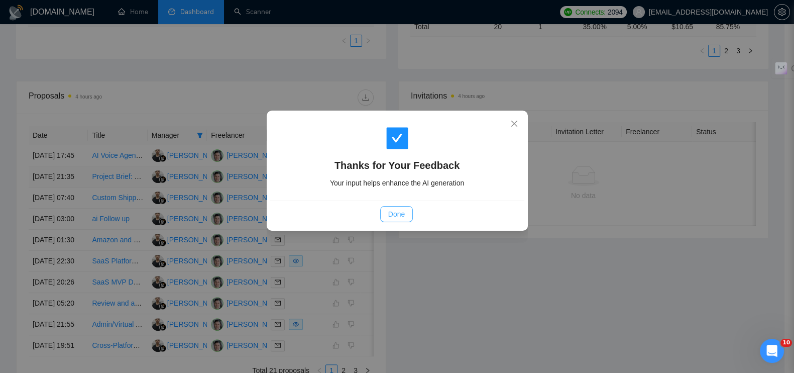
click at [402, 214] on span "Done" at bounding box center [396, 213] width 17 height 11
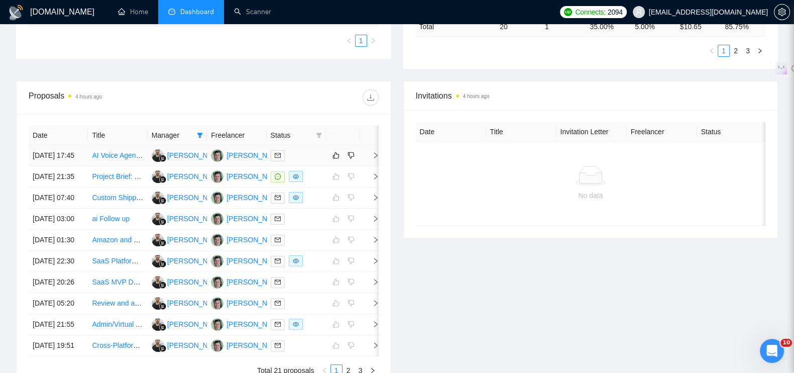
click at [374, 152] on icon "right" at bounding box center [375, 155] width 7 height 7
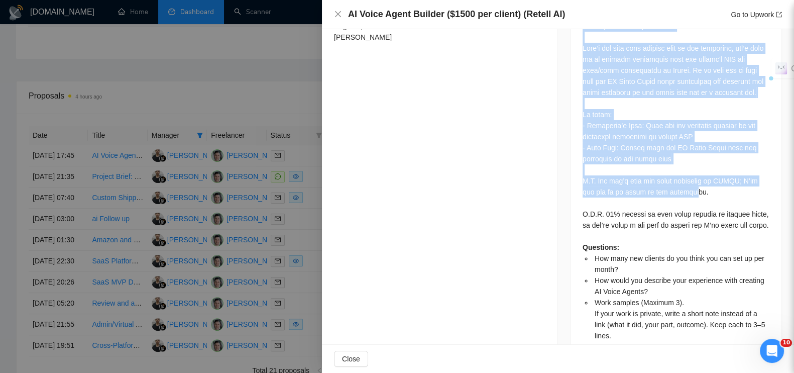
scroll to position [770, 0]
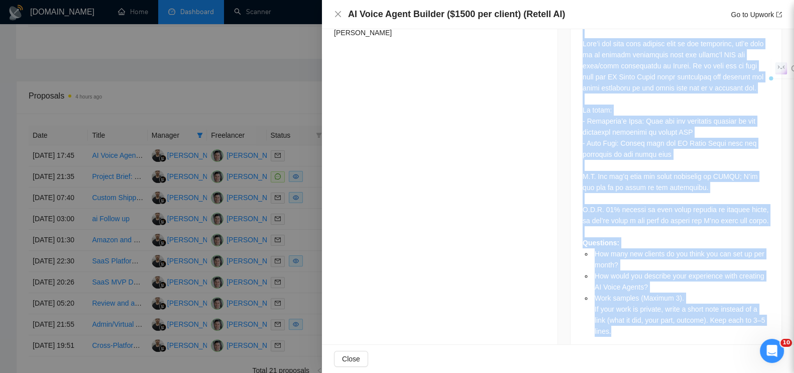
drag, startPoint x: 576, startPoint y: 59, endPoint x: 688, endPoint y: 318, distance: 282.0
click at [688, 318] on div "Job Description Questions: How many new clients do you think you can set up per…" at bounding box center [676, 17] width 212 height 678
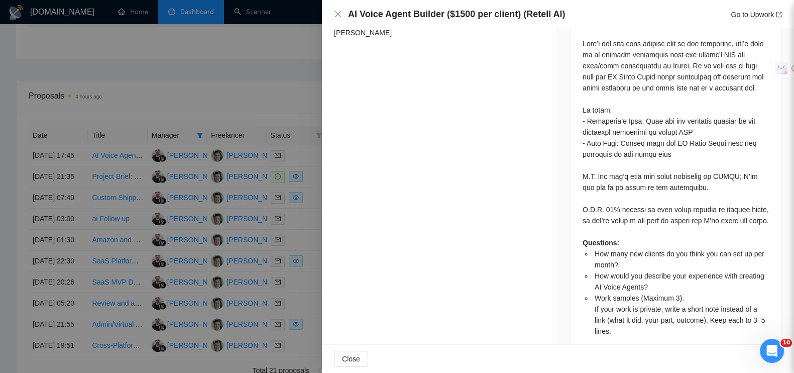
click at [274, 77] on div at bounding box center [397, 186] width 794 height 373
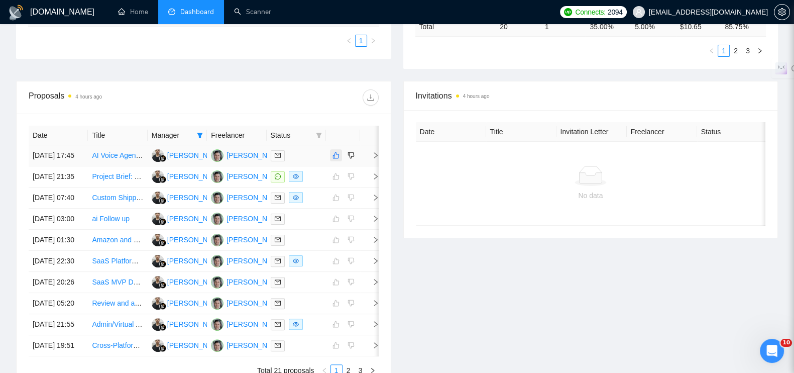
click at [337, 149] on button "button" at bounding box center [336, 155] width 12 height 12
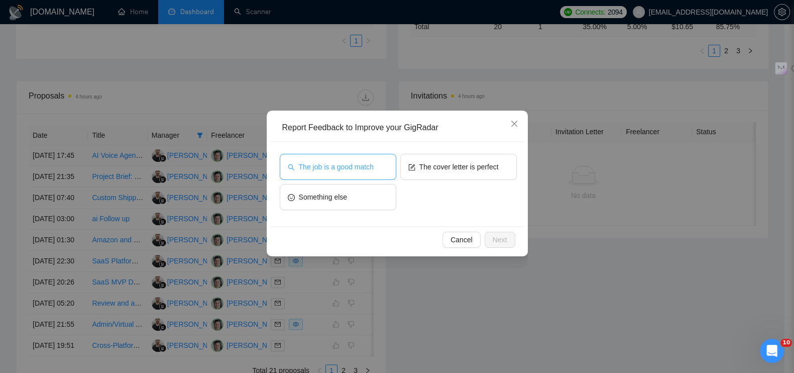
click at [328, 169] on span "The job is a good match" at bounding box center [336, 166] width 75 height 11
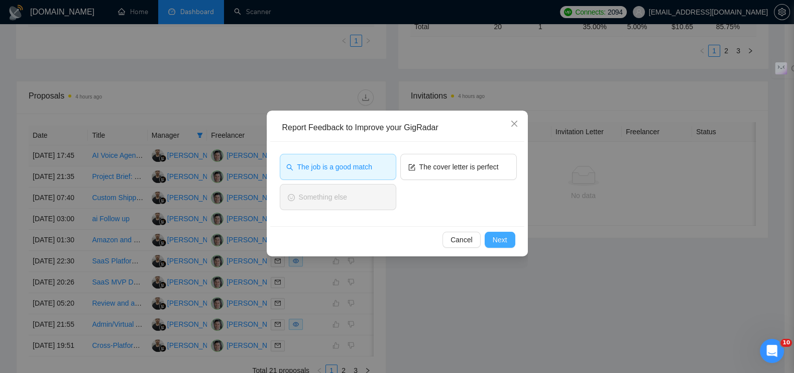
click at [491, 243] on button "Next" at bounding box center [500, 239] width 31 height 16
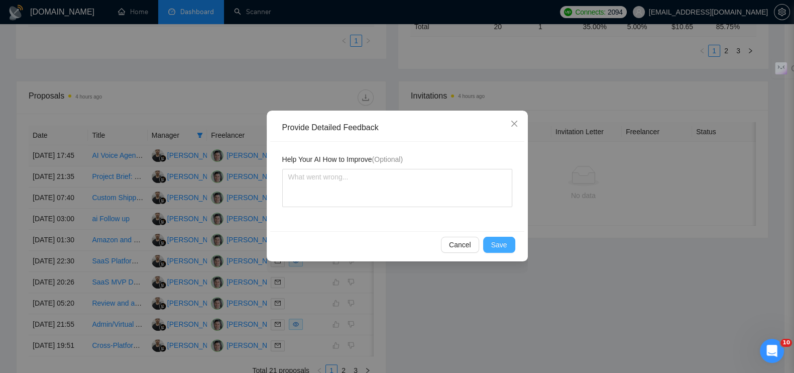
click at [491, 243] on button "Save" at bounding box center [499, 244] width 32 height 16
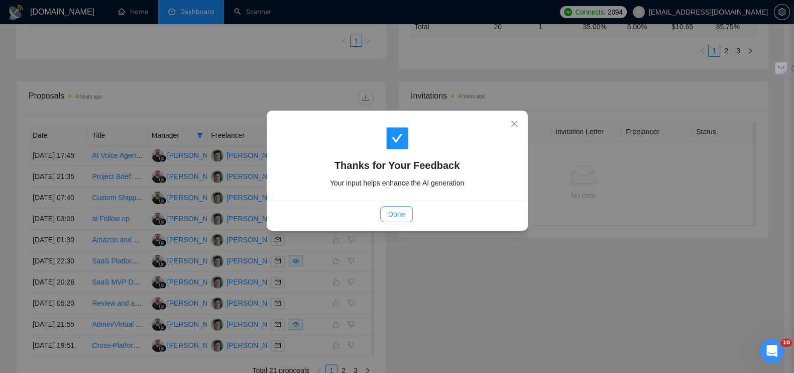
click at [397, 212] on span "Done" at bounding box center [396, 213] width 17 height 11
